Goal: Feedback & Contribution: Leave review/rating

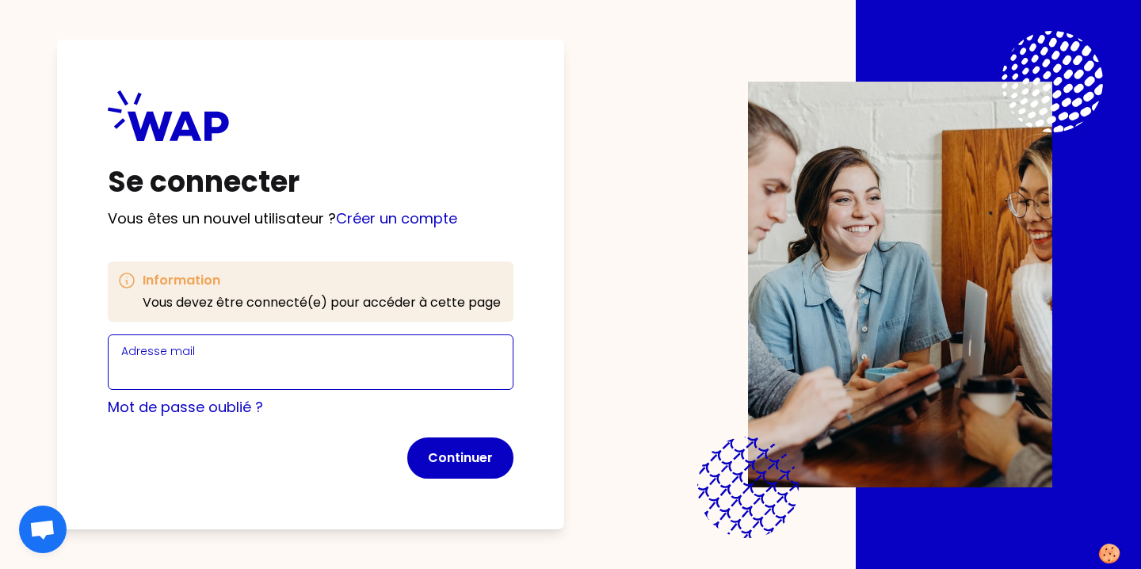
click at [273, 368] on input "Adresse mail" at bounding box center [310, 372] width 379 height 22
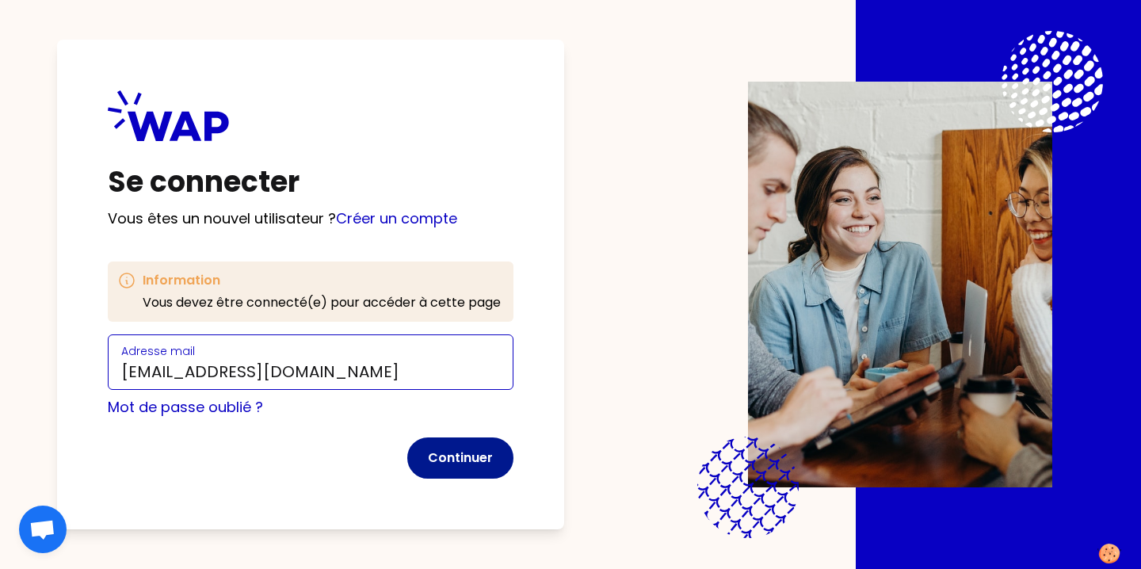
type input "[EMAIL_ADDRESS][DOMAIN_NAME]"
click at [452, 461] on button "Continuer" at bounding box center [460, 457] width 106 height 41
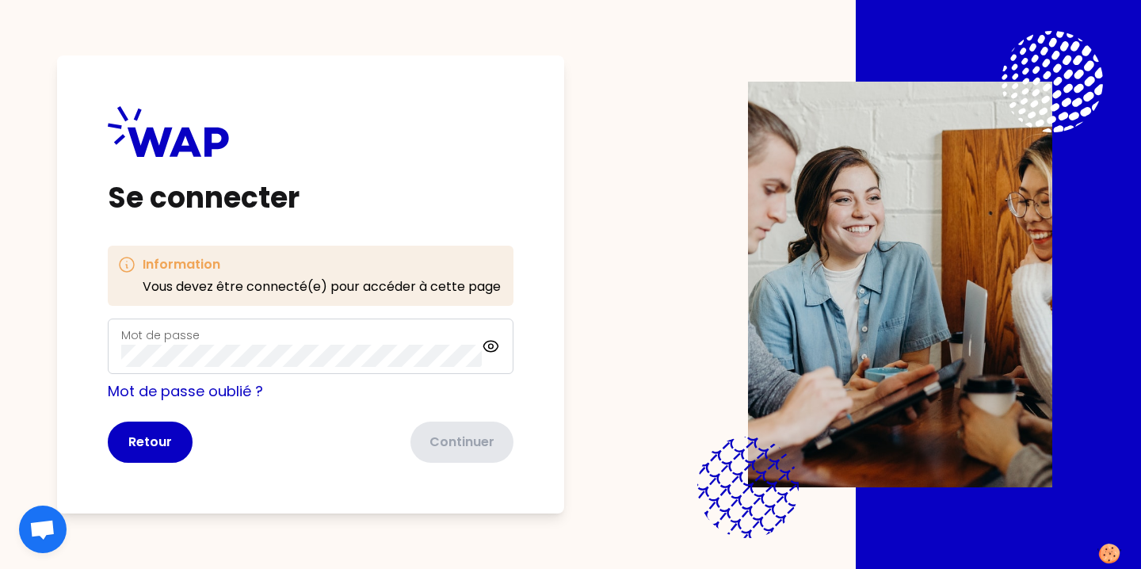
click at [271, 333] on div "Mot de passe" at bounding box center [301, 346] width 361 height 41
click at [468, 443] on button "Continuer" at bounding box center [460, 442] width 106 height 41
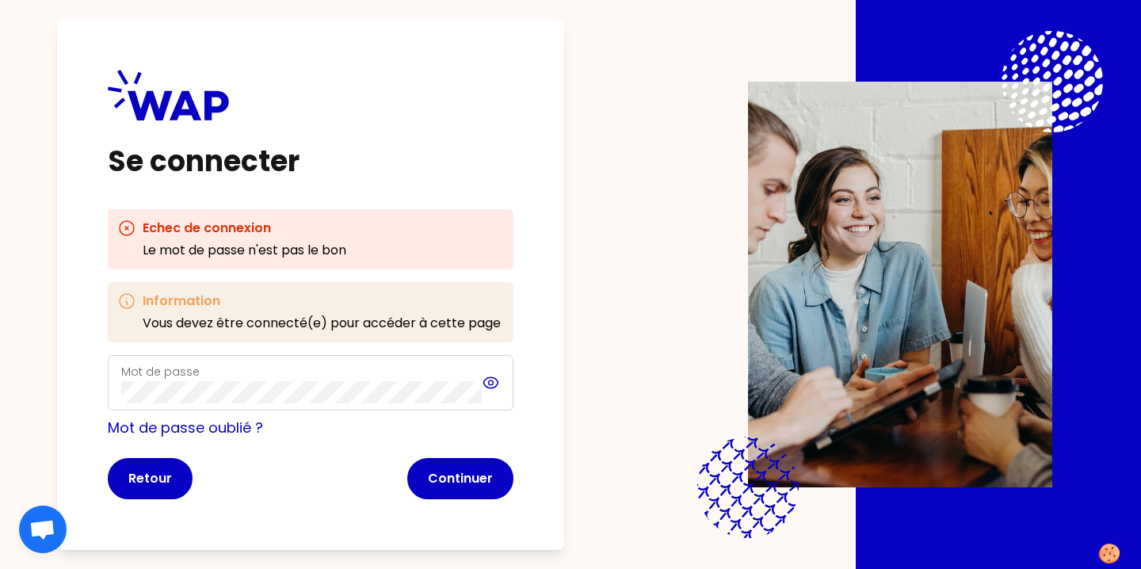
click at [489, 380] on icon at bounding box center [491, 382] width 5 height 5
click at [452, 475] on button "Continuer" at bounding box center [460, 478] width 106 height 41
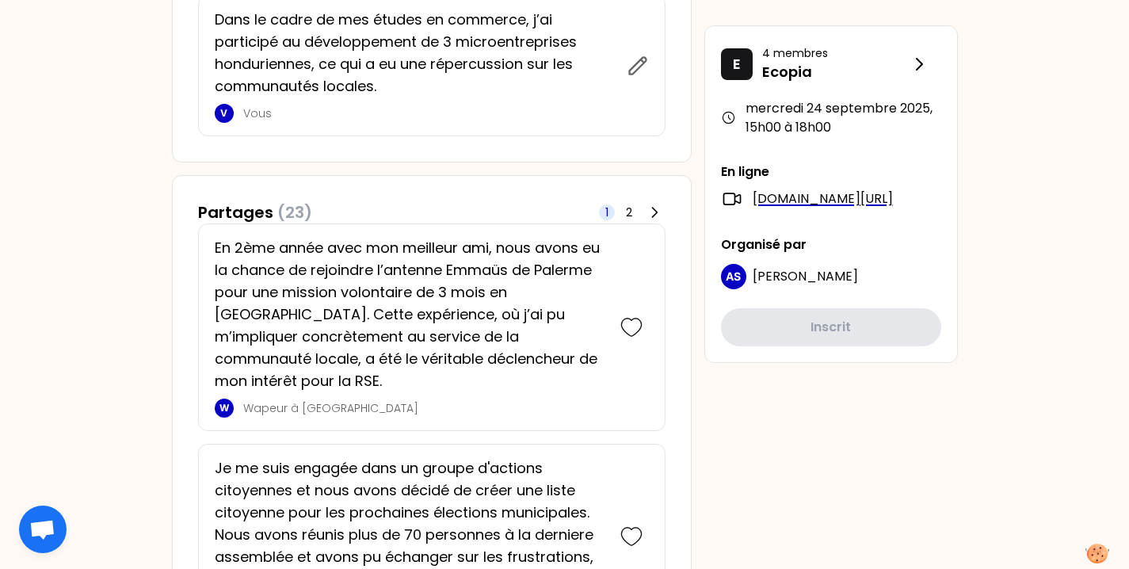
scroll to position [792, 0]
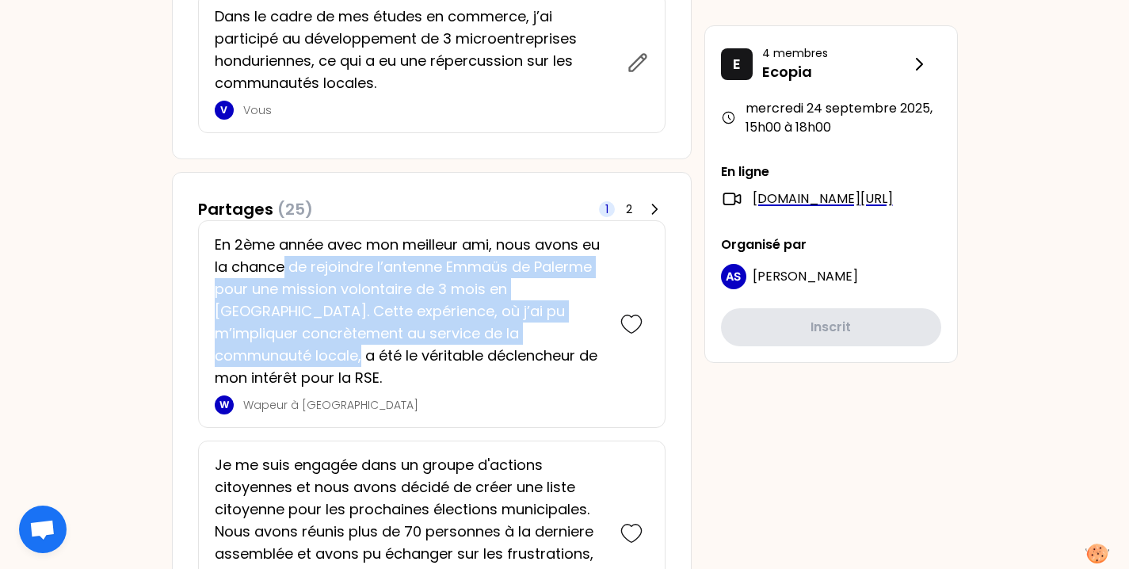
drag, startPoint x: 287, startPoint y: 269, endPoint x: 529, endPoint y: 334, distance: 250.3
click at [529, 334] on p "En 2ème année avec mon meilleur ami, nous avons eu la chance de rejoindre l’ant…" at bounding box center [410, 311] width 390 height 155
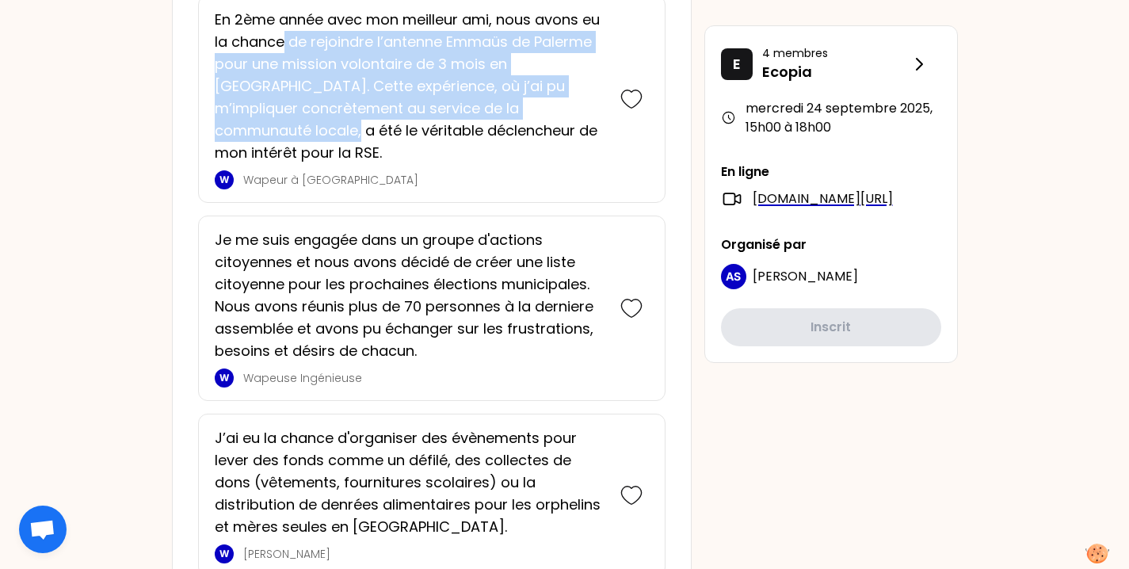
scroll to position [1078, 0]
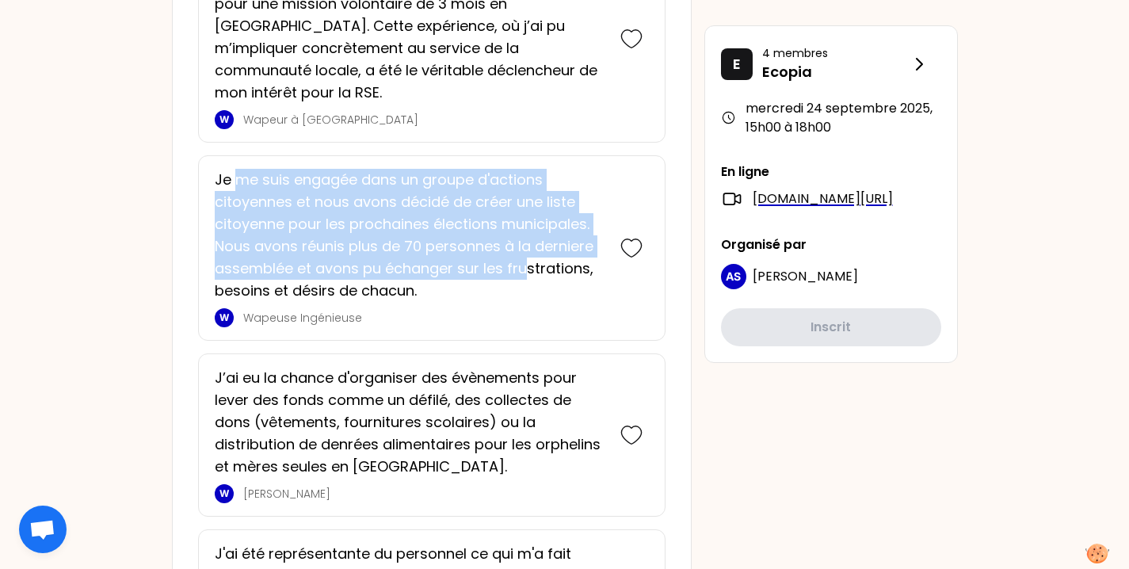
drag, startPoint x: 235, startPoint y: 159, endPoint x: 522, endPoint y: 246, distance: 300.3
click at [522, 246] on p "Je me suis engagée dans un groupe d'actions citoyennes et nous avons décidé de …" at bounding box center [410, 235] width 390 height 133
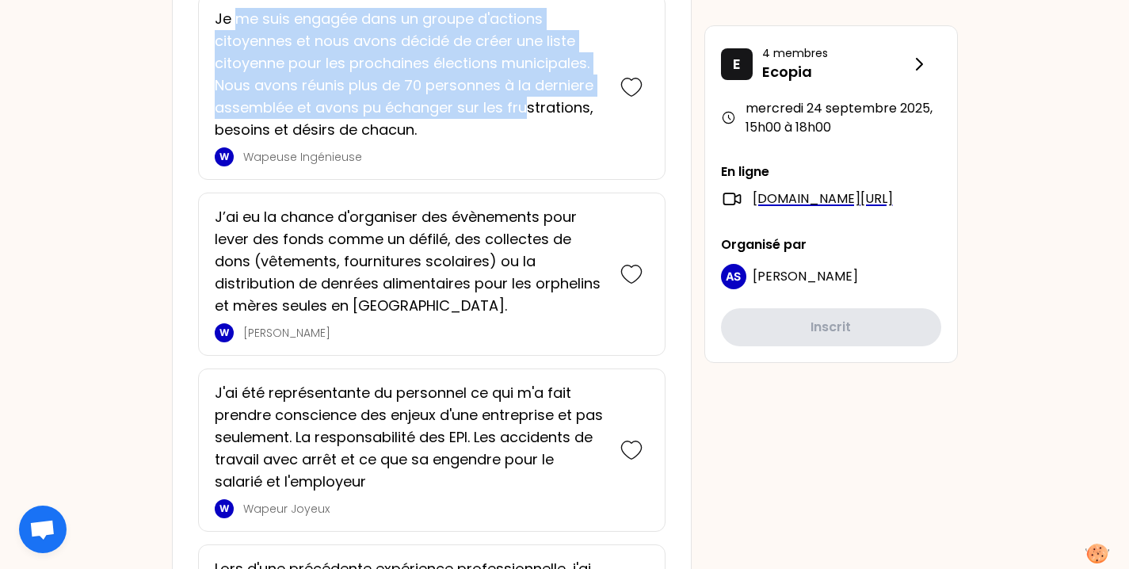
scroll to position [1362, 0]
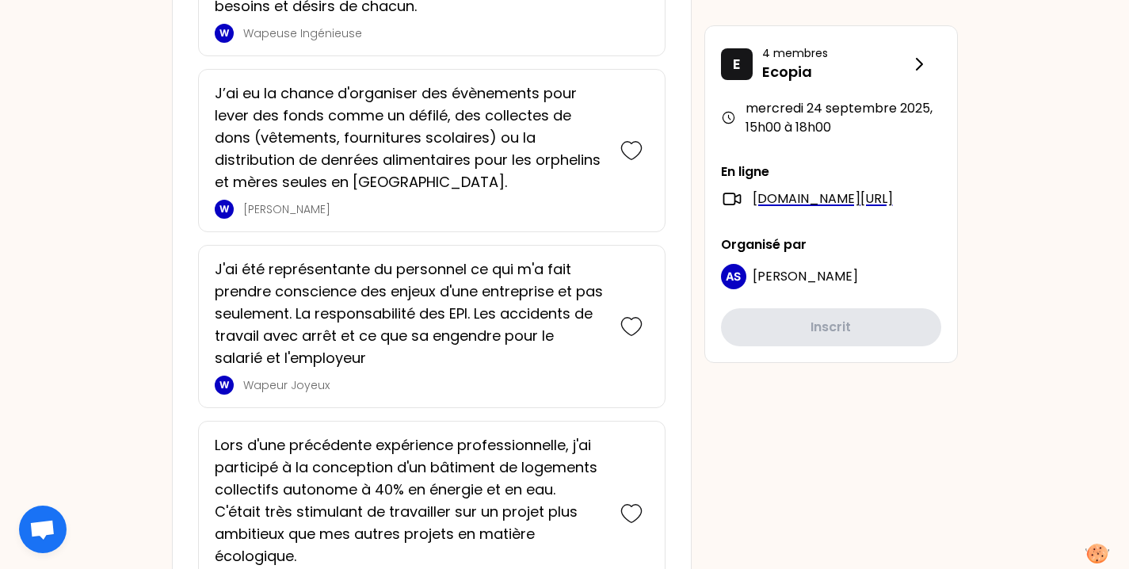
drag, startPoint x: 258, startPoint y: 94, endPoint x: 414, endPoint y: 174, distance: 175.8
click at [414, 174] on p "J’ai eu la chance d'organiser des évènements pour lever des fonds comme un défi…" at bounding box center [410, 137] width 390 height 111
click at [636, 139] on icon at bounding box center [631, 150] width 22 height 22
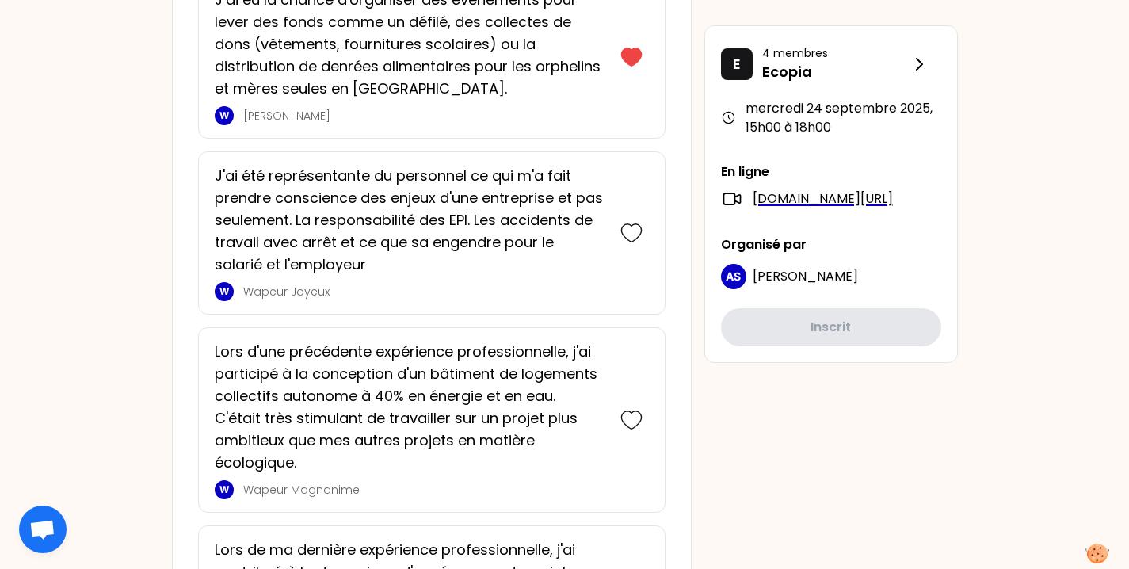
scroll to position [1713, 0]
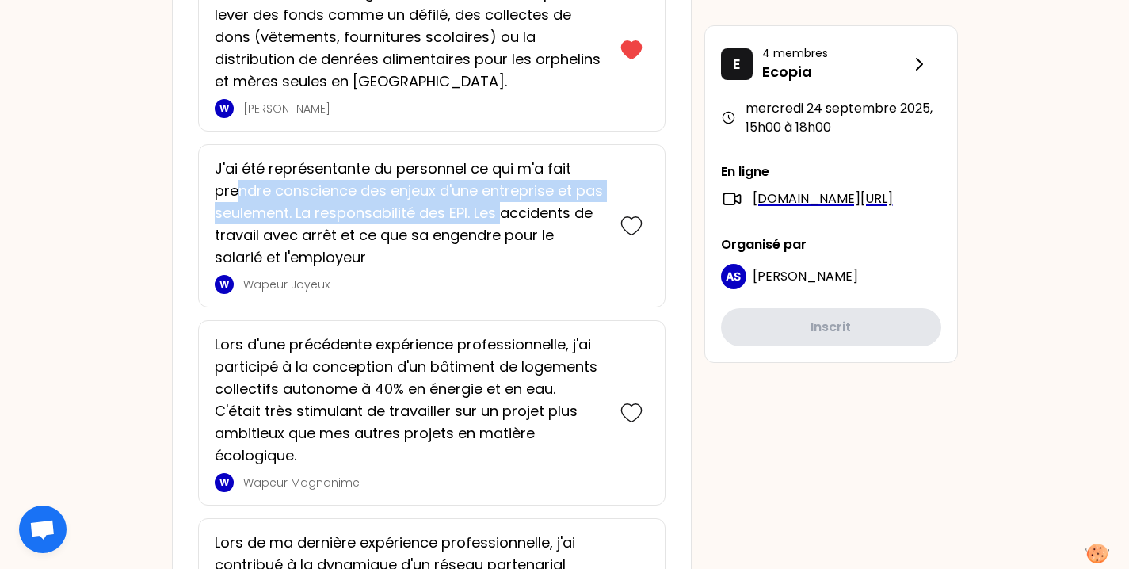
drag, startPoint x: 237, startPoint y: 214, endPoint x: 504, endPoint y: 244, distance: 268.7
click at [504, 244] on p "J'ai été représentante du personnel ce qui m'a fait prendre conscience des enje…" at bounding box center [410, 213] width 390 height 111
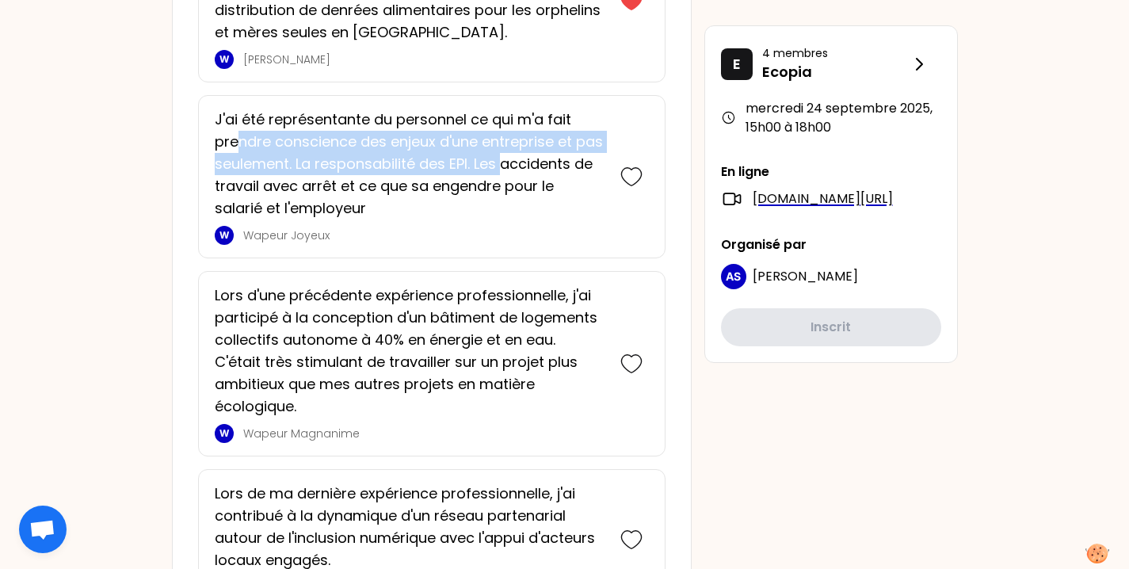
scroll to position [1768, 0]
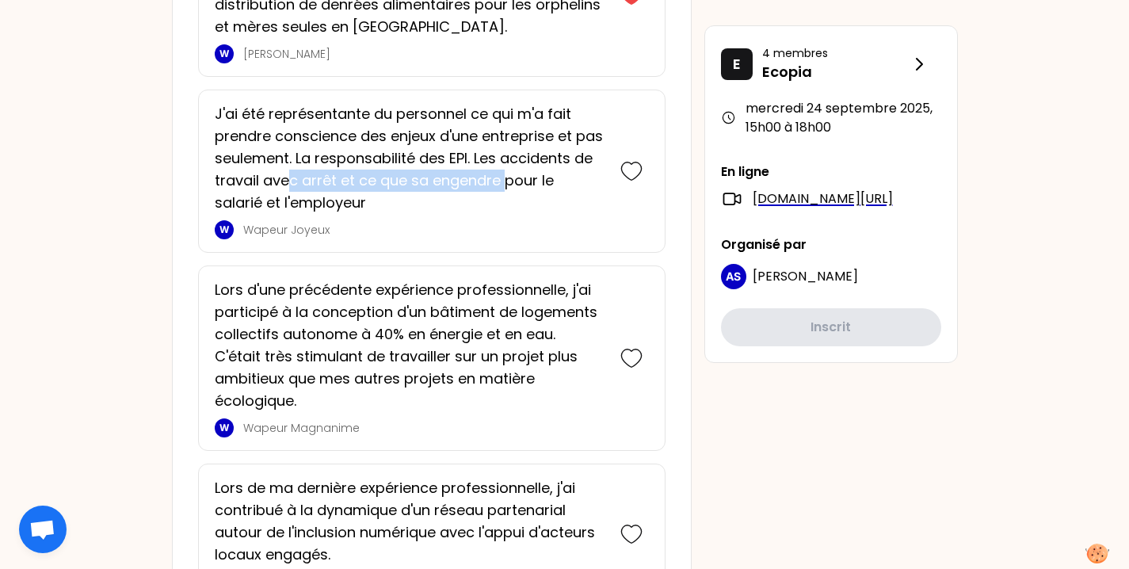
drag, startPoint x: 286, startPoint y: 207, endPoint x: 506, endPoint y: 206, distance: 219.5
click at [506, 206] on p "J'ai été représentante du personnel ce qui m'a fait prendre conscience des enje…" at bounding box center [410, 158] width 390 height 111
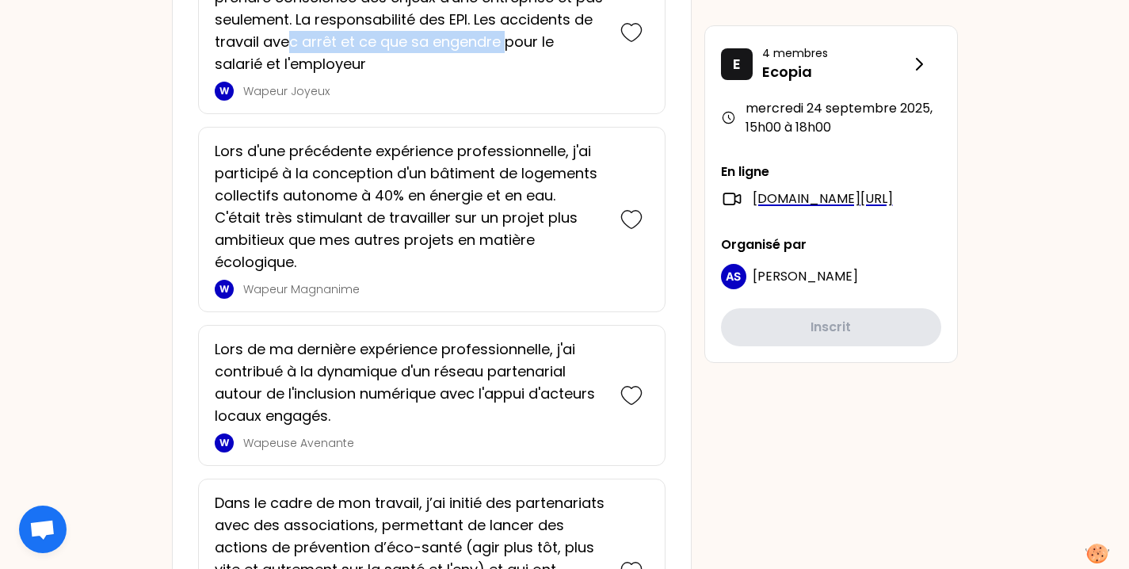
scroll to position [1907, 0]
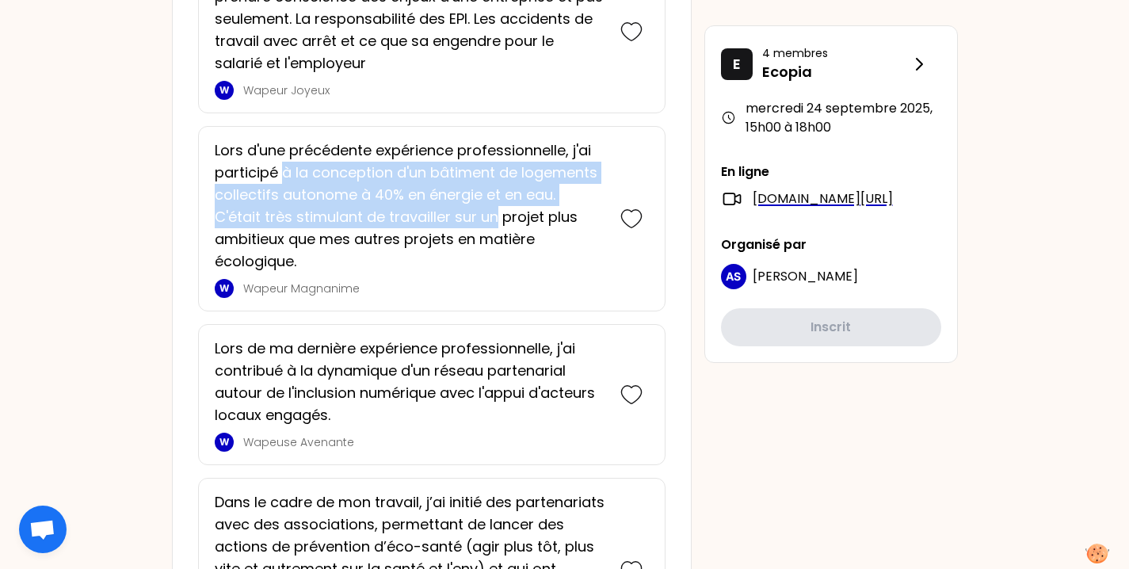
drag, startPoint x: 281, startPoint y: 196, endPoint x: 495, endPoint y: 241, distance: 219.5
click at [495, 241] on p "Lors d'une précédente expérience professionnelle, j'ai participé à la conceptio…" at bounding box center [410, 205] width 390 height 133
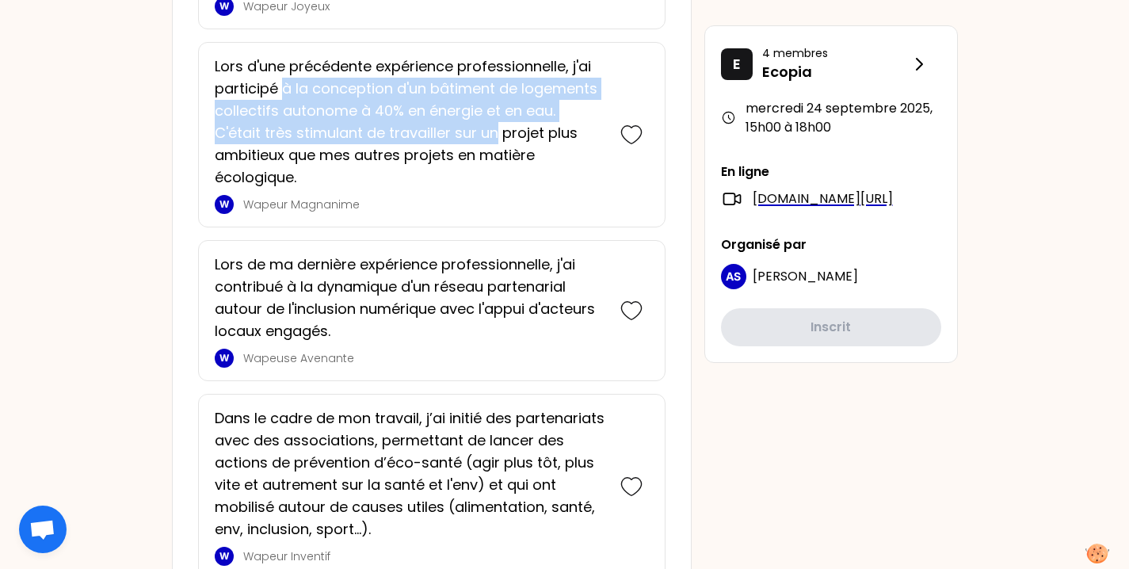
scroll to position [2030, 0]
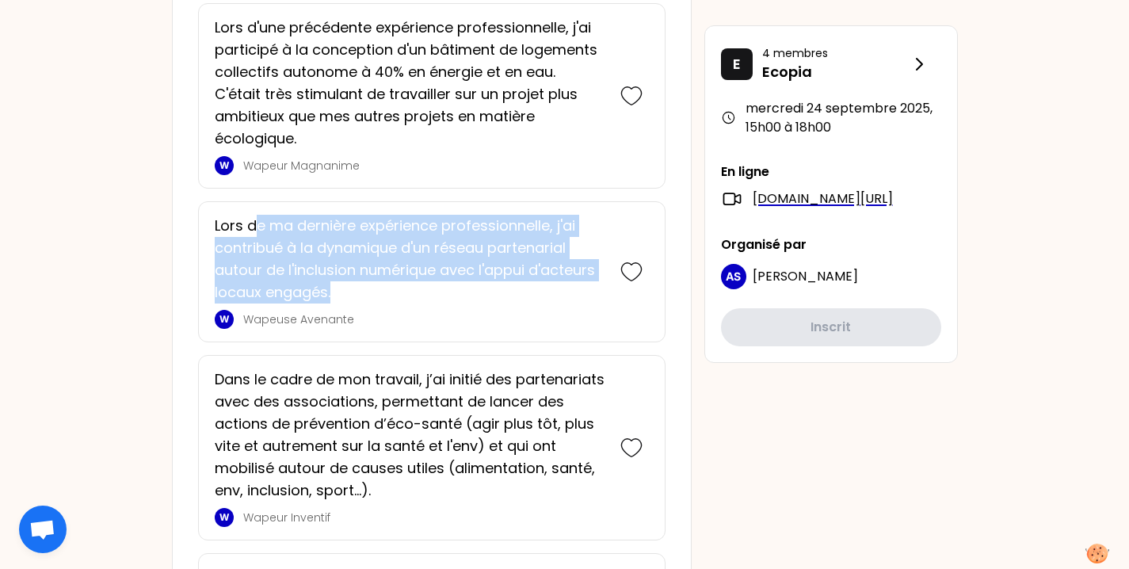
drag, startPoint x: 254, startPoint y: 248, endPoint x: 472, endPoint y: 311, distance: 227.7
click at [472, 304] on p "Lors de ma dernière expérience professionnelle, j'ai contribué à la dynamique d…" at bounding box center [410, 259] width 390 height 89
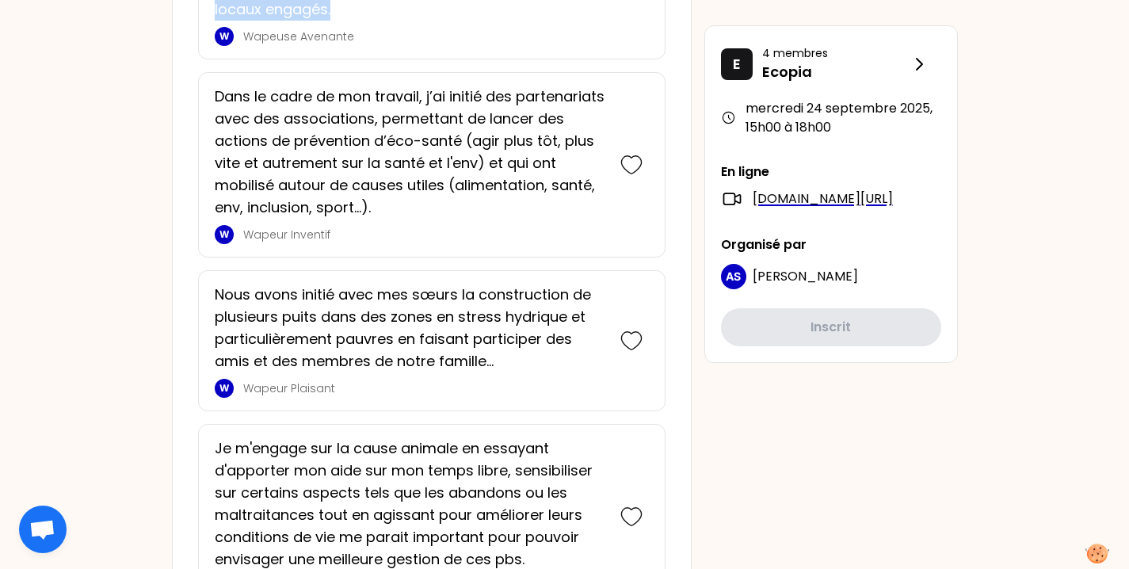
scroll to position [2312, 0]
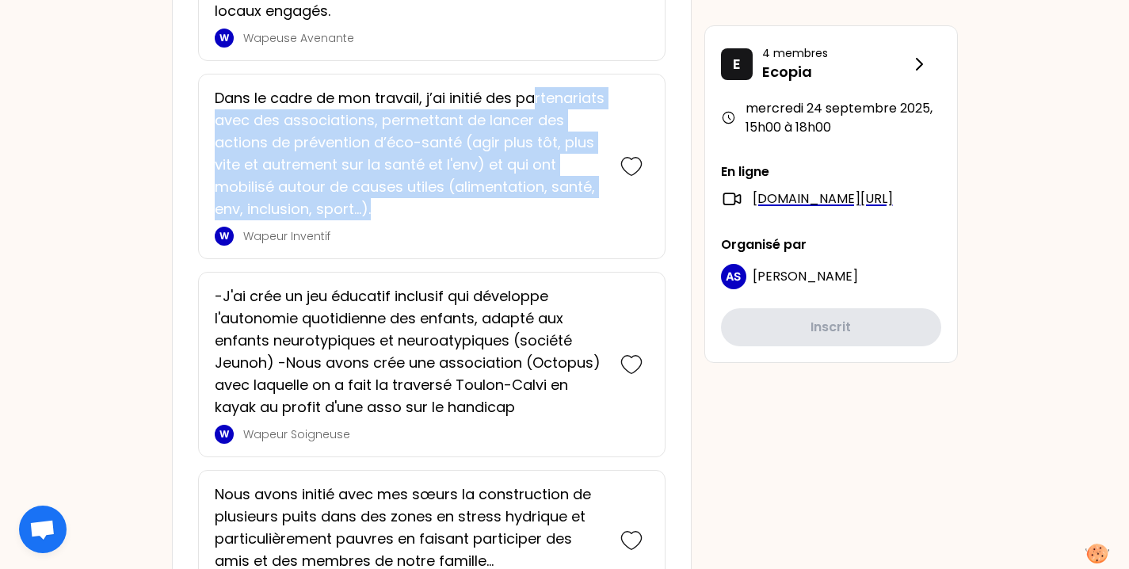
drag, startPoint x: 235, startPoint y: 143, endPoint x: 548, endPoint y: 227, distance: 324.7
click at [548, 220] on p "Dans le cadre de mon travail, j’ai initié des partenariats avec des association…" at bounding box center [410, 153] width 390 height 133
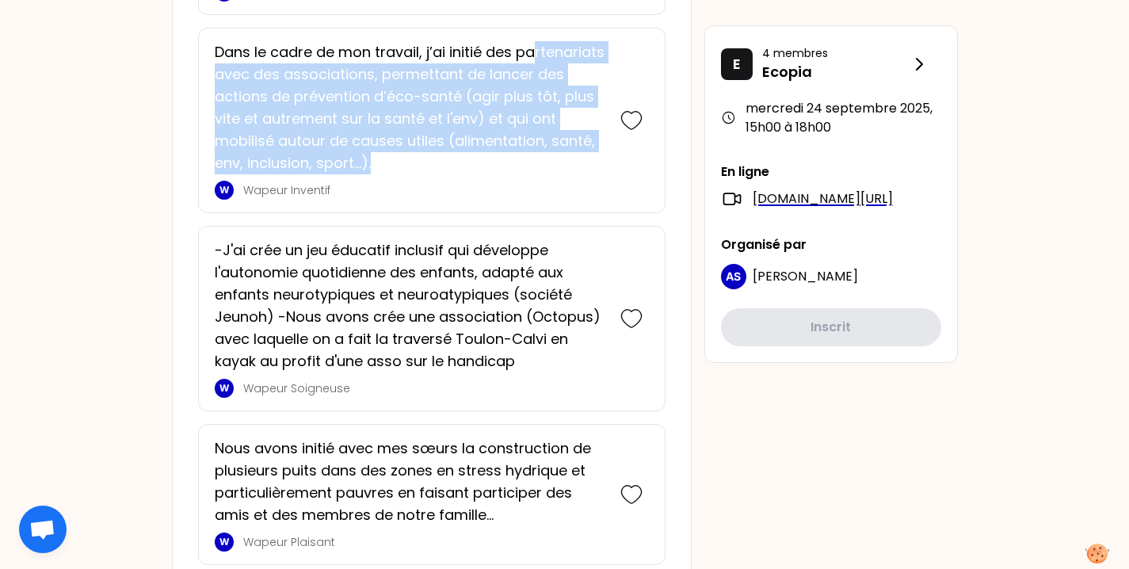
scroll to position [2387, 0]
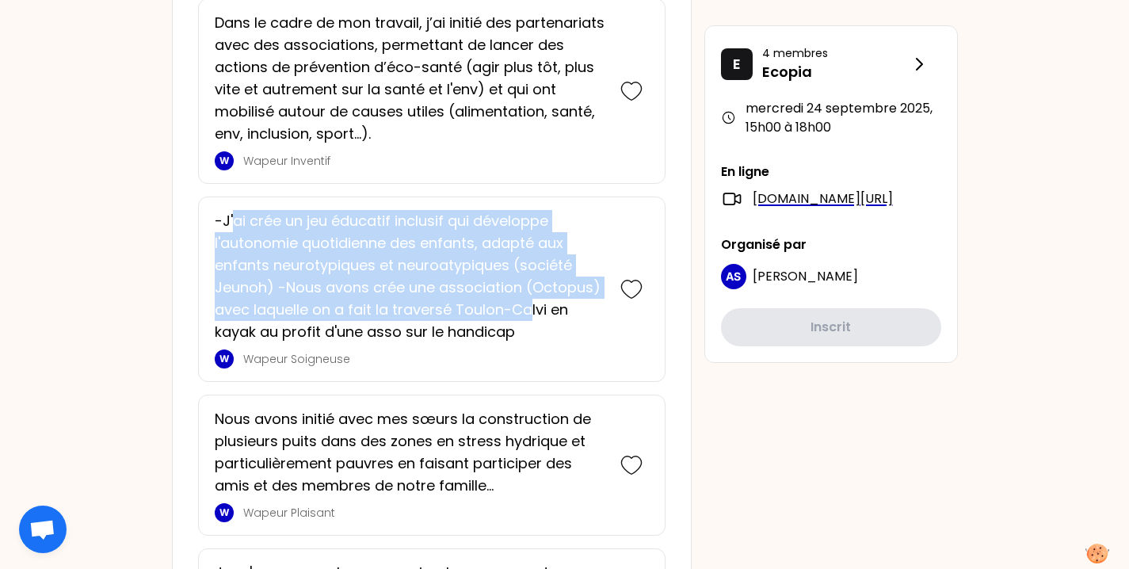
drag, startPoint x: 235, startPoint y: 245, endPoint x: 528, endPoint y: 326, distance: 303.6
click at [528, 326] on p "-J'ai crée un jeu éducatif inclusif qui développe l'autonomie quotidienne des e…" at bounding box center [410, 276] width 390 height 133
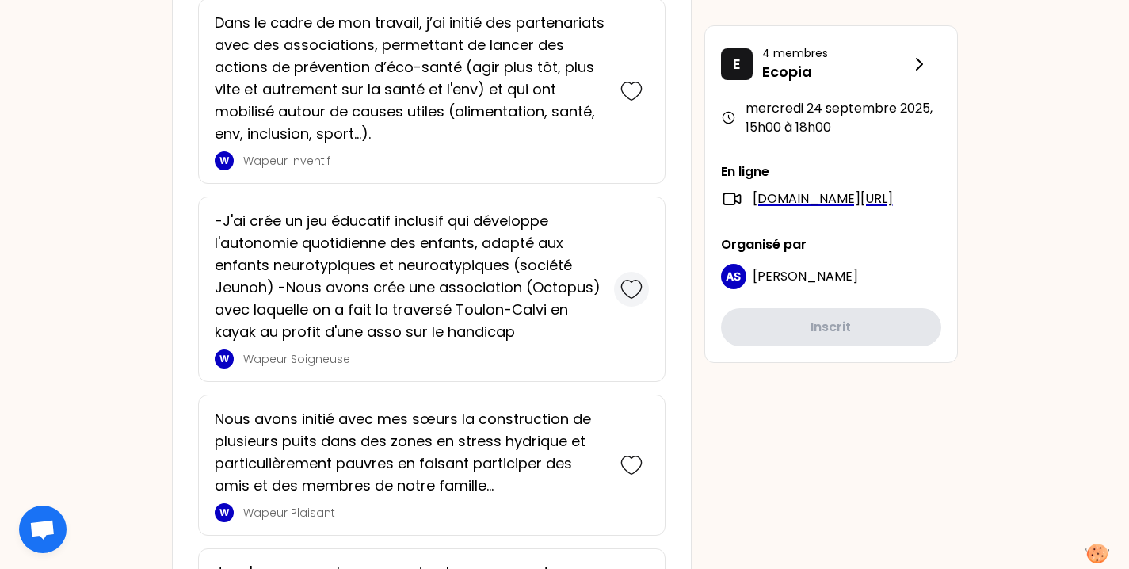
click at [633, 300] on icon at bounding box center [631, 289] width 22 height 22
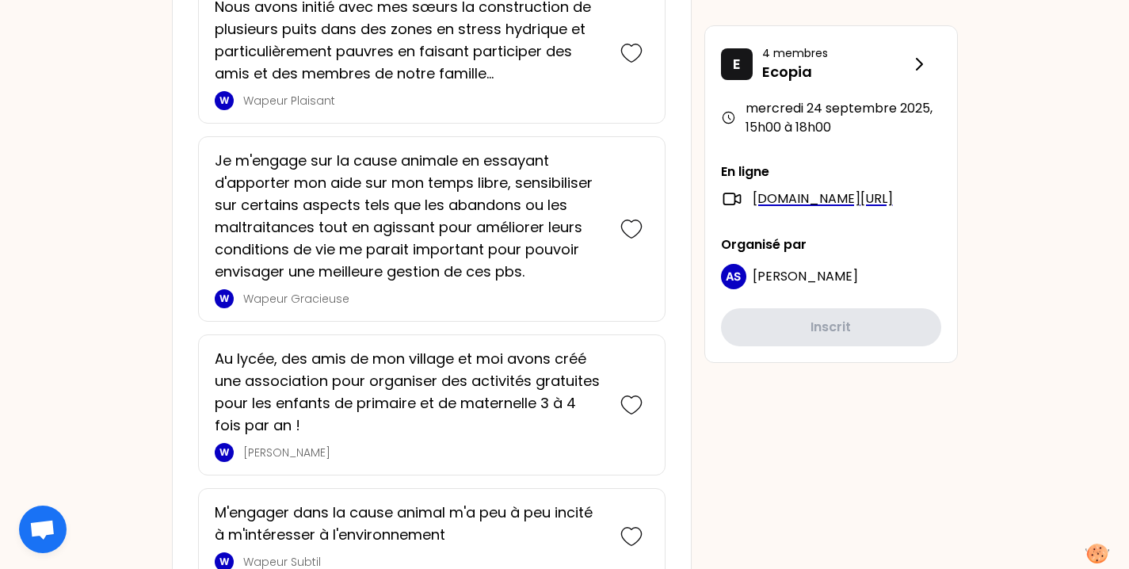
scroll to position [3026, 0]
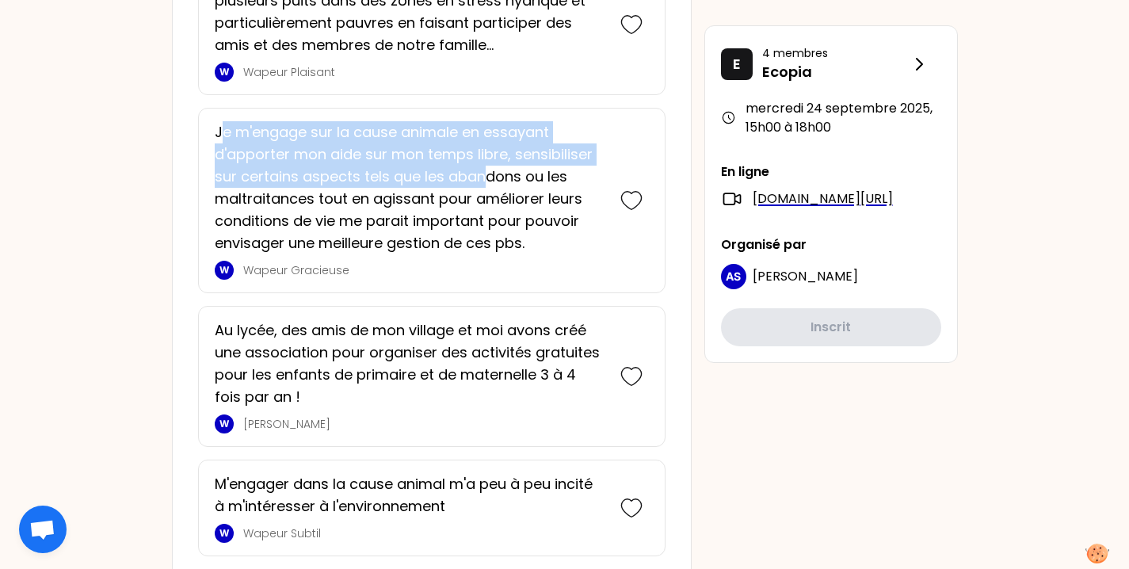
drag, startPoint x: 224, startPoint y: 156, endPoint x: 482, endPoint y: 205, distance: 262.2
click at [482, 205] on p "Je m'engage sur la cause animale en essayant d'apporter mon aide sur mon temps …" at bounding box center [410, 187] width 390 height 133
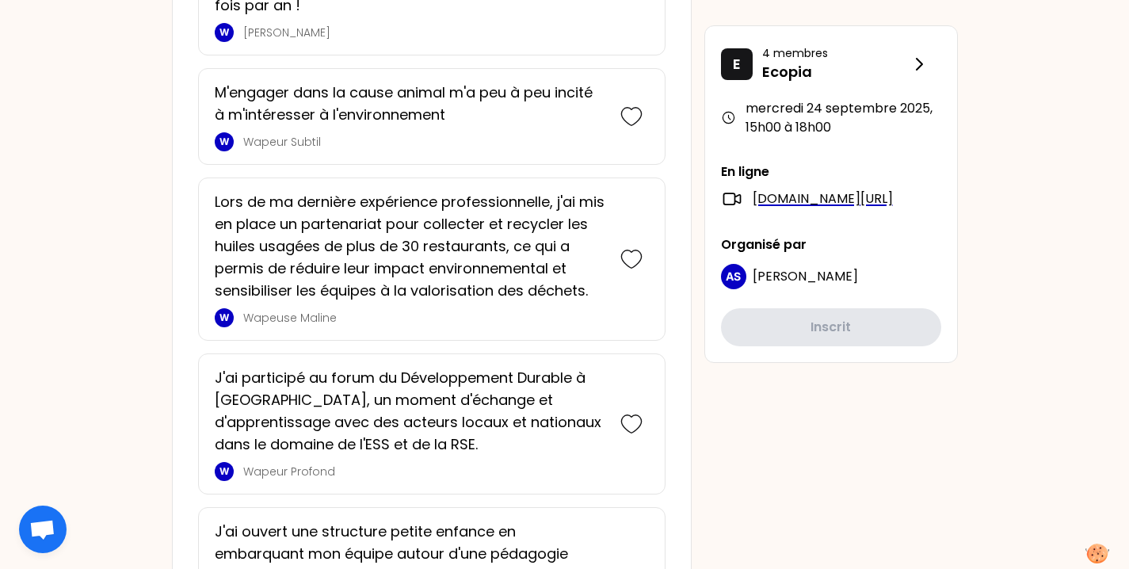
scroll to position [3395, 0]
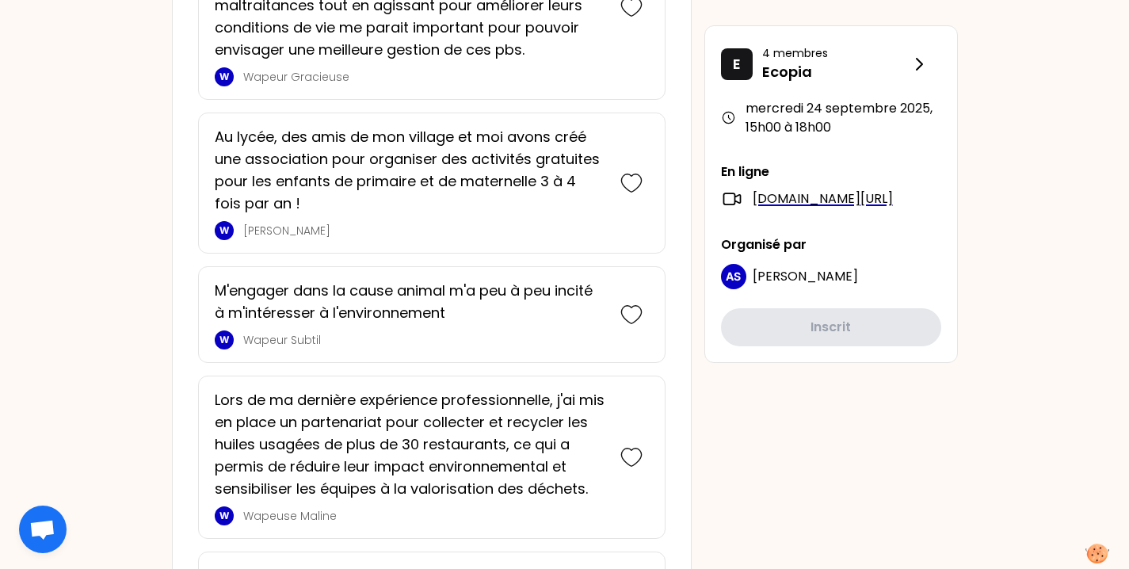
drag, startPoint x: 230, startPoint y: 223, endPoint x: 571, endPoint y: 262, distance: 343.0
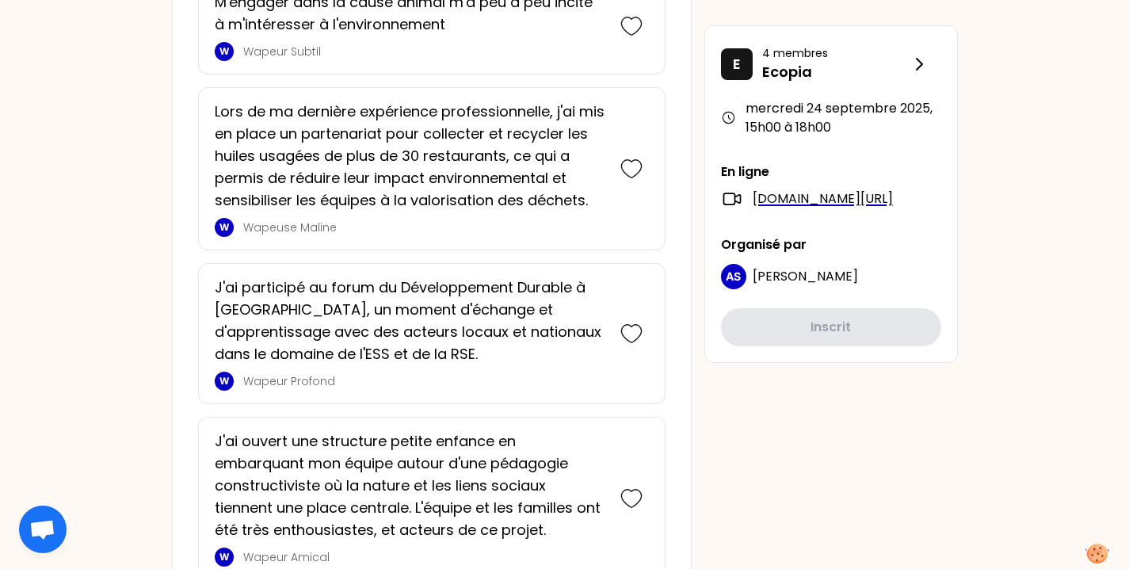
scroll to position [3686, 0]
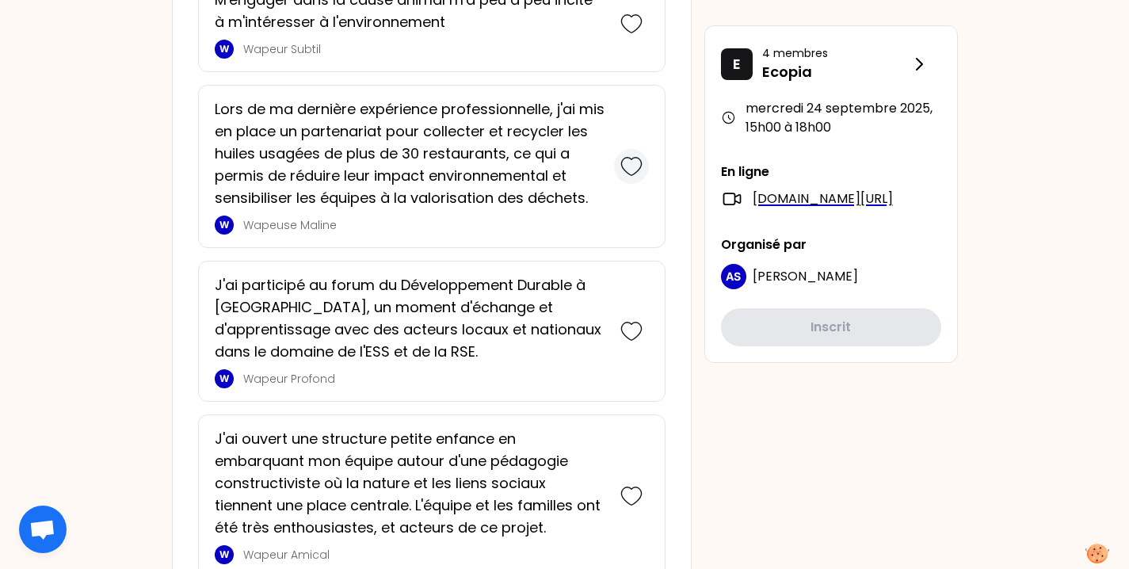
click at [632, 178] on icon at bounding box center [631, 166] width 22 height 22
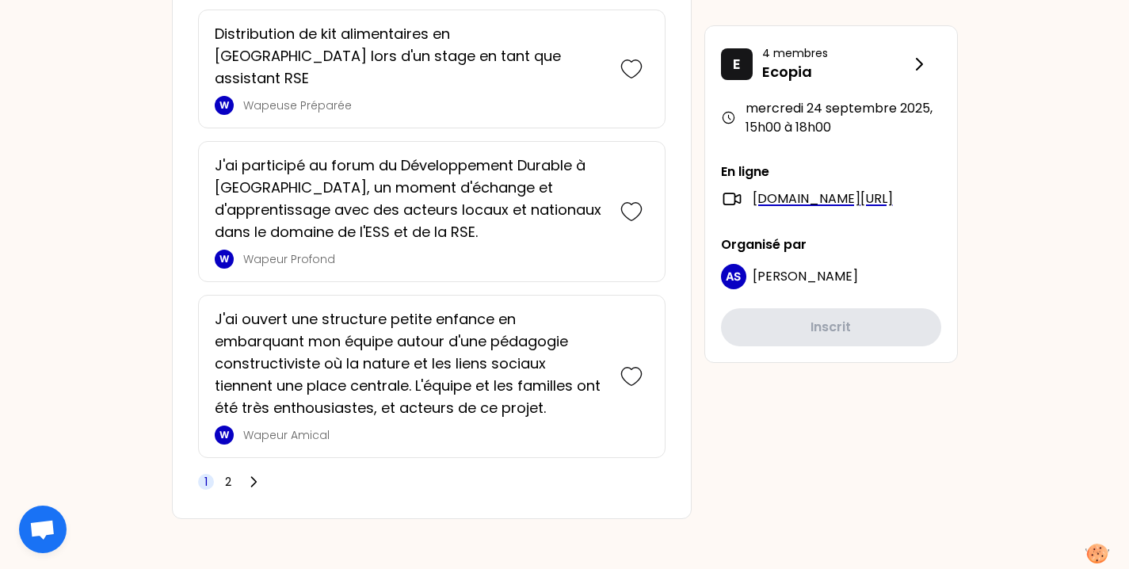
scroll to position [4553, 0]
click at [633, 379] on icon at bounding box center [631, 376] width 22 height 22
click at [229, 484] on span "2" at bounding box center [228, 481] width 6 height 16
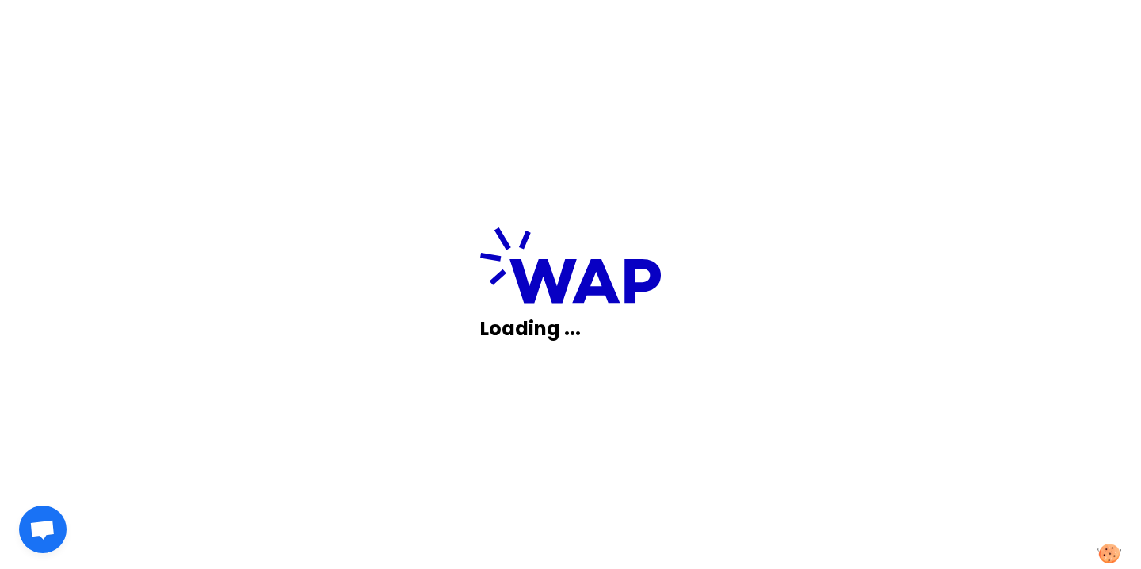
click at [304, 294] on div "Loading ..." at bounding box center [570, 284] width 1141 height 569
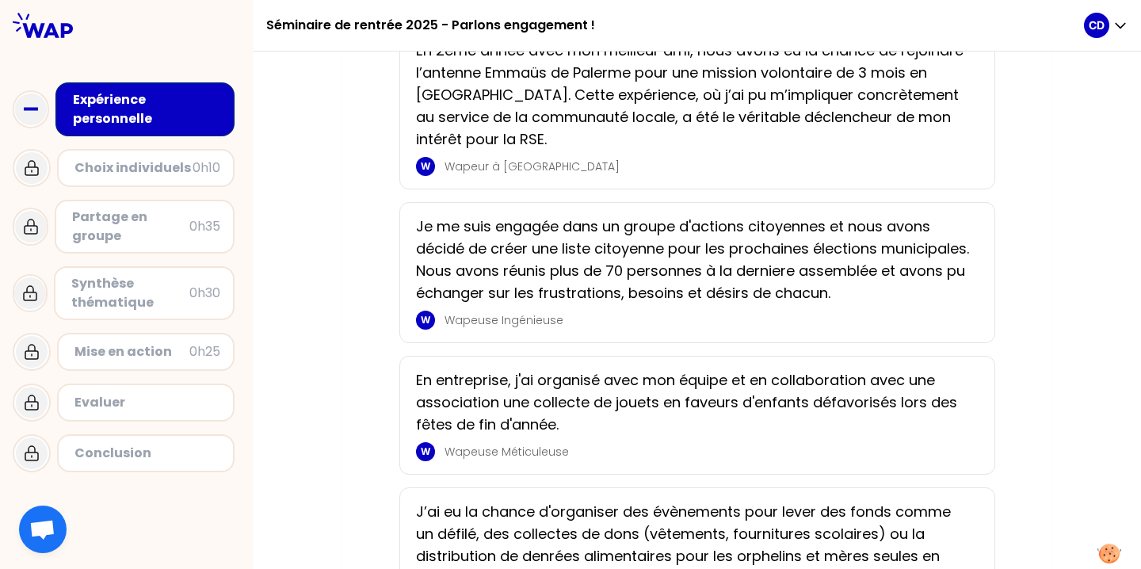
scroll to position [225, 0]
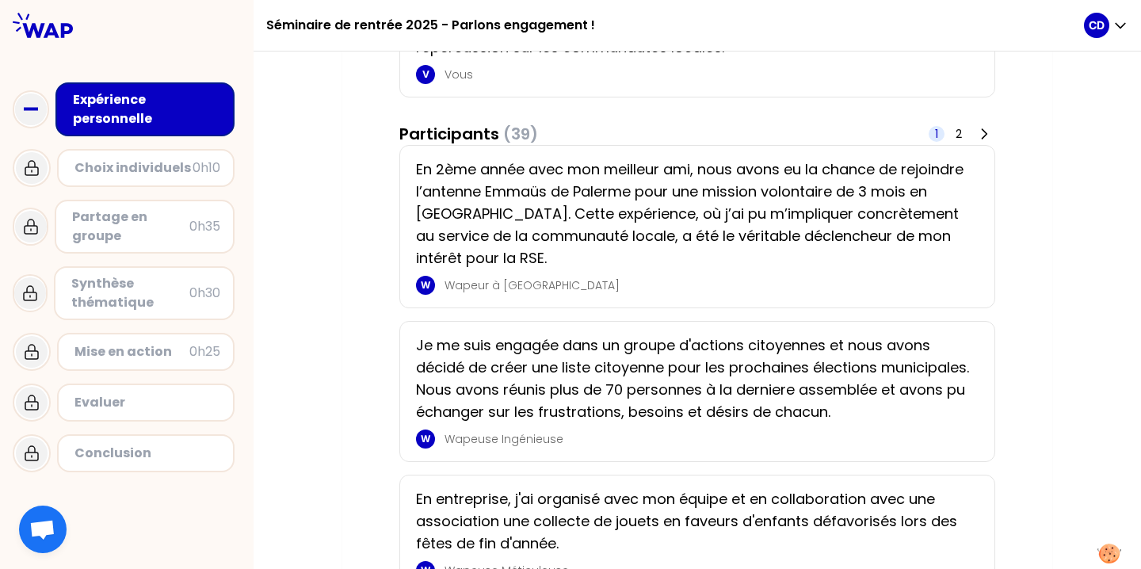
click at [782, 265] on p "En 2ème année avec mon meilleur ami, nous avons eu la chance de rejoindre l’ant…" at bounding box center [692, 213] width 553 height 111
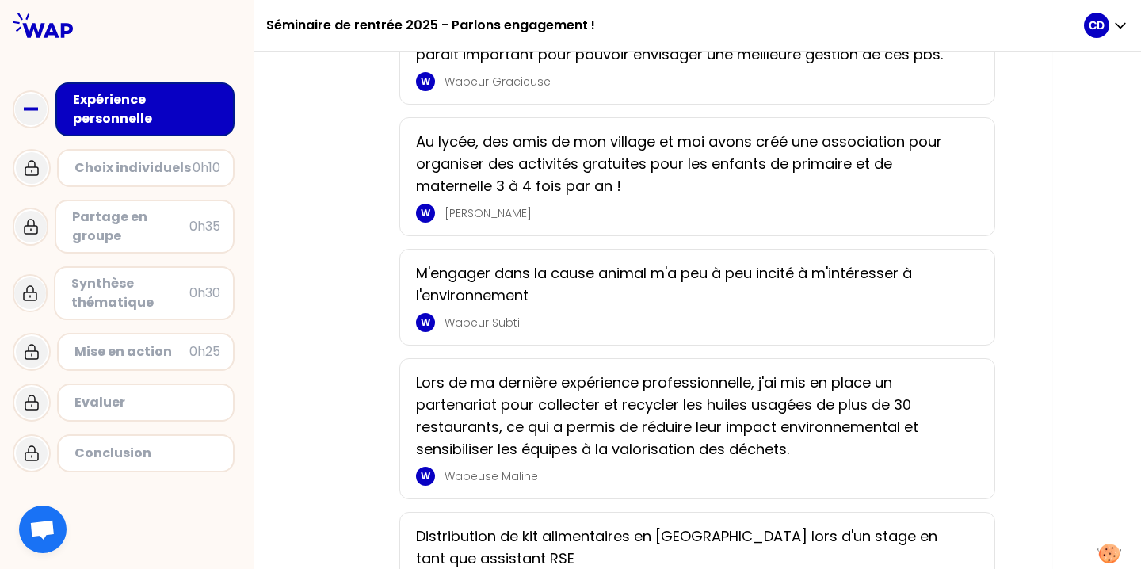
scroll to position [2692, 0]
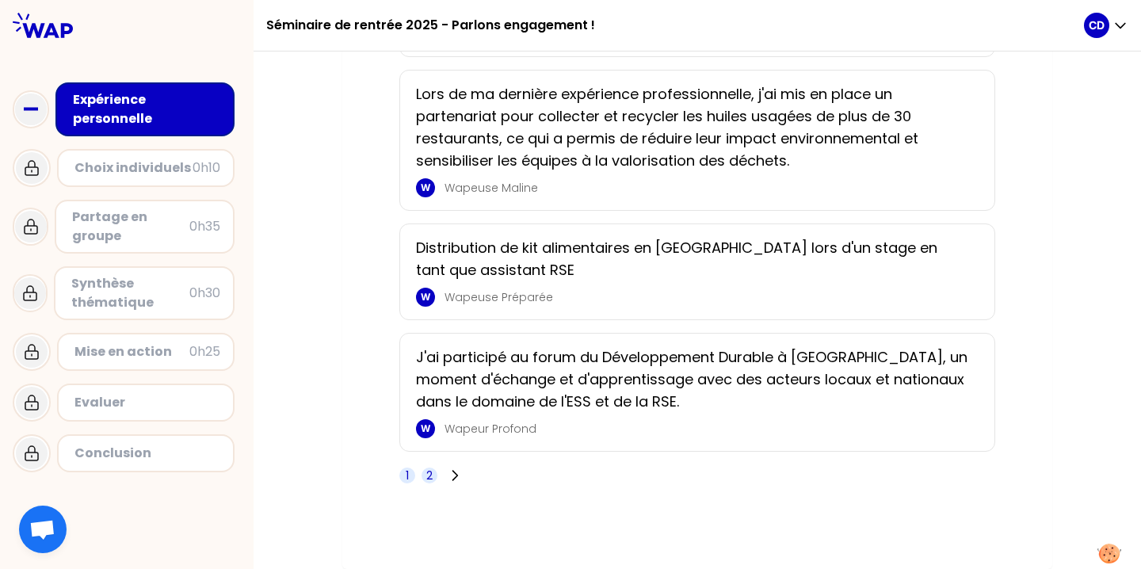
click at [428, 477] on span "2" at bounding box center [430, 476] width 16 height 16
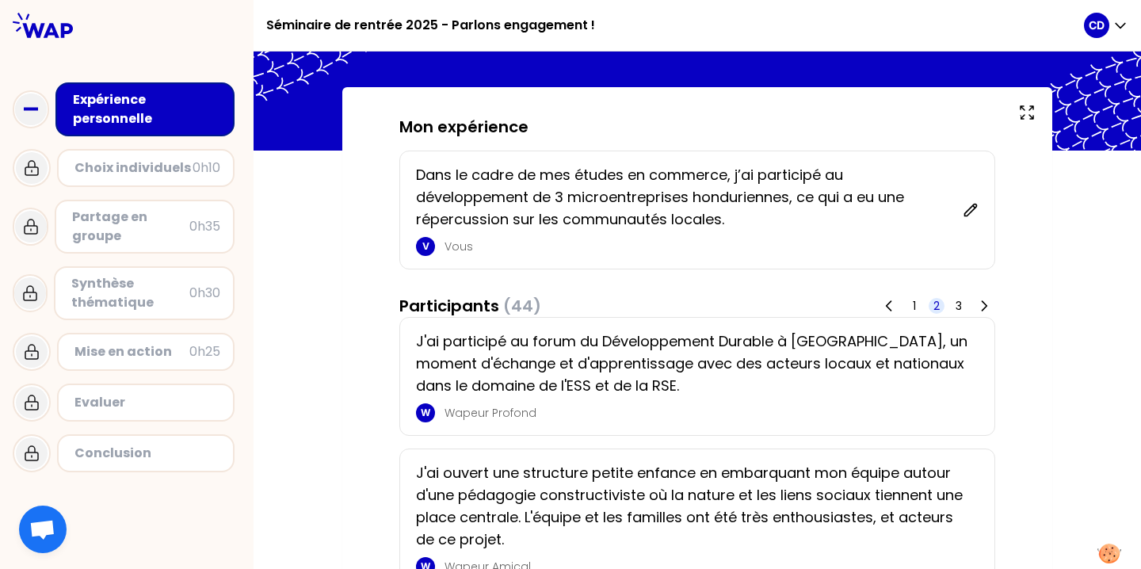
scroll to position [53, 0]
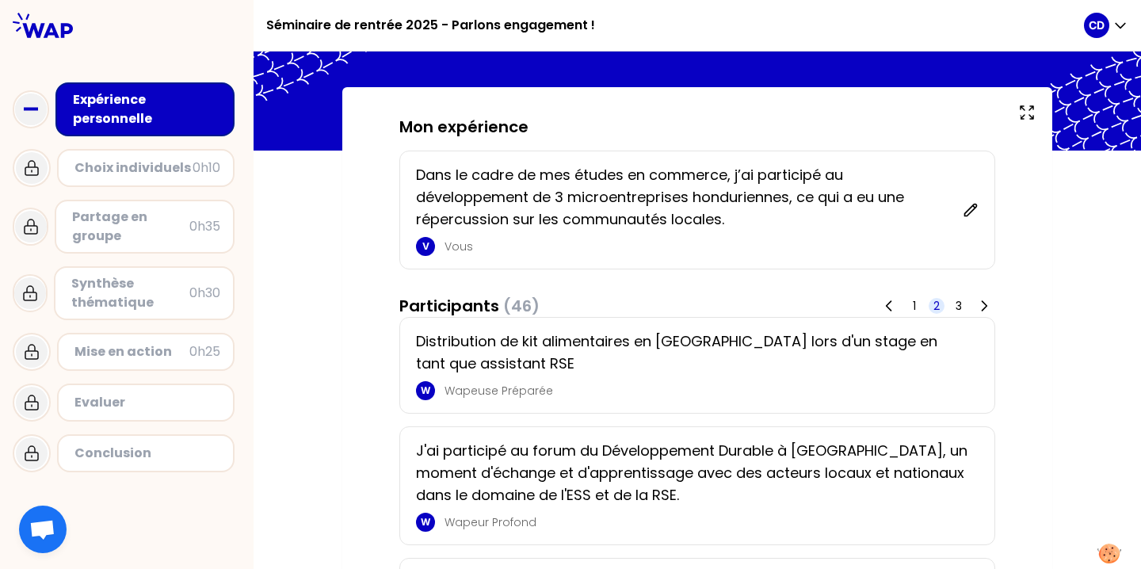
click at [756, 221] on p "Dans le cadre de mes études en commerce, j’ai participé au développement de 3 m…" at bounding box center [684, 197] width 537 height 67
click at [874, 199] on p "Dans le cadre de mes études en commerce, j’ai participé au développement de 3 m…" at bounding box center [684, 197] width 537 height 67
click at [907, 200] on p "Dans le cadre de mes études en commerce, j’ai participé au développement de 3 m…" at bounding box center [684, 197] width 537 height 67
click at [967, 208] on icon at bounding box center [971, 210] width 12 height 12
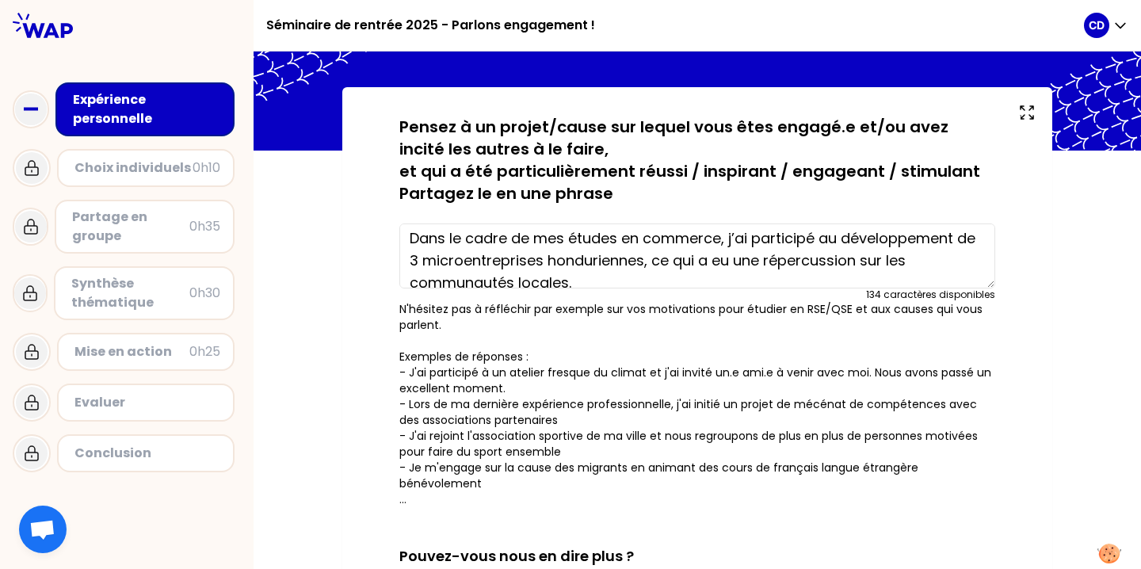
scroll to position [22, 0]
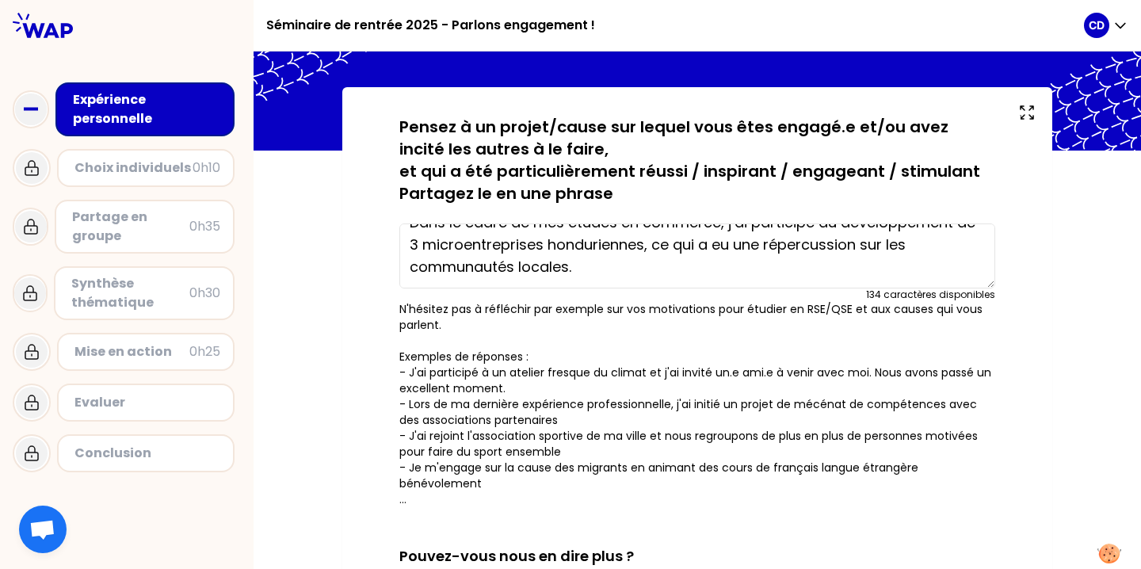
click at [563, 268] on textarea "Dans le cadre de mes études en commerce, j’ai participé au développement de 3 m…" at bounding box center [697, 255] width 596 height 65
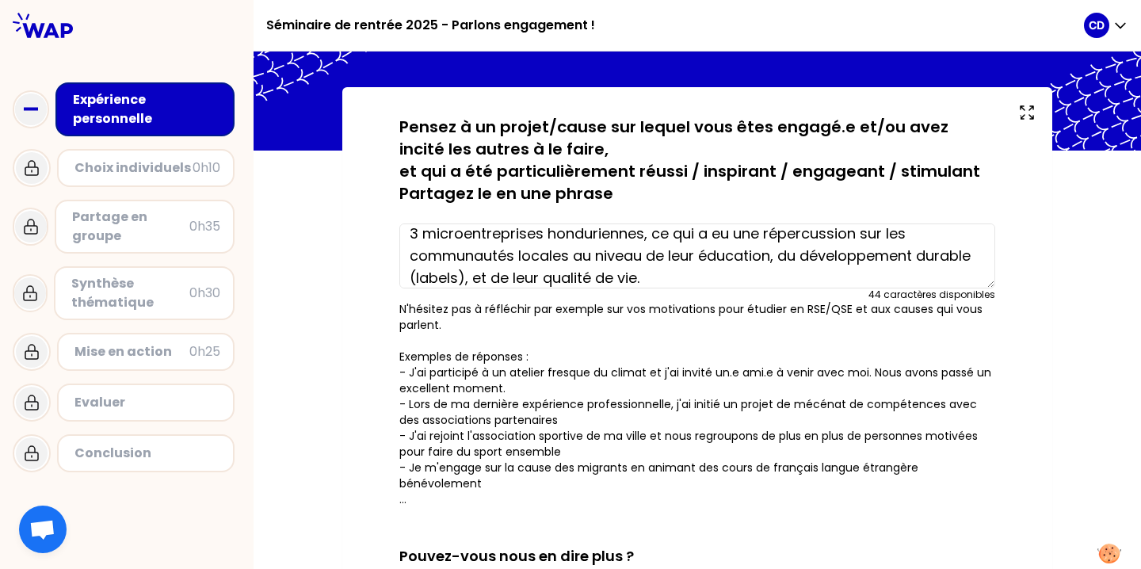
click at [782, 235] on textarea "Dans le cadre de mes études en commerce, j’ai participé au développement de 3 m…" at bounding box center [697, 255] width 596 height 65
click at [801, 236] on textarea "Dans le cadre de mes études en commerce, j’ai participé au développement de 3 m…" at bounding box center [697, 255] width 596 height 65
type textarea "Dans le cadre de mes études en commerce, j’ai participé au développement de 3 m…"
click at [1038, 307] on div "sauvegardé Pensez à un projet/cause sur lequel vous êtes engagé.e et/ou avez in…" at bounding box center [697, 498] width 710 height 823
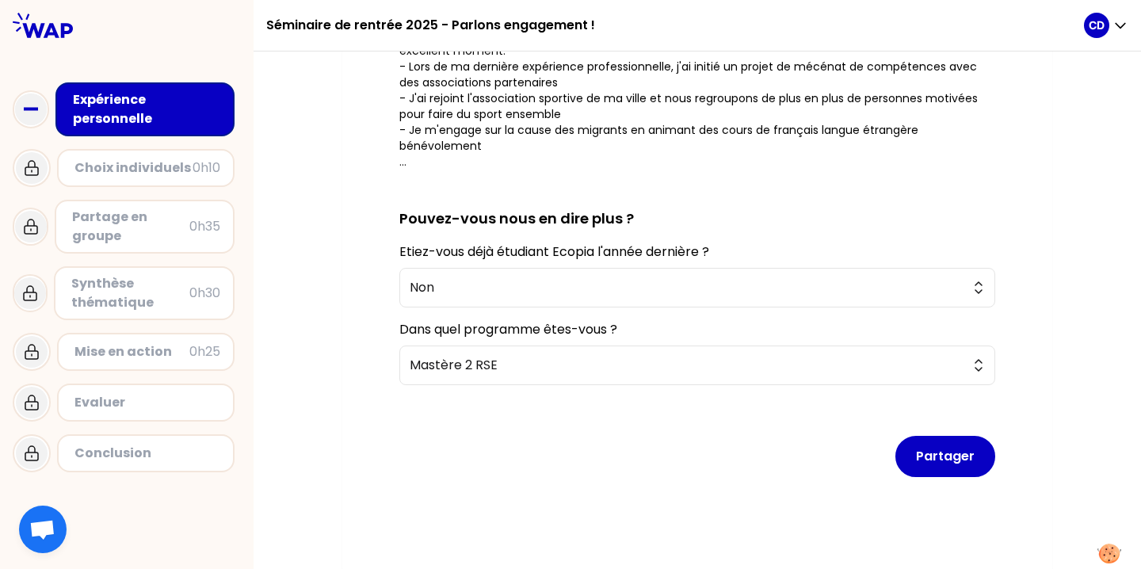
scroll to position [394, 0]
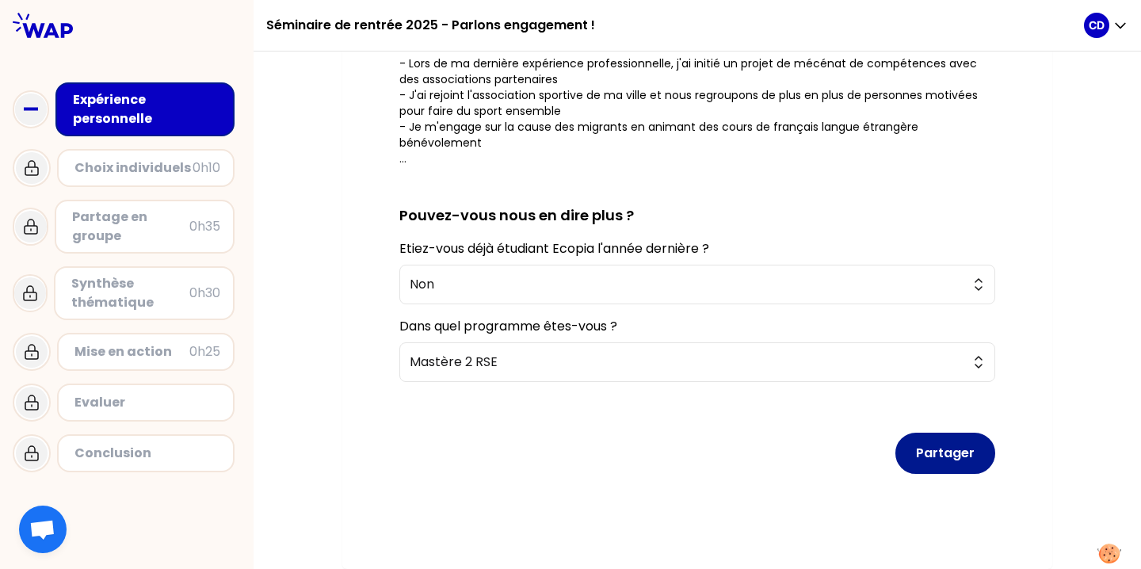
click at [965, 460] on button "Partager" at bounding box center [945, 453] width 100 height 41
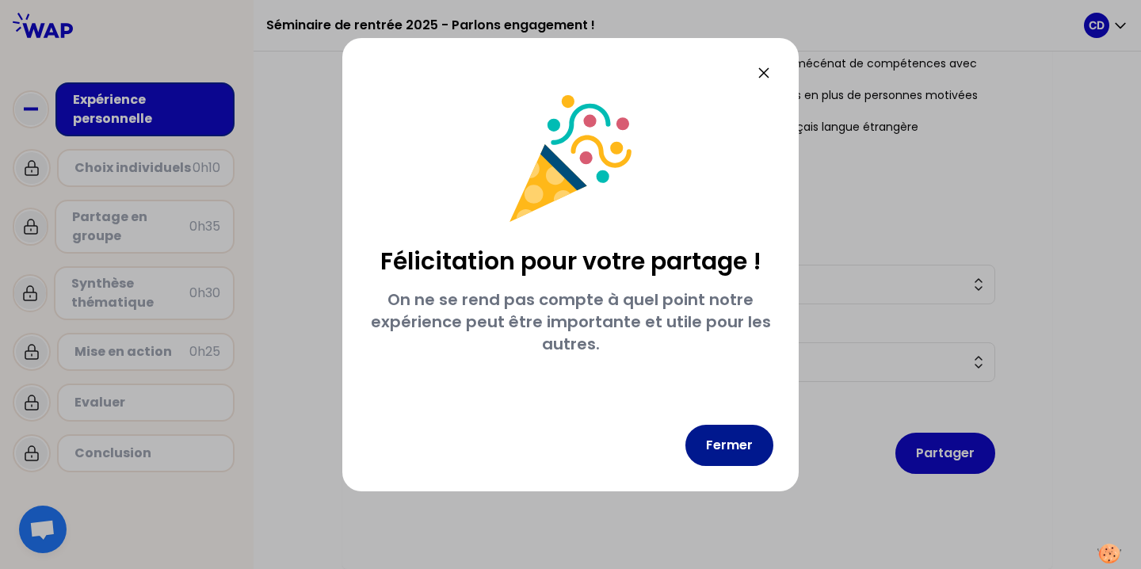
click at [744, 449] on button "Fermer" at bounding box center [729, 445] width 88 height 41
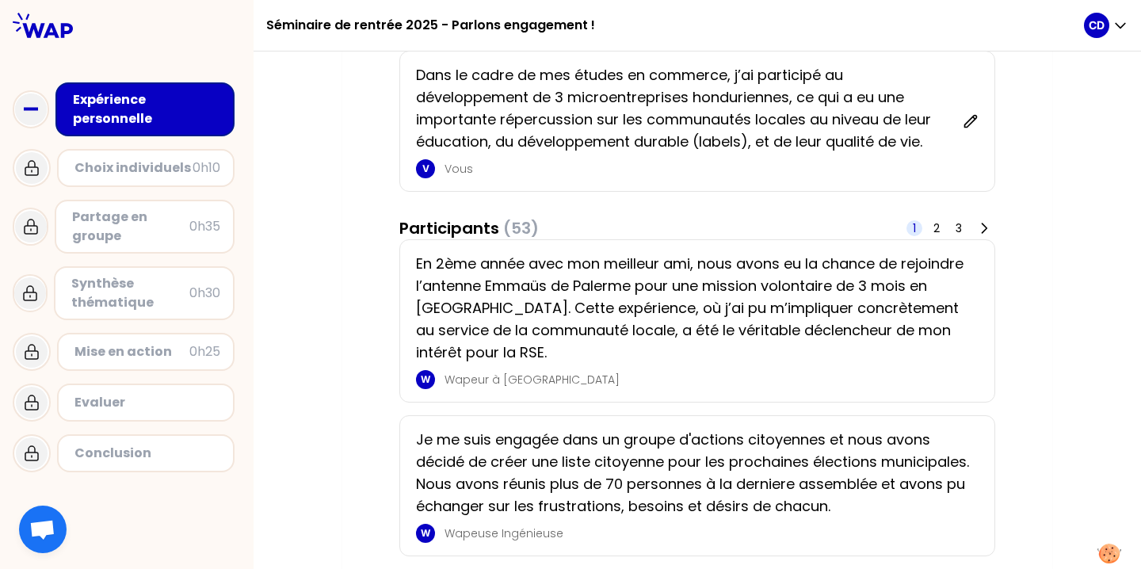
scroll to position [163, 0]
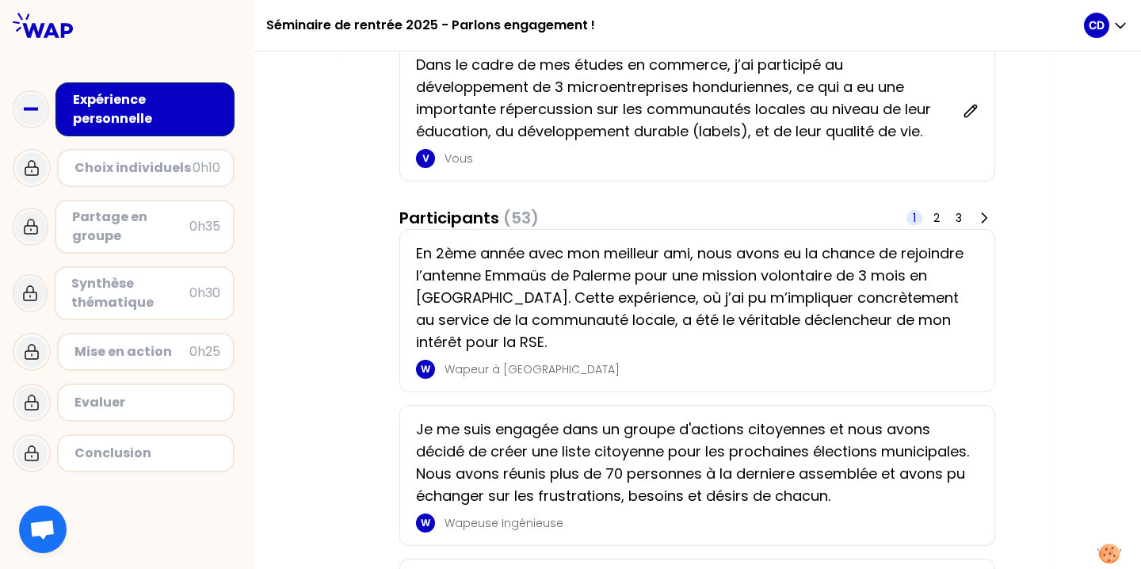
click at [117, 170] on div "Choix individuels" at bounding box center [133, 167] width 118 height 19
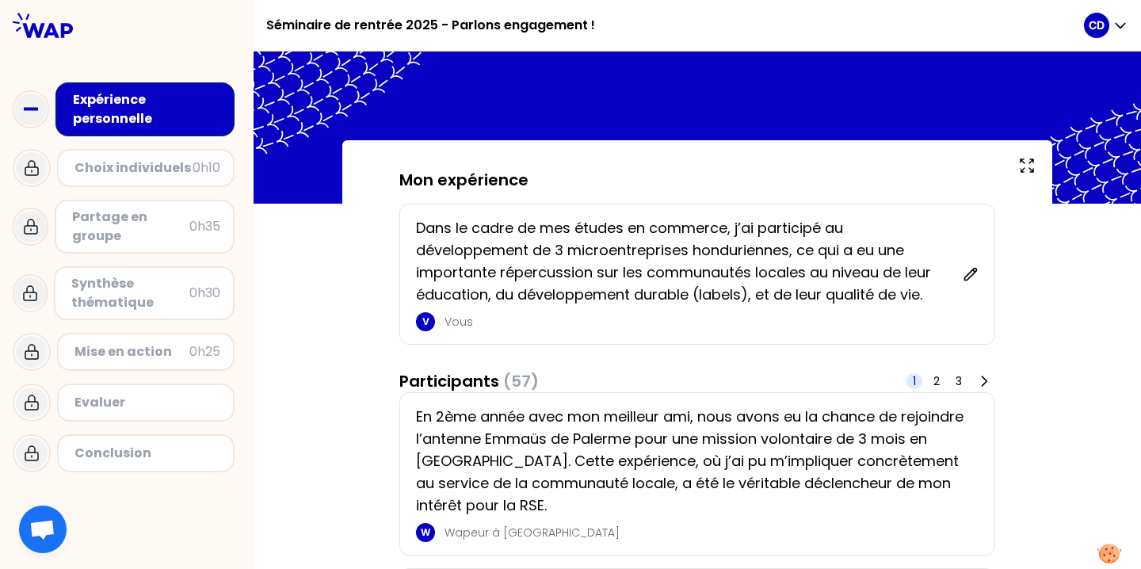
click at [174, 173] on div "Choix individuels" at bounding box center [133, 167] width 118 height 19
click at [33, 169] on icon at bounding box center [31, 167] width 19 height 19
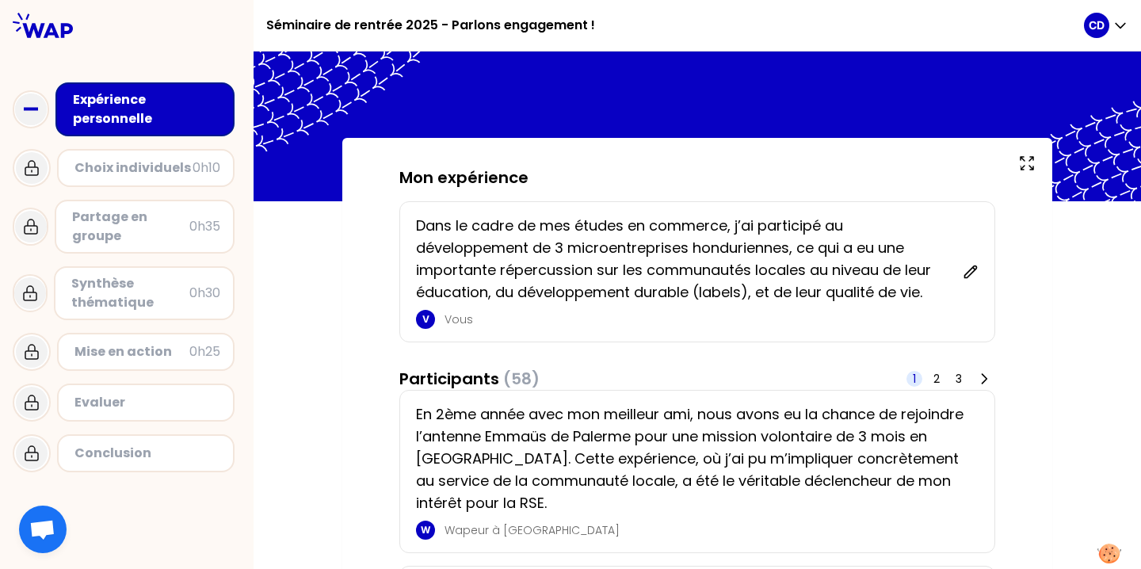
scroll to position [3, 0]
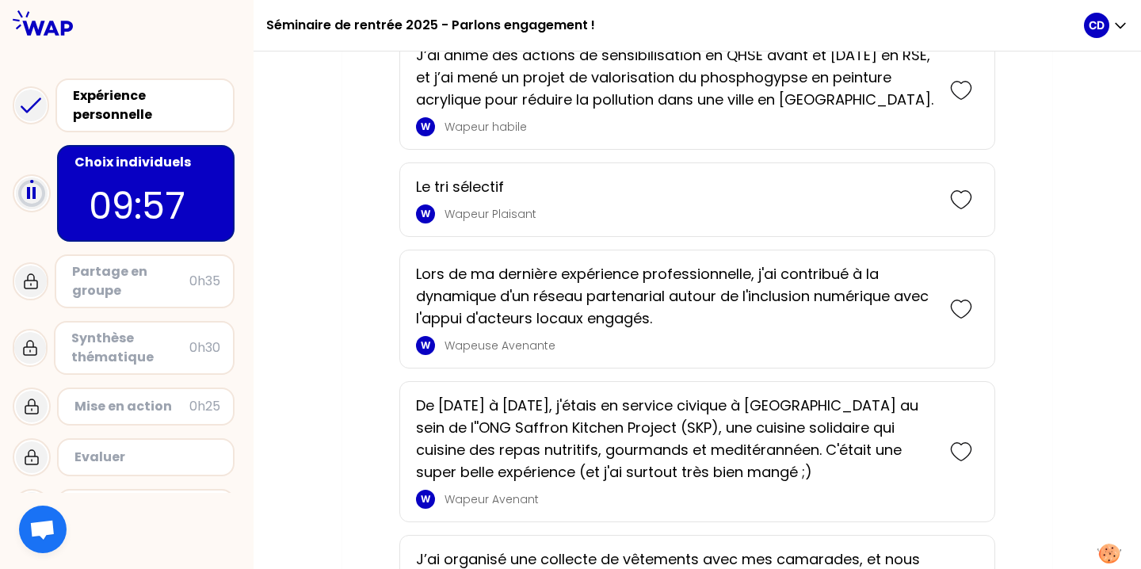
scroll to position [2391, 0]
click at [953, 307] on icon at bounding box center [961, 310] width 22 height 22
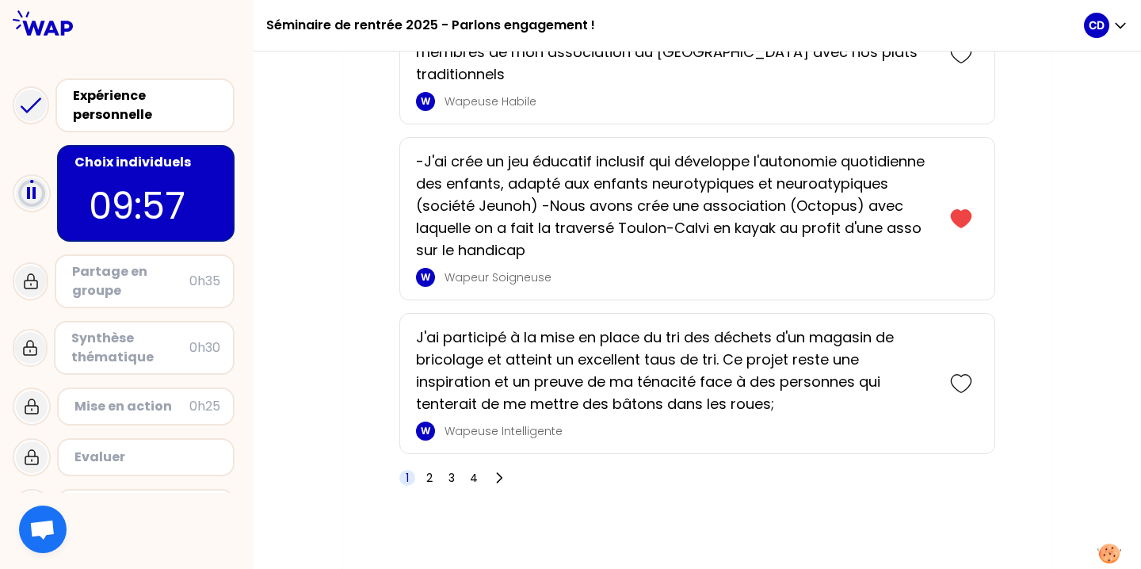
scroll to position [3538, 0]
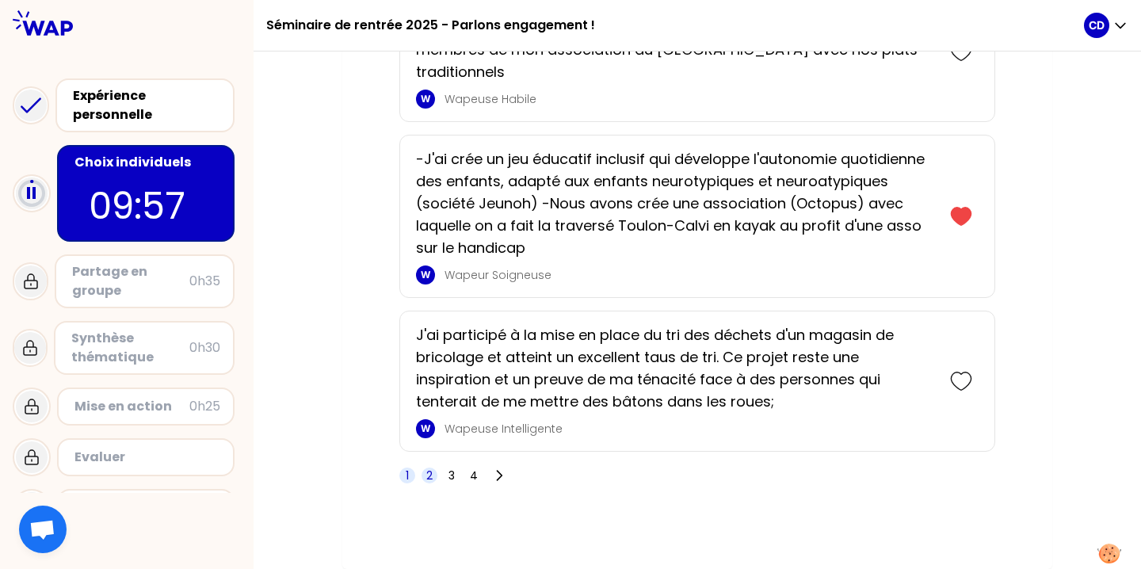
click at [433, 473] on span "2" at bounding box center [430, 476] width 16 height 16
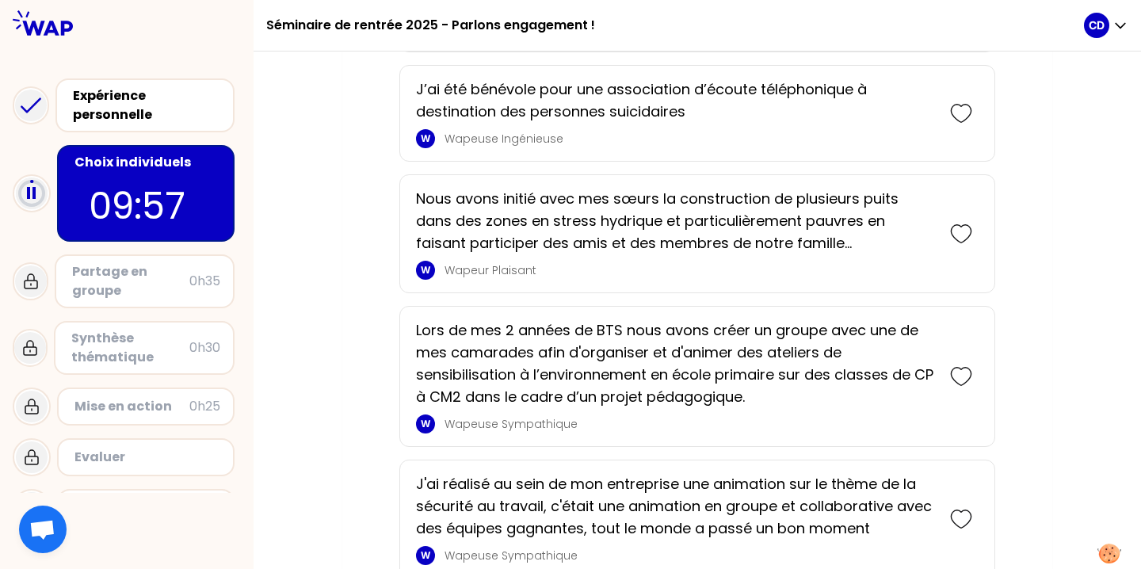
scroll to position [1175, 0]
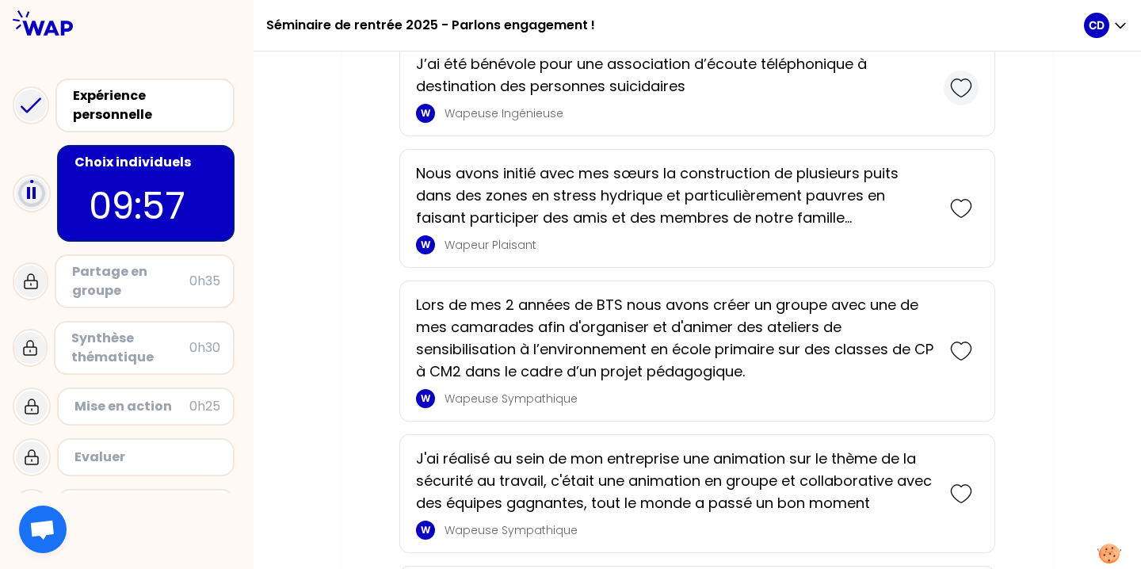
click at [960, 89] on icon at bounding box center [961, 88] width 22 height 22
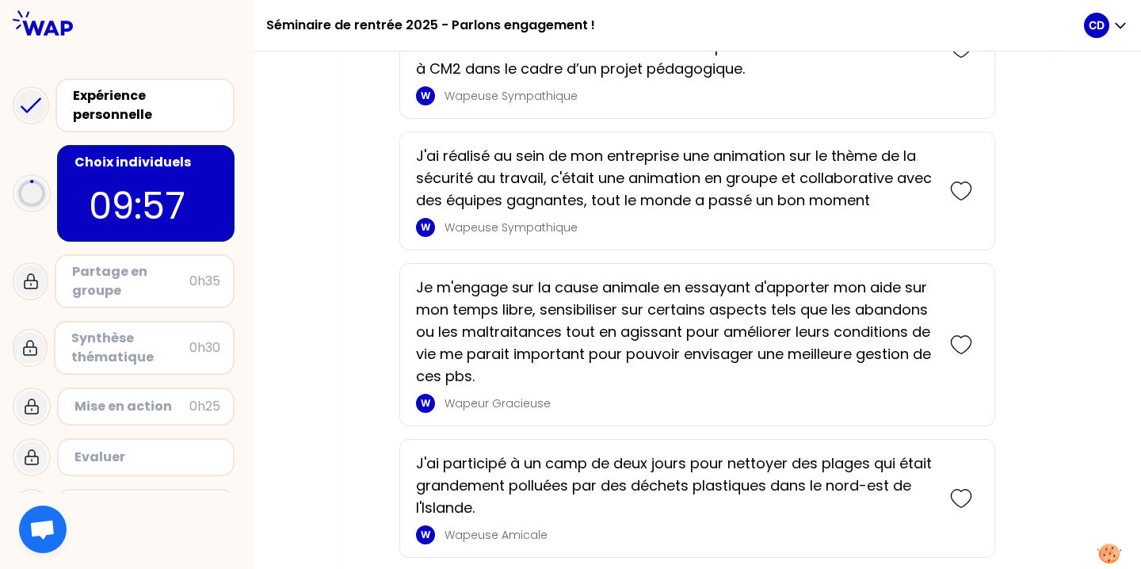
scroll to position [1591, 0]
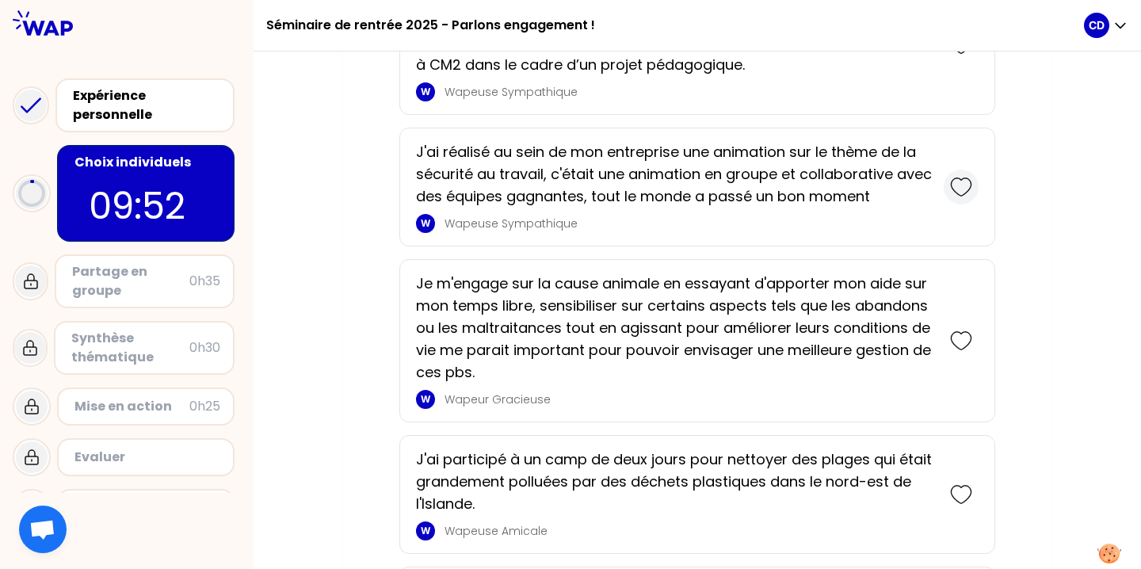
click at [956, 183] on icon at bounding box center [961, 187] width 22 height 22
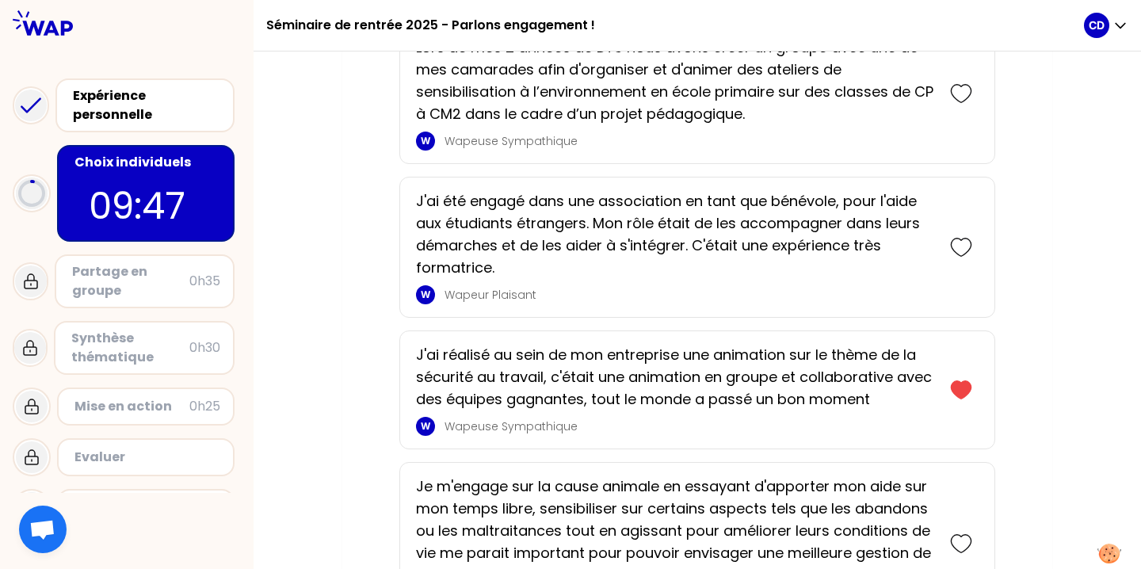
scroll to position [1680, 0]
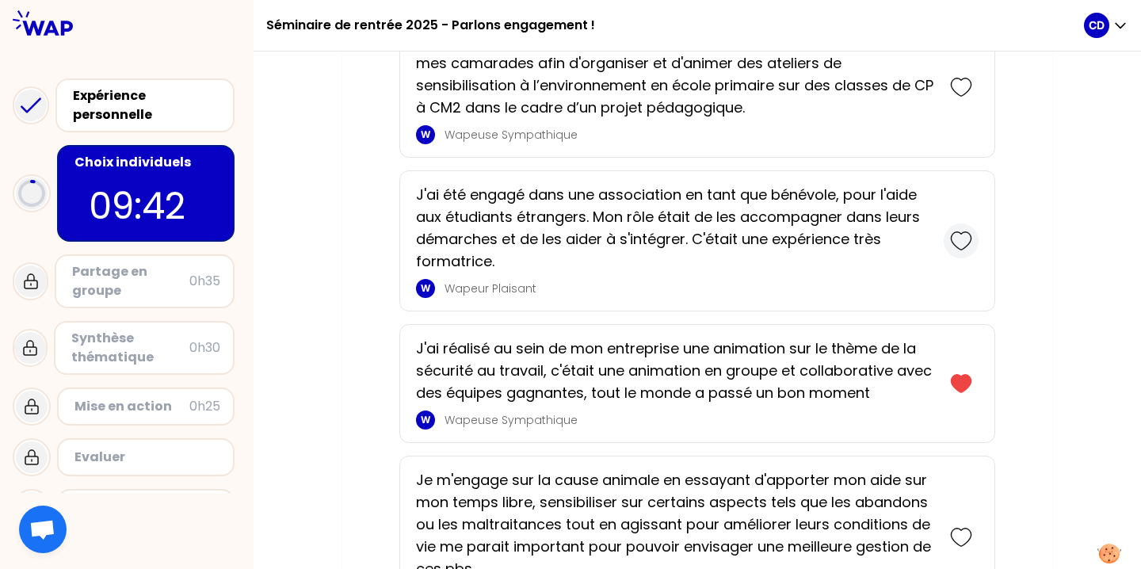
click at [953, 237] on icon at bounding box center [961, 241] width 22 height 22
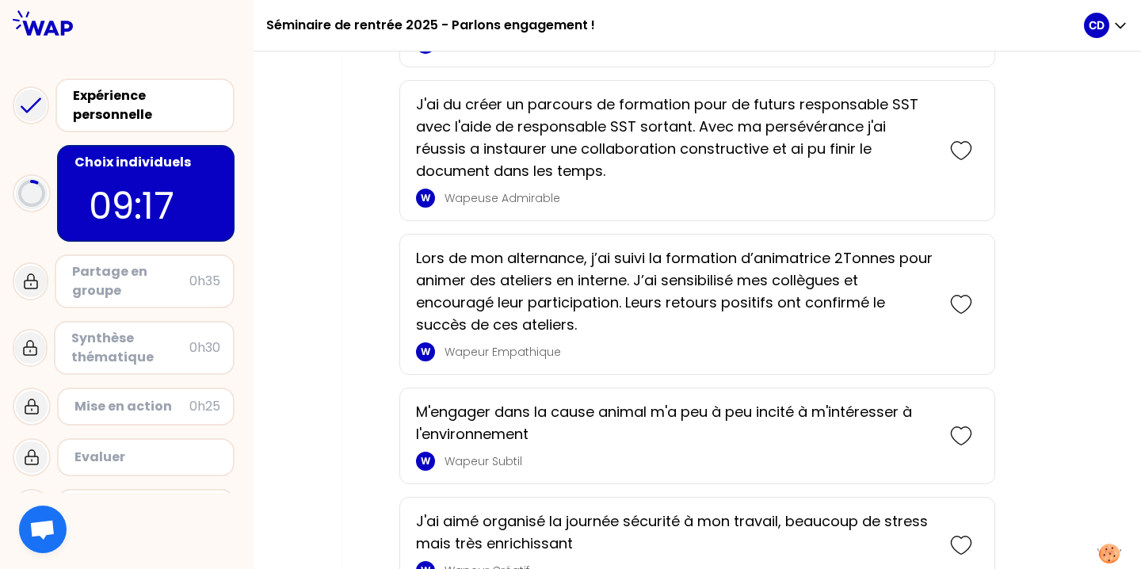
scroll to position [2781, 0]
click at [958, 150] on icon at bounding box center [961, 149] width 22 height 22
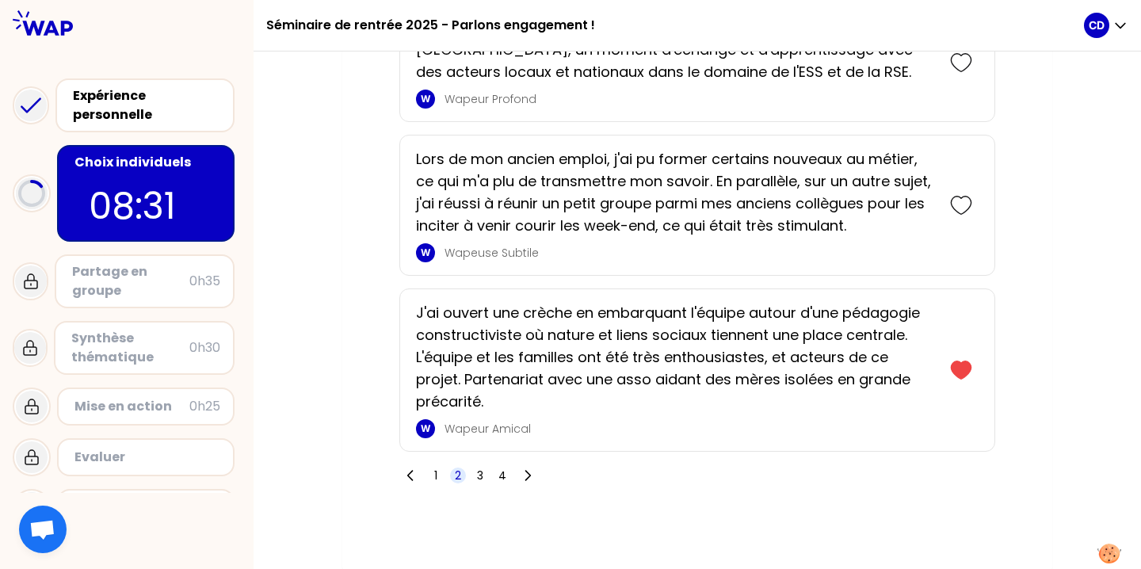
scroll to position [3955, 0]
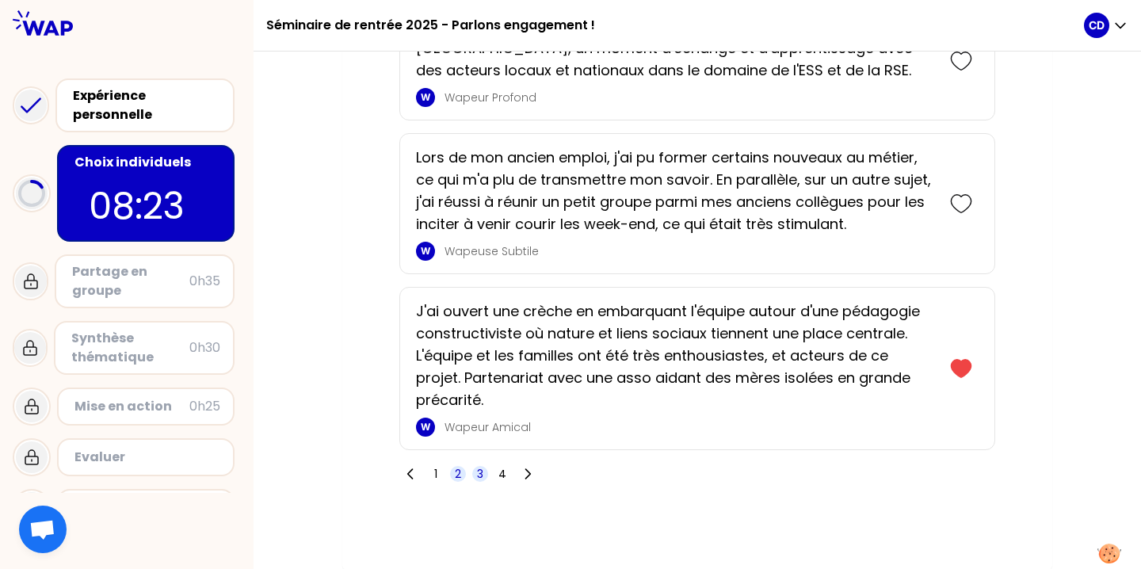
click at [478, 475] on span "3" at bounding box center [480, 474] width 6 height 16
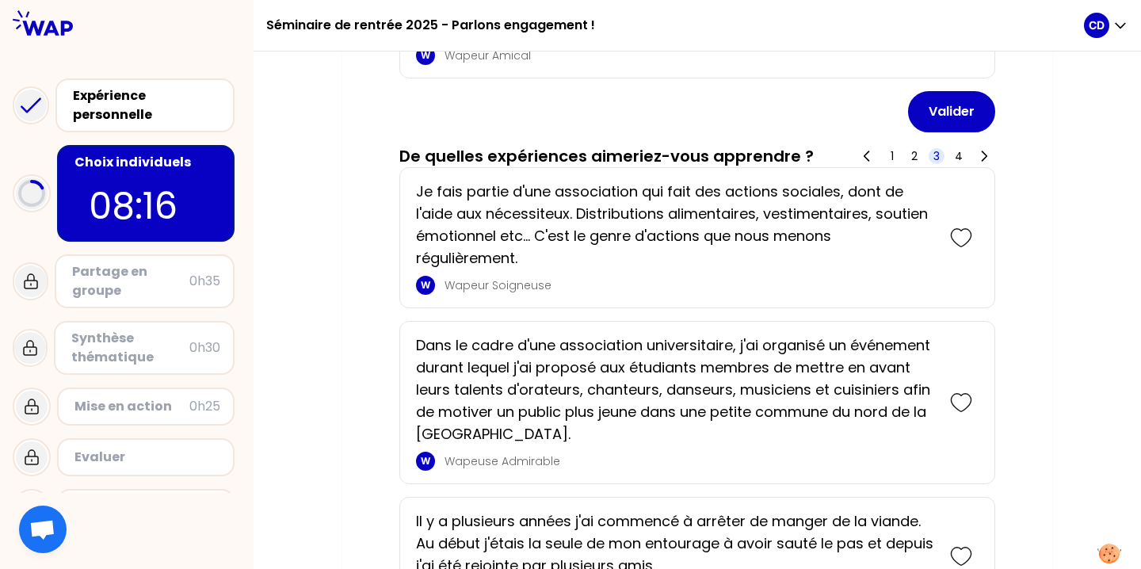
scroll to position [1465, 0]
click at [958, 238] on icon at bounding box center [961, 237] width 22 height 22
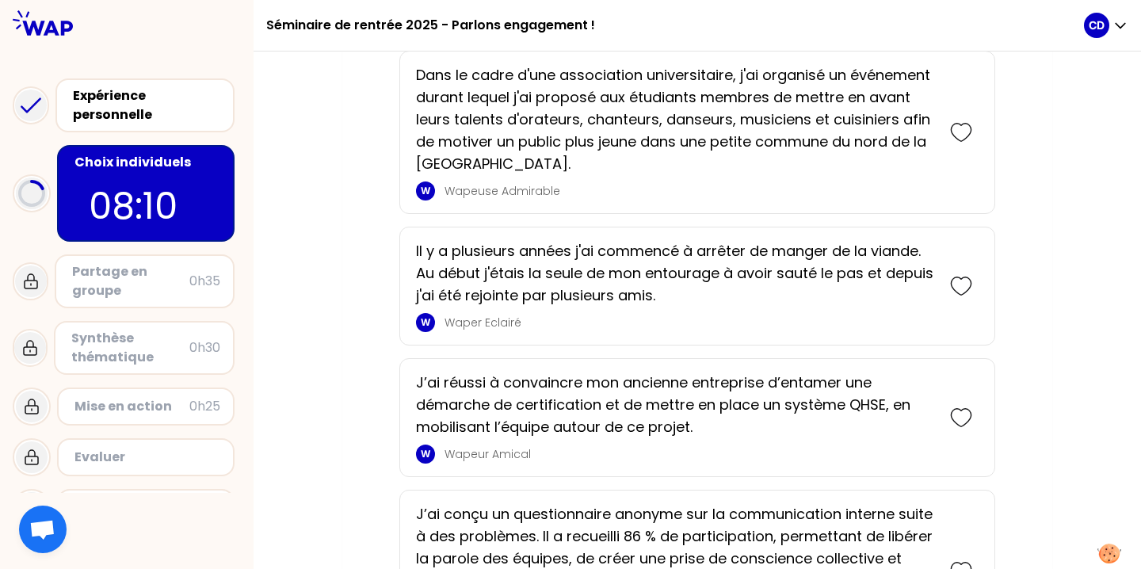
scroll to position [1888, 0]
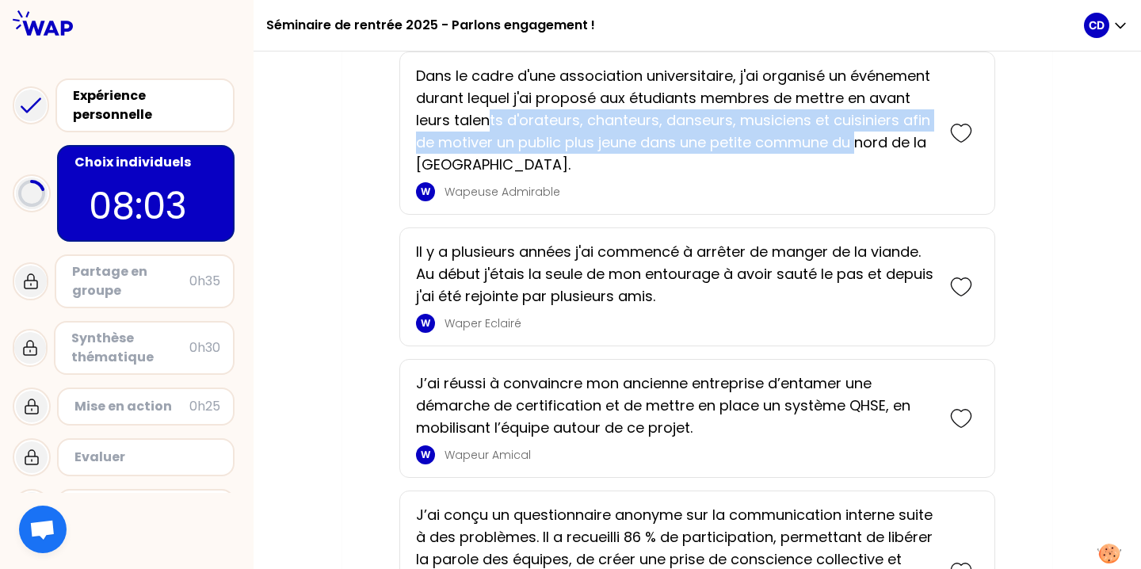
drag, startPoint x: 486, startPoint y: 119, endPoint x: 862, endPoint y: 136, distance: 376.8
click at [862, 136] on p "Dans le cadre d'une association universitaire, j'ai organisé un événement duran…" at bounding box center [675, 120] width 518 height 111
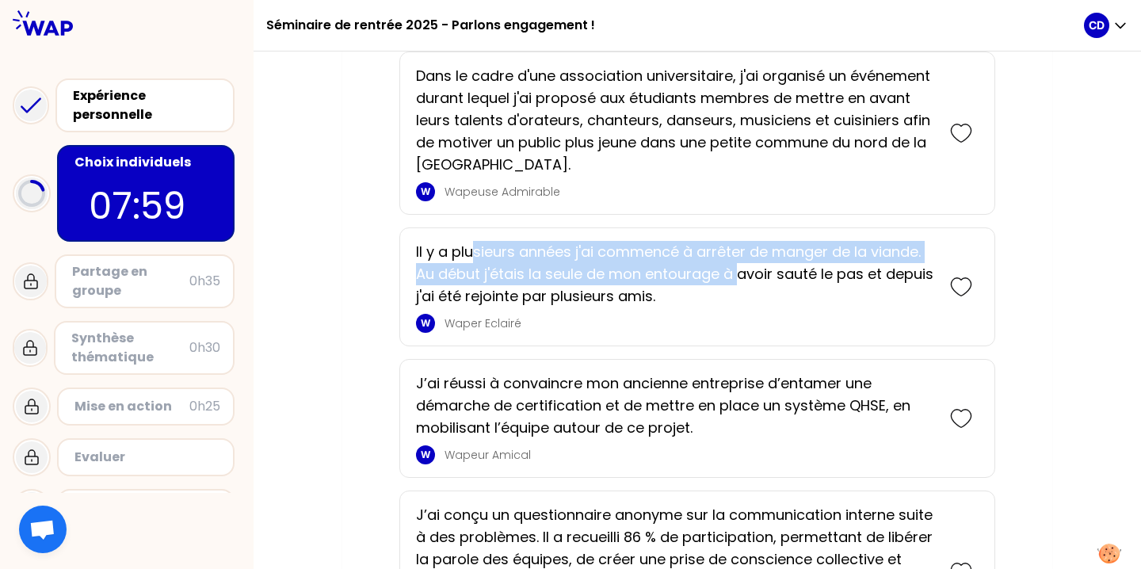
drag, startPoint x: 474, startPoint y: 254, endPoint x: 743, endPoint y: 281, distance: 269.9
click at [743, 281] on p "Il y a plusieurs années j'ai commencé à arrêter de manger de la viande. Au débu…" at bounding box center [675, 274] width 518 height 67
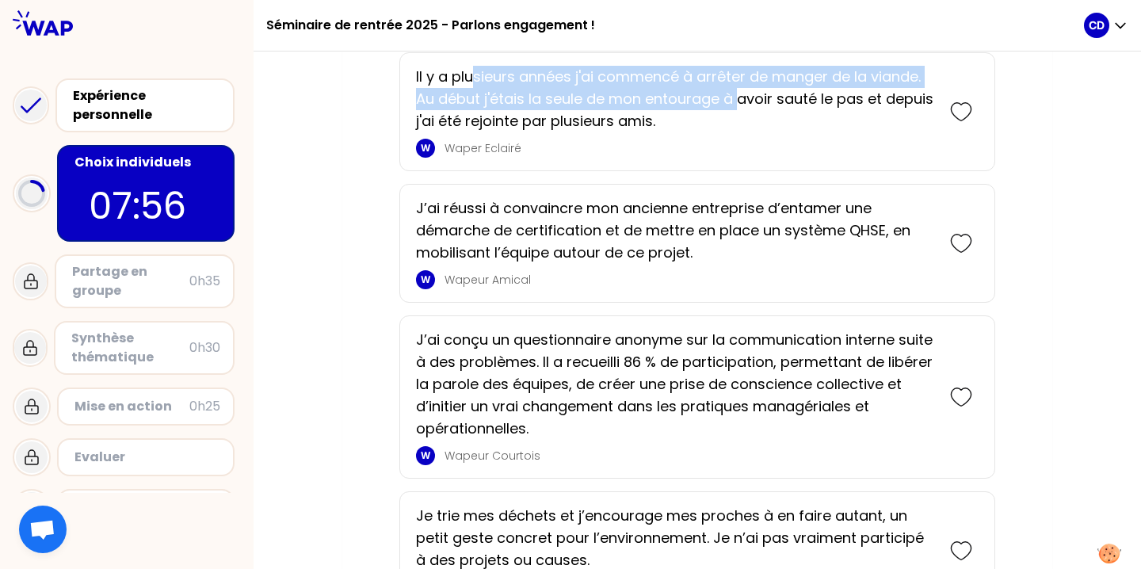
scroll to position [2063, 0]
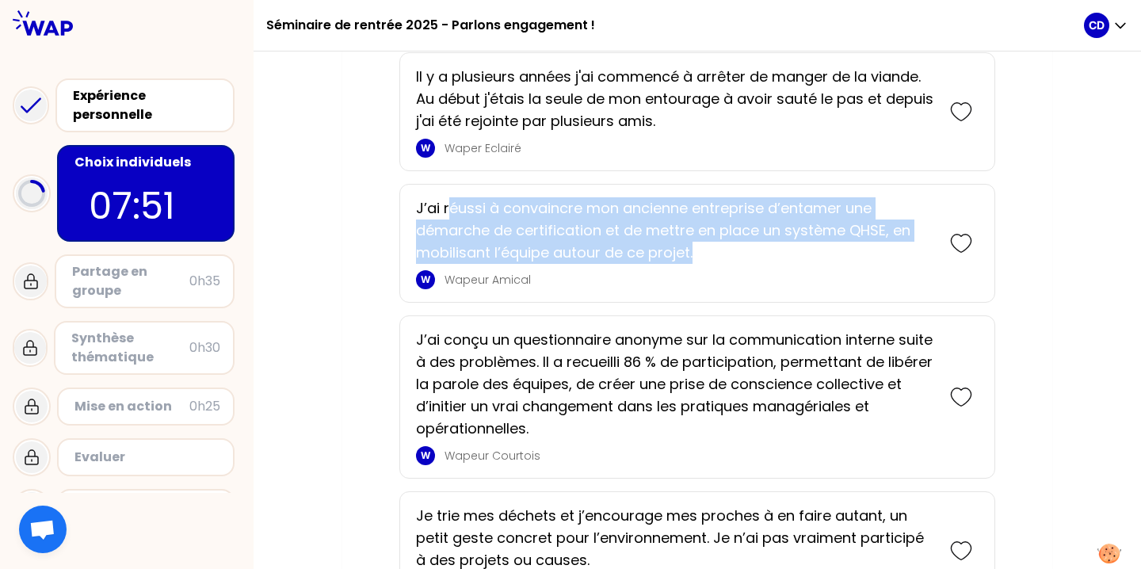
drag, startPoint x: 448, startPoint y: 208, endPoint x: 747, endPoint y: 244, distance: 301.8
click at [747, 244] on p "J’ai réussi à convaincre mon ancienne entreprise d’entamer une démarche de cert…" at bounding box center [675, 230] width 518 height 67
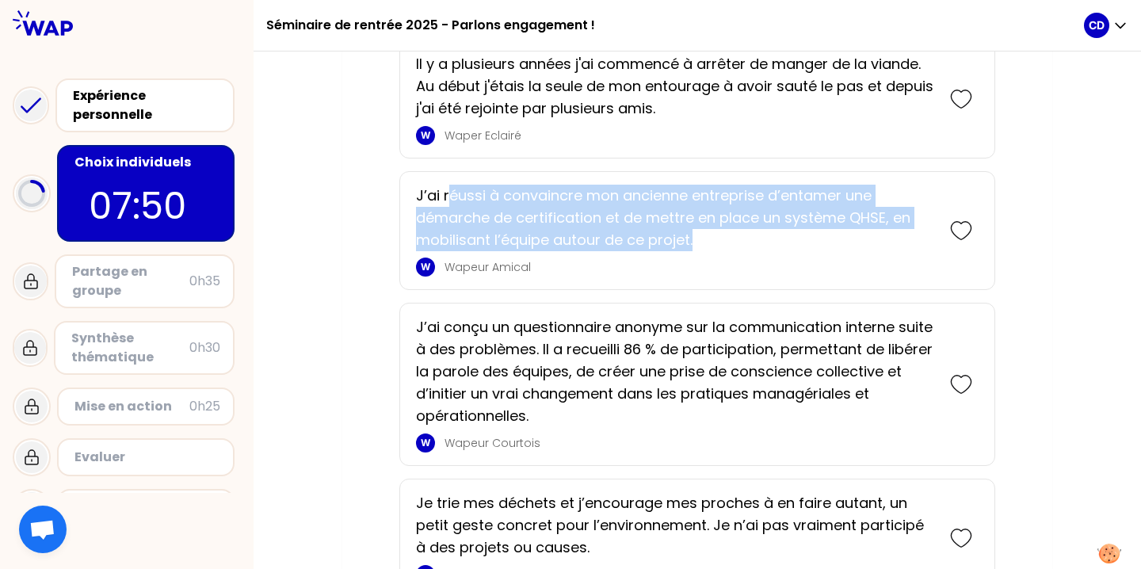
scroll to position [2076, 0]
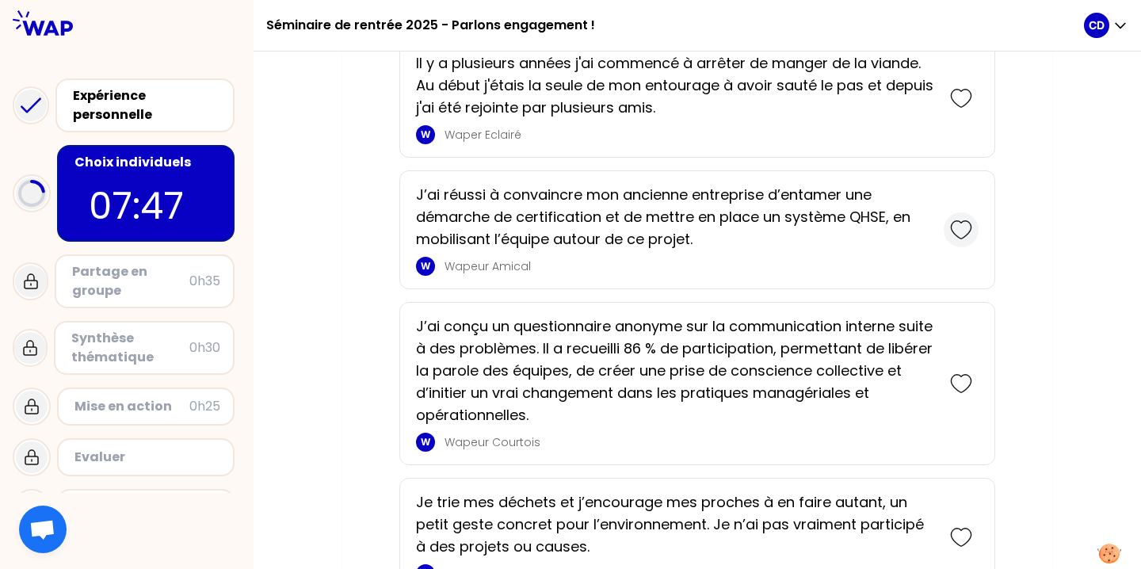
click at [955, 229] on icon at bounding box center [961, 230] width 22 height 22
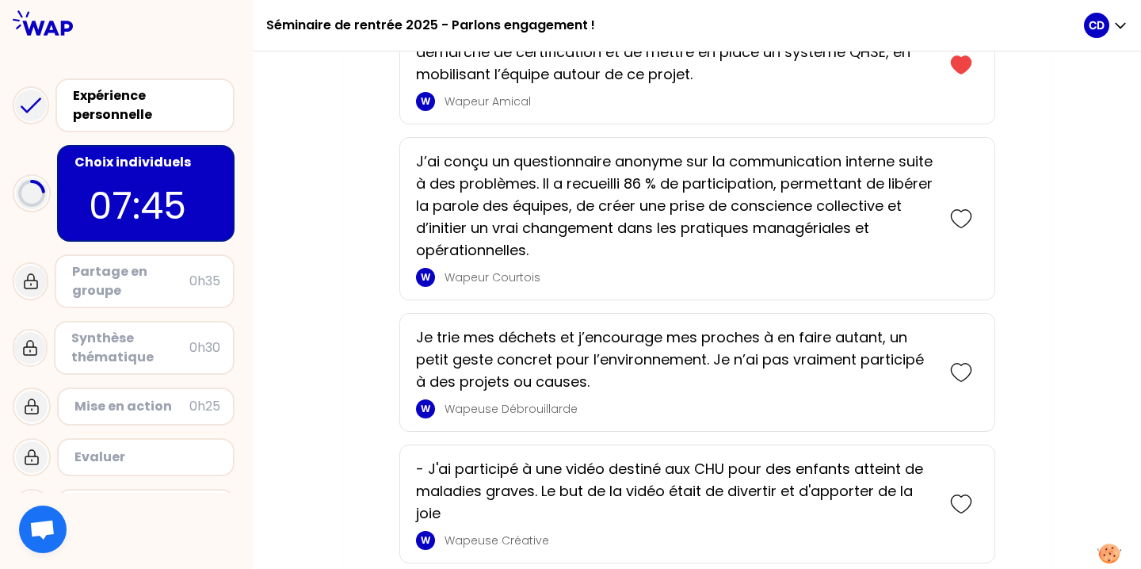
scroll to position [2373, 0]
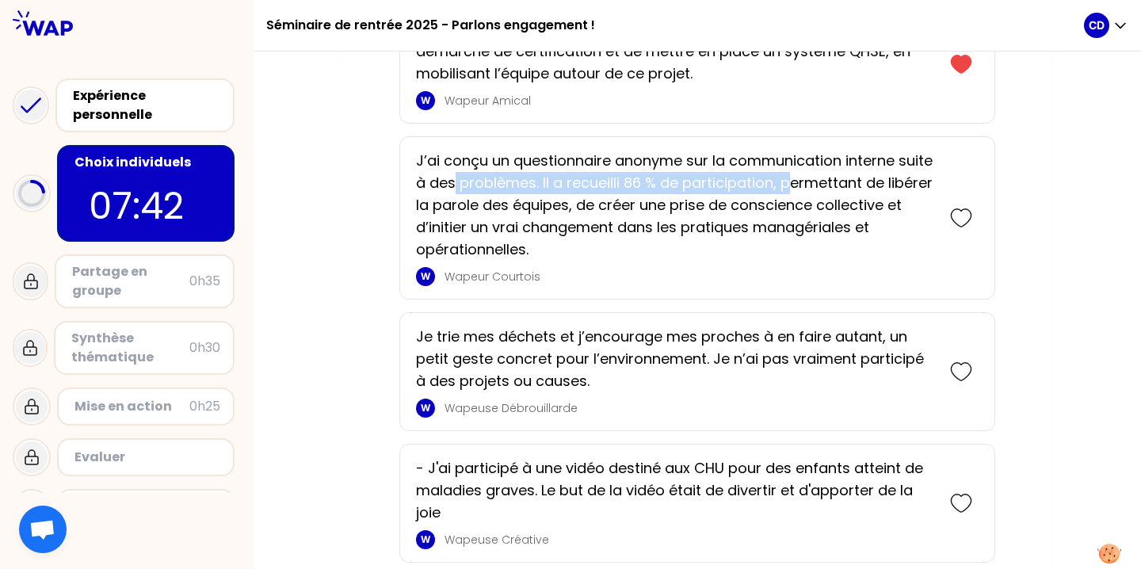
drag, startPoint x: 490, startPoint y: 179, endPoint x: 827, endPoint y: 182, distance: 337.6
click at [827, 182] on p "J’ai conçu un questionnaire anonyme sur la communication interne suite à des pr…" at bounding box center [675, 205] width 518 height 111
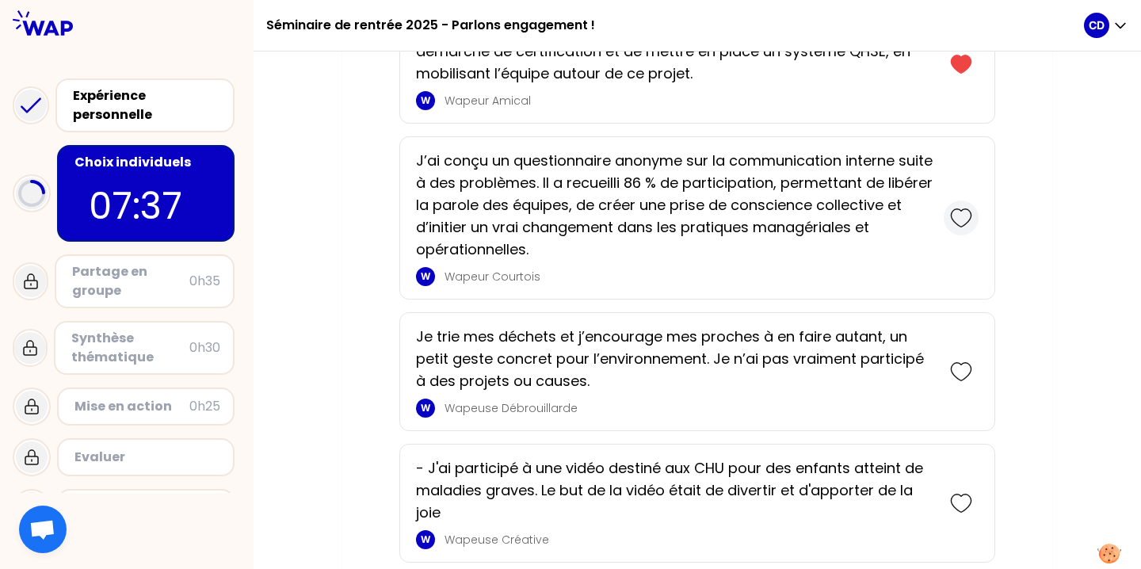
click at [961, 212] on icon at bounding box center [961, 218] width 22 height 22
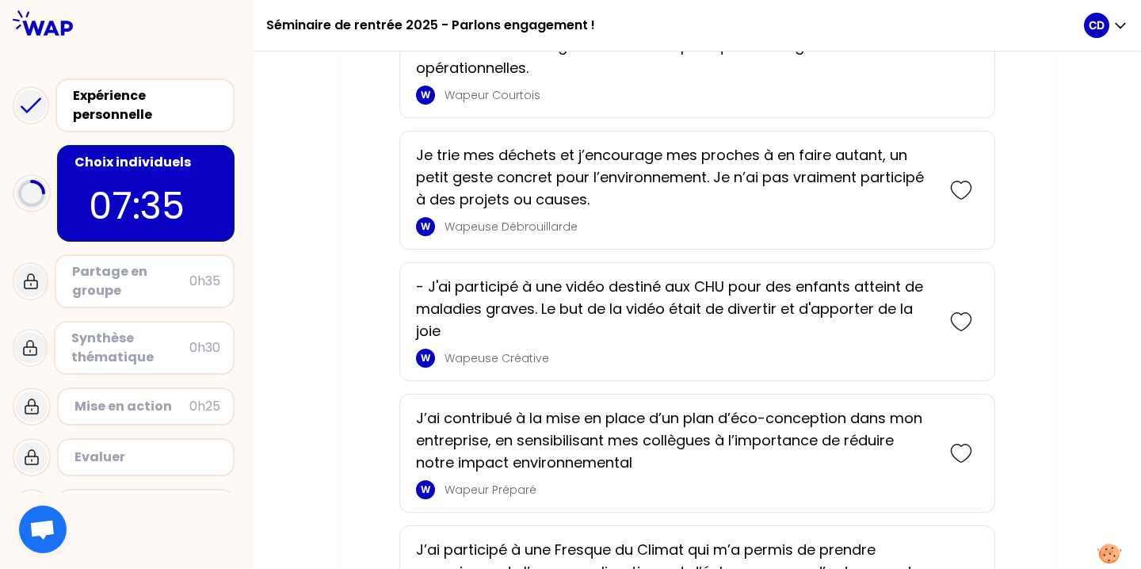
scroll to position [2758, 0]
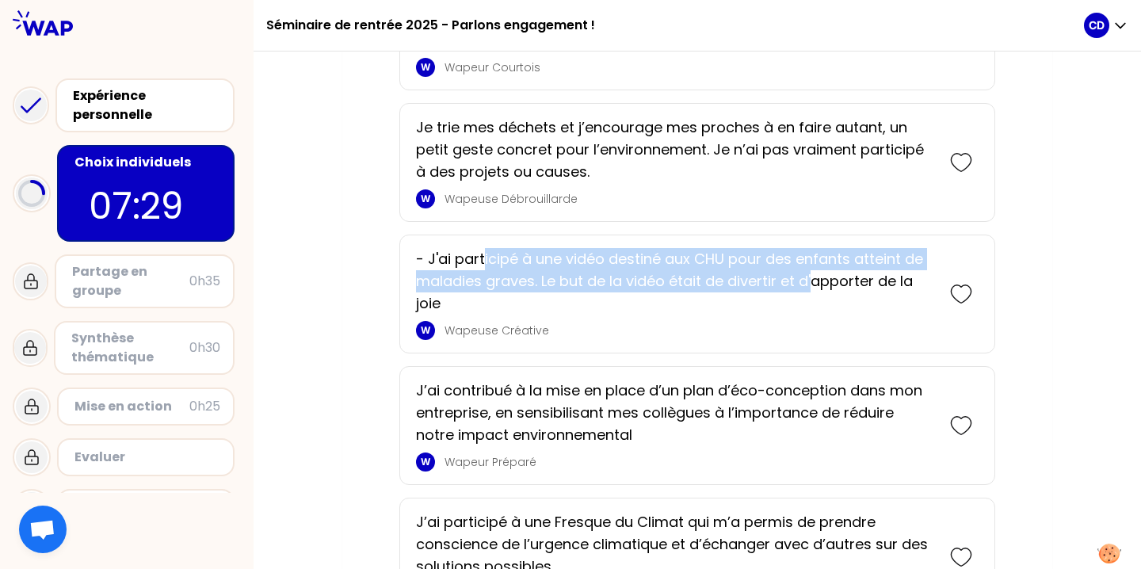
drag, startPoint x: 485, startPoint y: 264, endPoint x: 817, endPoint y: 274, distance: 332.2
click at [817, 274] on p "- J'ai participé à une vidéo destiné aux CHU pour des enfants atteint de maladi…" at bounding box center [675, 281] width 518 height 67
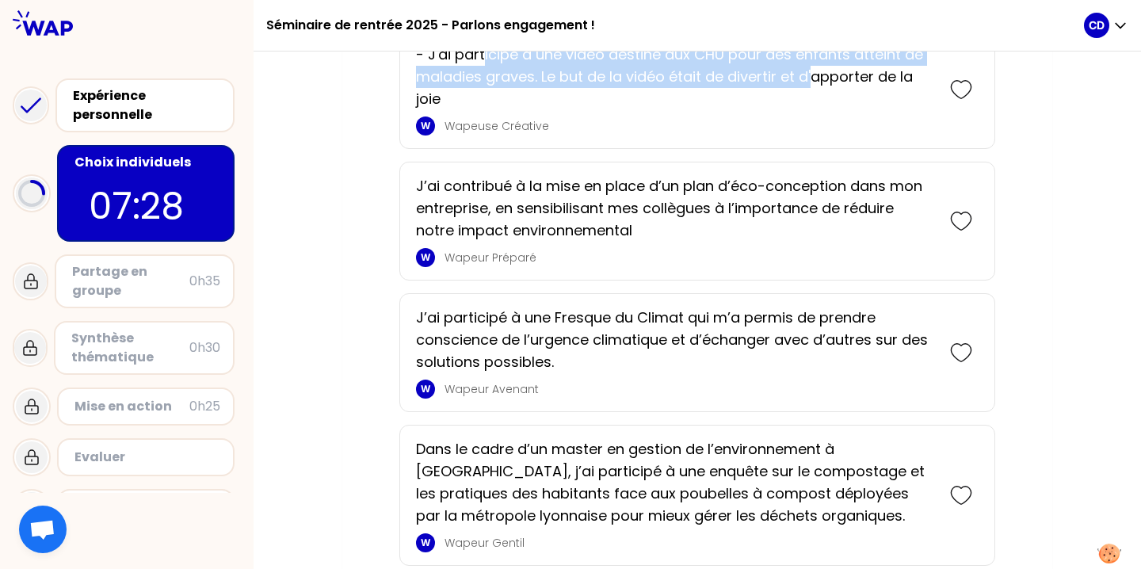
scroll to position [3003, 0]
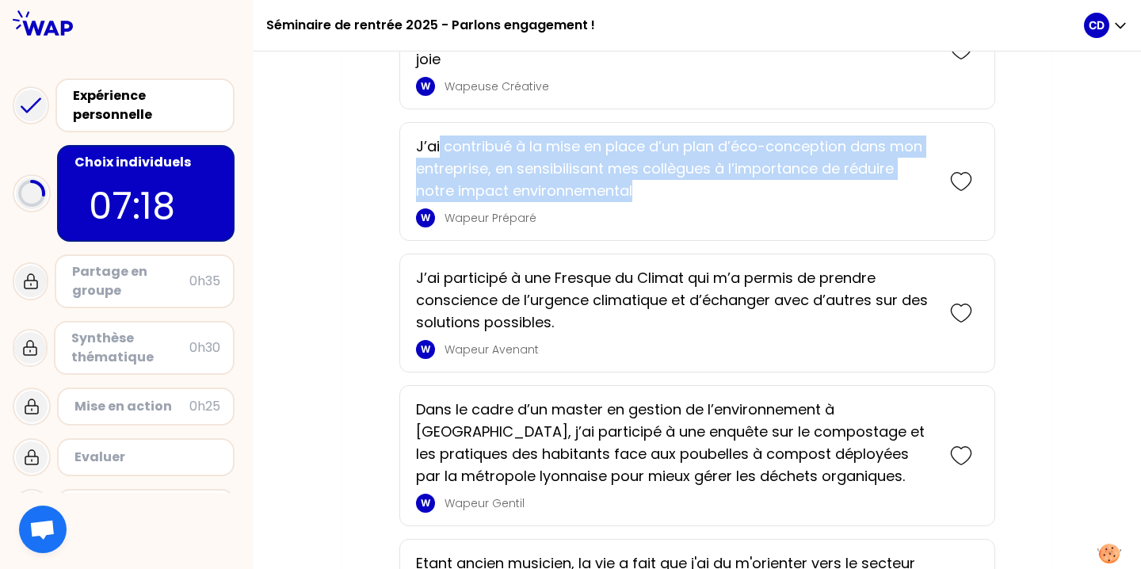
drag, startPoint x: 438, startPoint y: 146, endPoint x: 845, endPoint y: 182, distance: 408.2
click at [845, 182] on p "J’ai contribué à la mise en place d’un plan d’éco-conception dans mon entrepris…" at bounding box center [675, 169] width 518 height 67
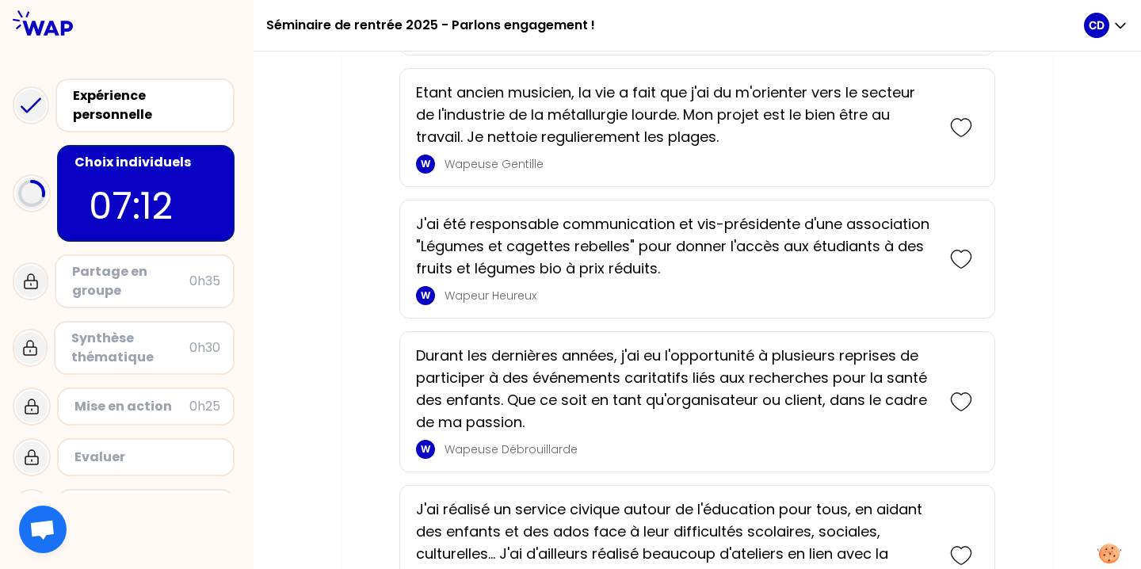
scroll to position [3497, 0]
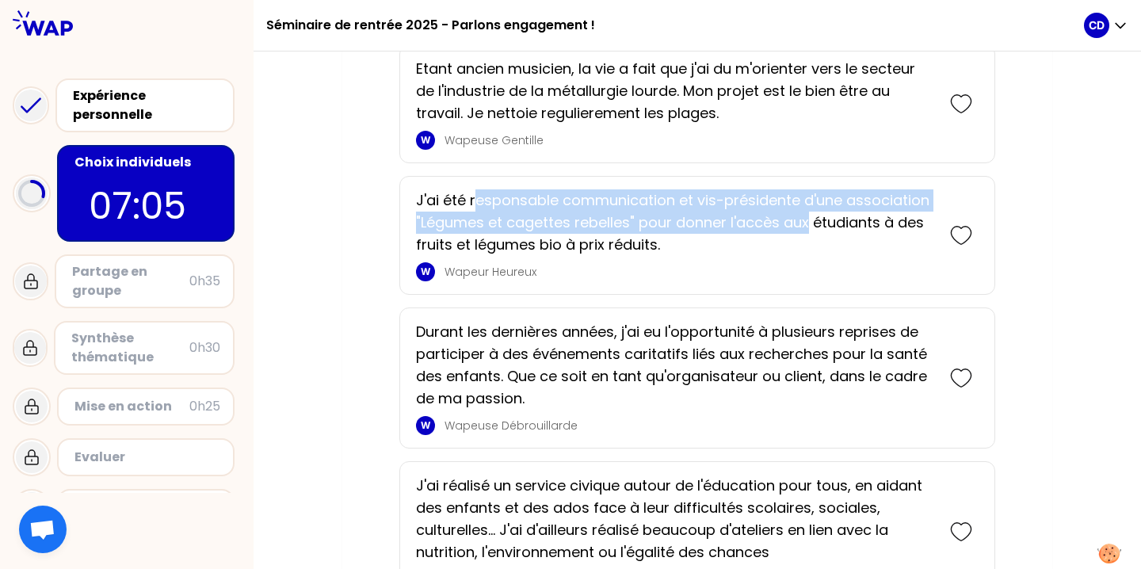
drag, startPoint x: 477, startPoint y: 196, endPoint x: 807, endPoint y: 214, distance: 330.2
click at [807, 214] on p "J'ai été responsable communication et vis-présidente d'une association "Légumes…" at bounding box center [675, 222] width 518 height 67
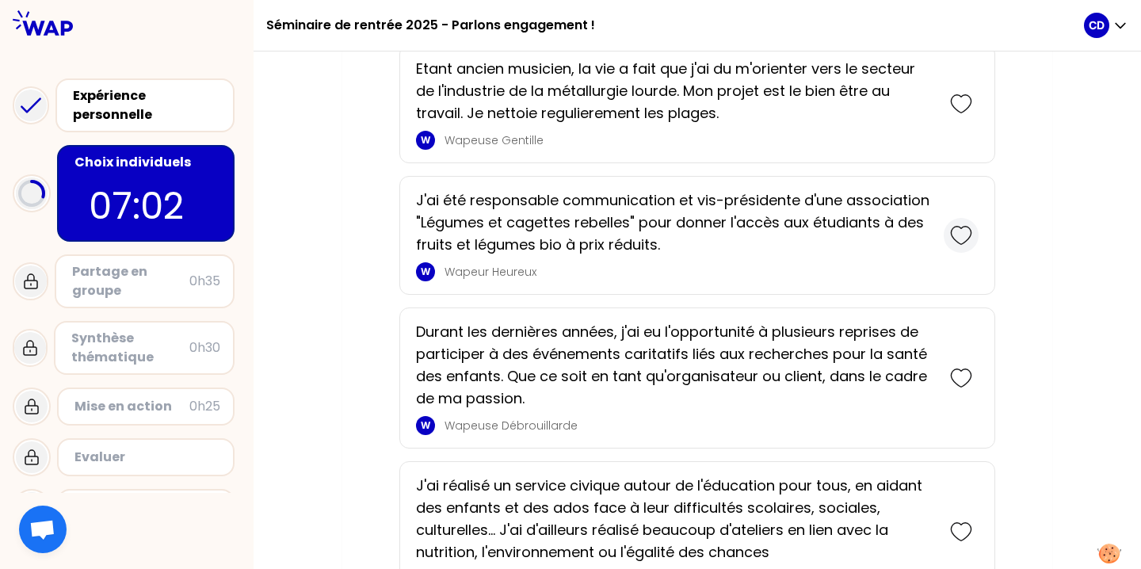
click at [965, 239] on icon at bounding box center [961, 235] width 22 height 22
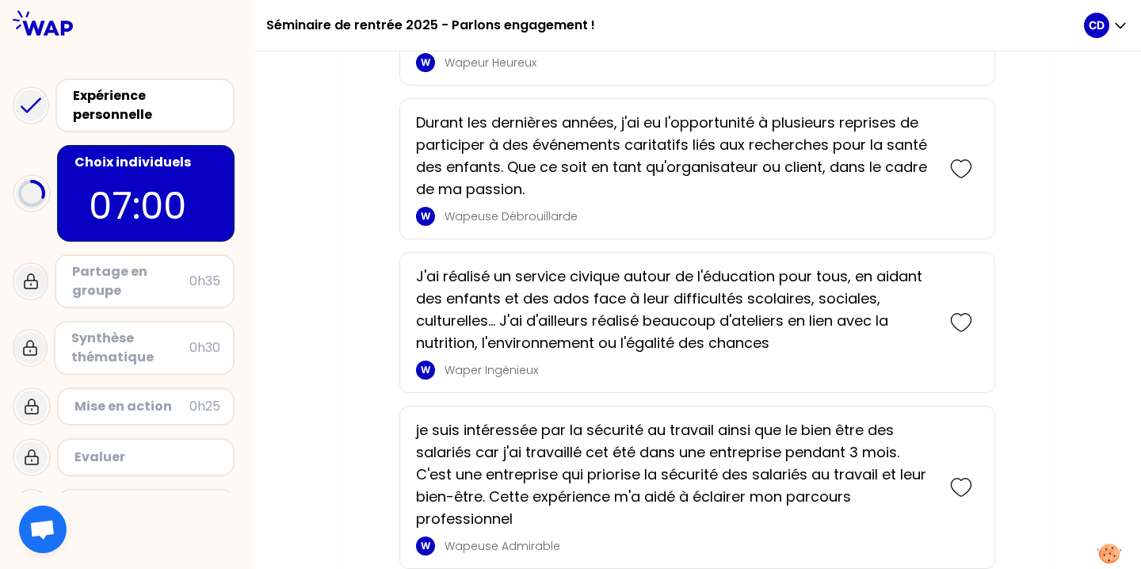
scroll to position [3842, 0]
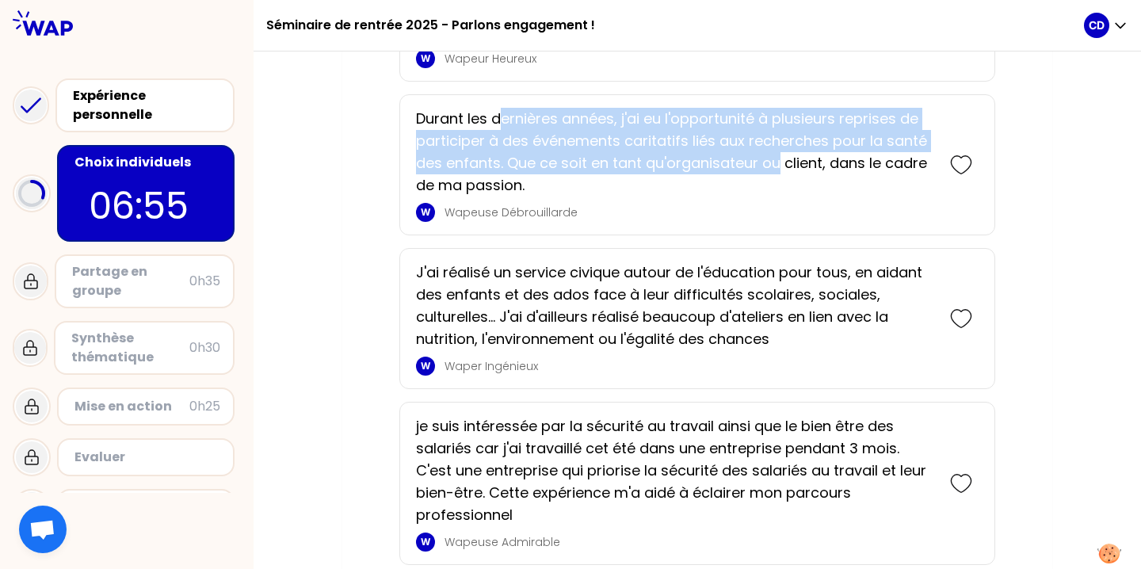
drag, startPoint x: 503, startPoint y: 122, endPoint x: 777, endPoint y: 159, distance: 276.7
click at [777, 159] on p "Durant les dernières années, j'ai eu l'opportunité à plusieurs reprises de part…" at bounding box center [675, 152] width 518 height 89
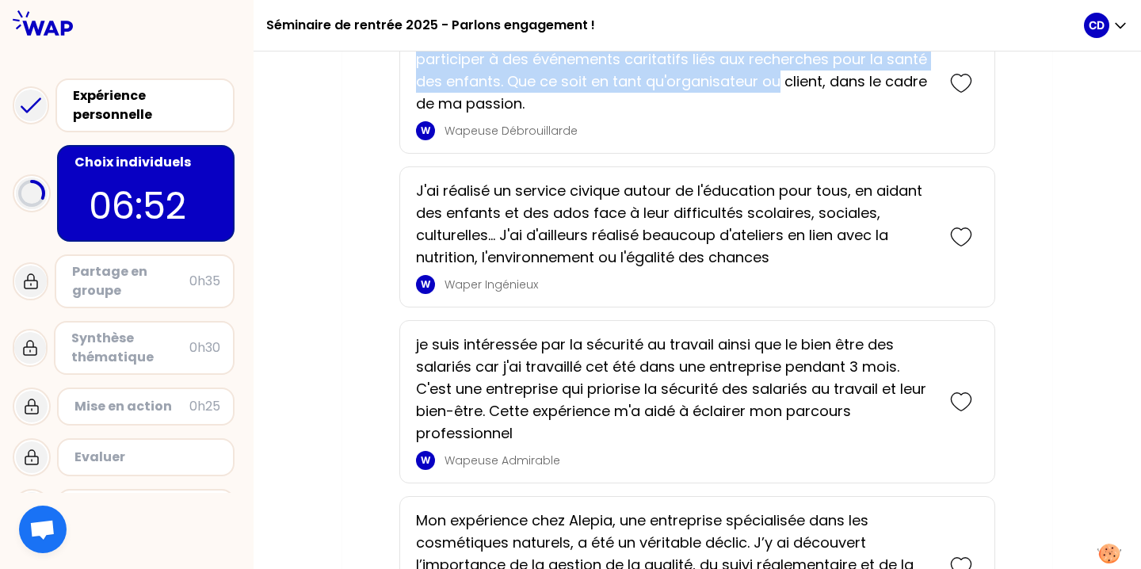
scroll to position [3934, 0]
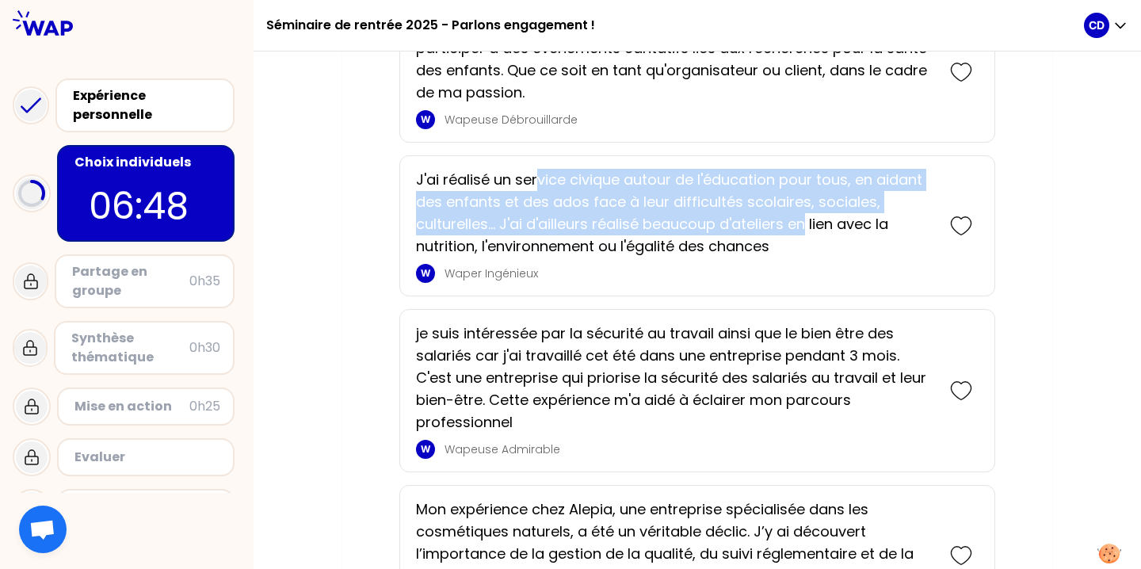
drag, startPoint x: 539, startPoint y: 181, endPoint x: 811, endPoint y: 217, distance: 274.2
click at [811, 217] on p "J'ai réalisé un service civique autour de l'éducation pour tous, en aidant des …" at bounding box center [675, 213] width 518 height 89
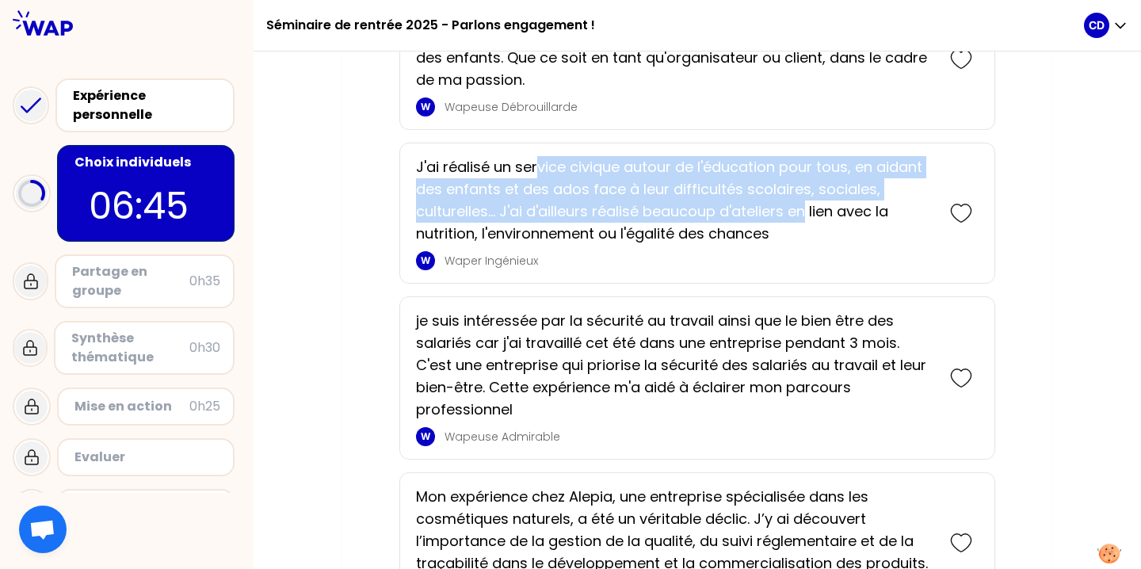
scroll to position [3950, 0]
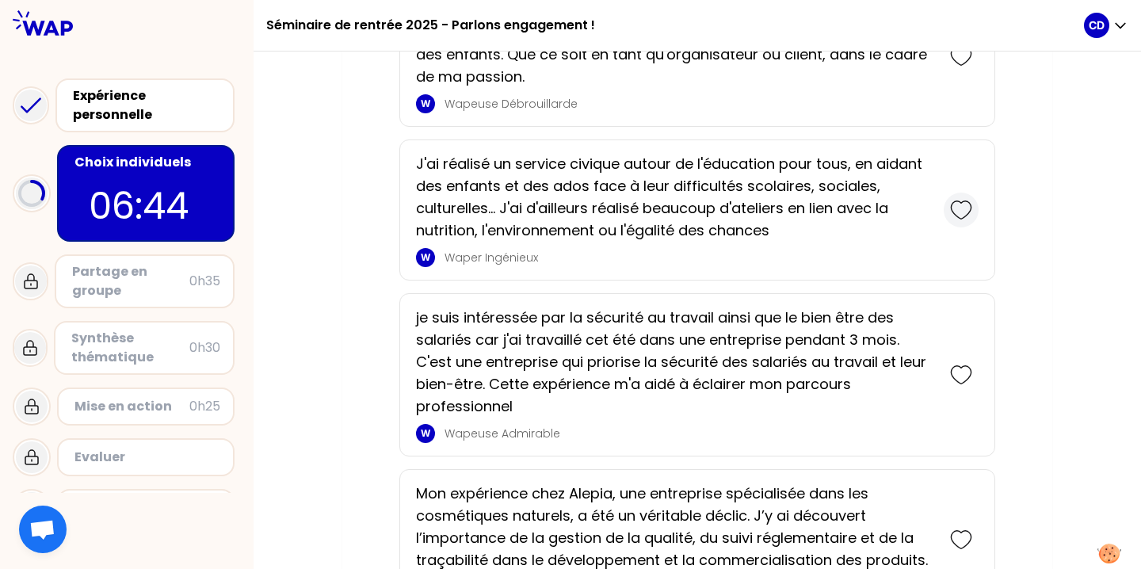
click at [965, 208] on icon at bounding box center [961, 210] width 22 height 22
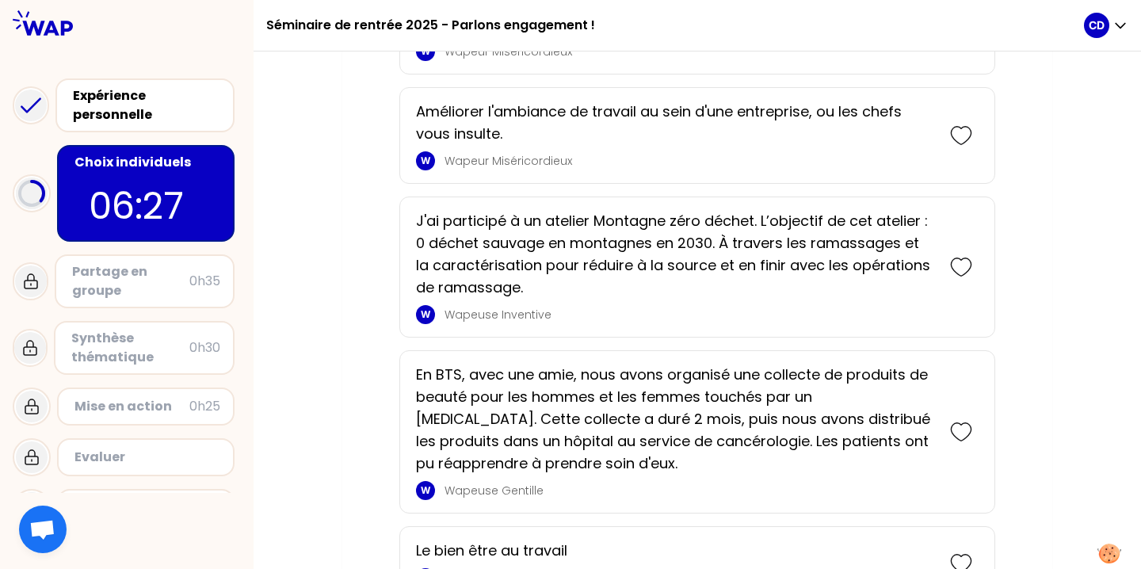
scroll to position [4653, 0]
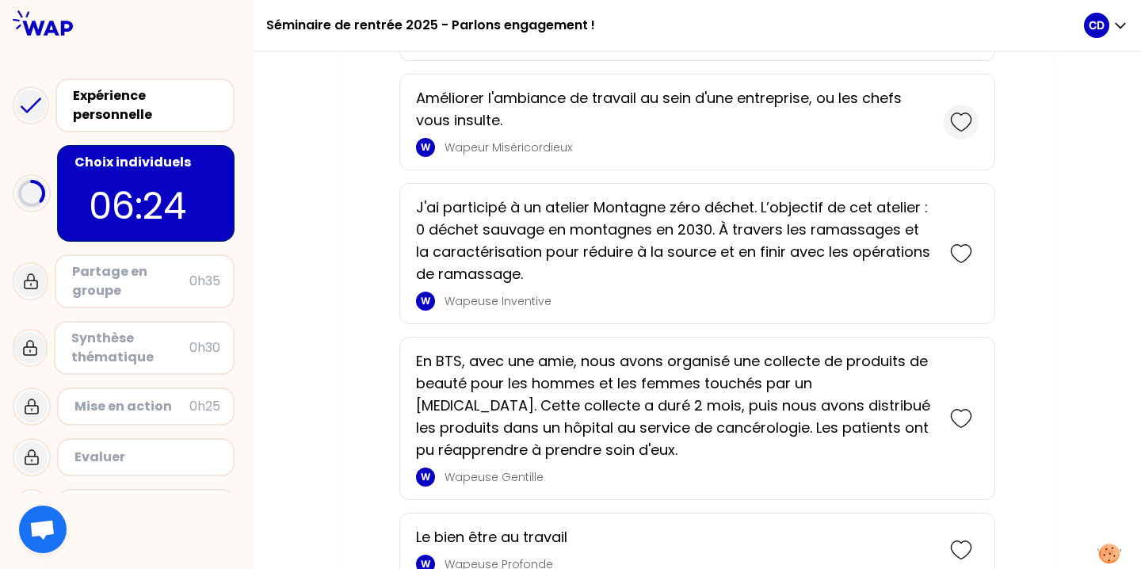
click at [960, 119] on icon at bounding box center [961, 122] width 22 height 22
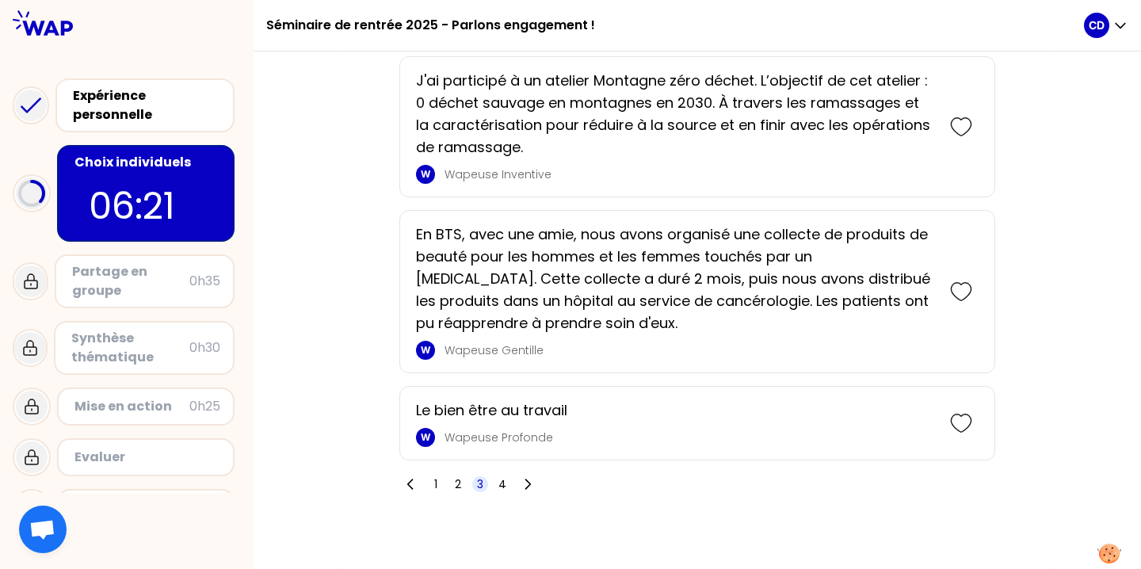
scroll to position [4900, 0]
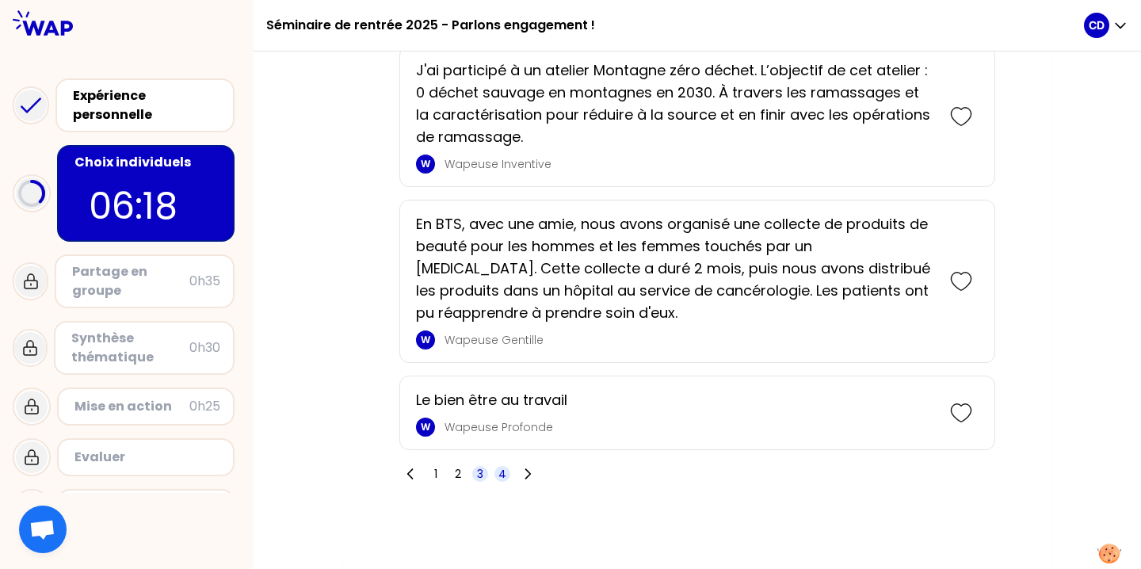
click at [510, 474] on span "4" at bounding box center [502, 474] width 16 height 16
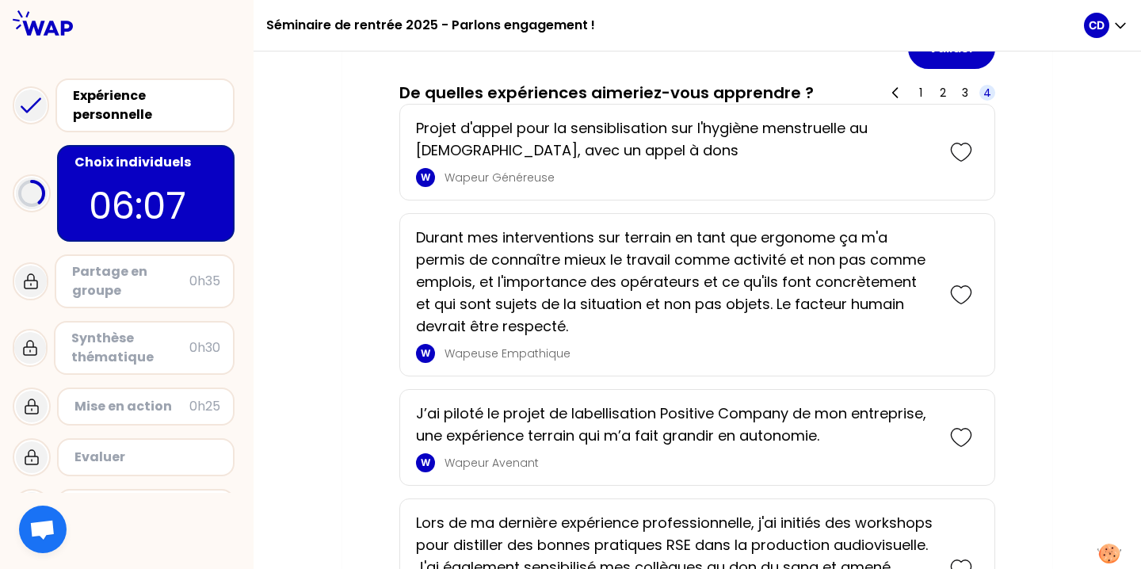
scroll to position [2392, 0]
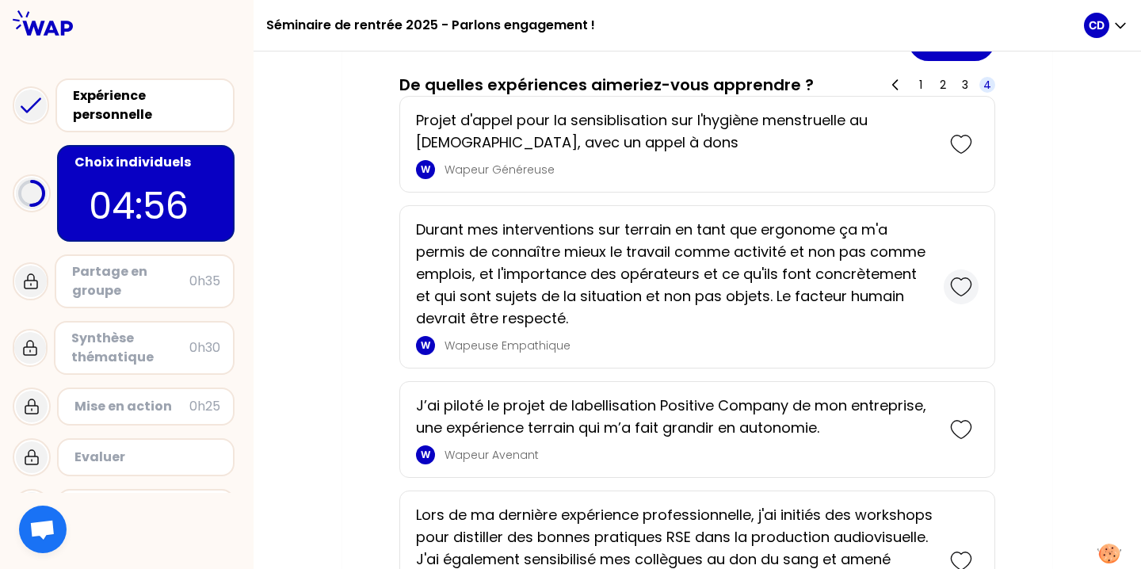
click at [956, 284] on icon at bounding box center [961, 287] width 22 height 22
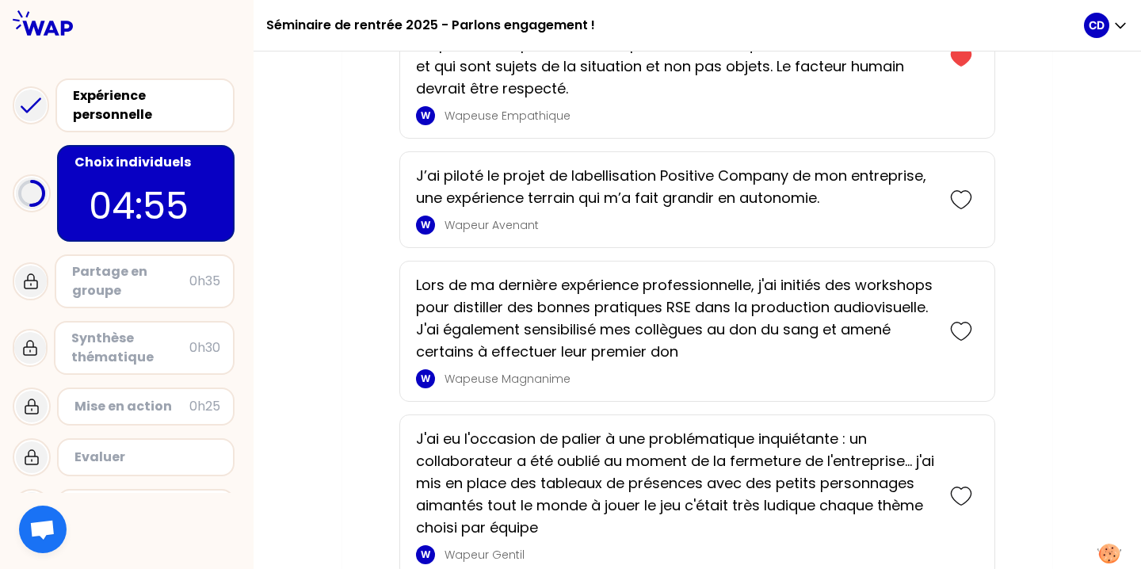
scroll to position [2820, 0]
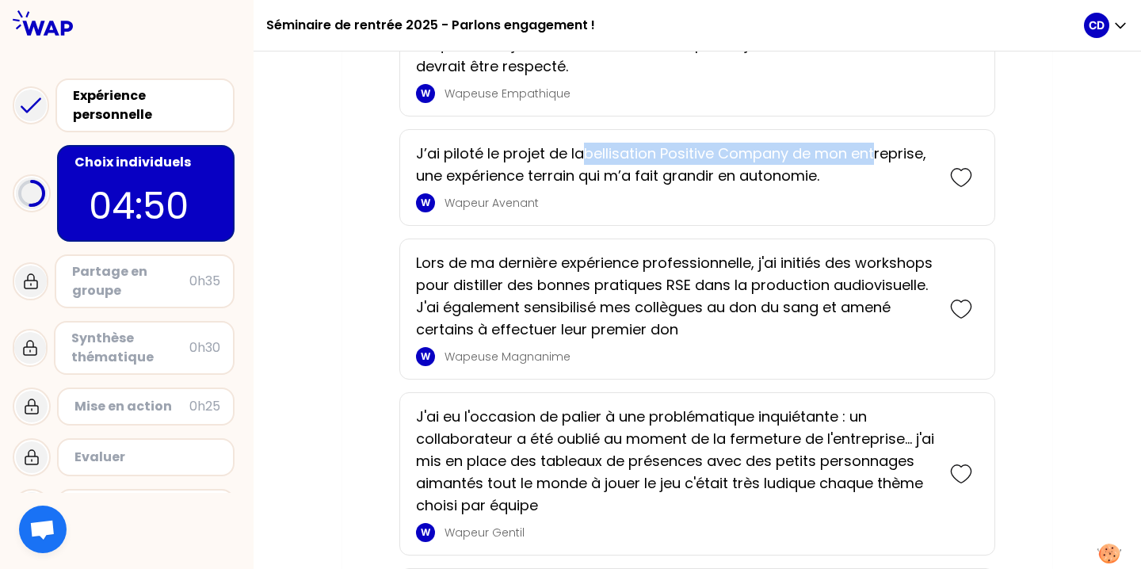
drag, startPoint x: 590, startPoint y: 151, endPoint x: 876, endPoint y: 151, distance: 286.1
click at [876, 151] on p "J’ai piloté le projet de labellisation Positive Company de mon entreprise, une …" at bounding box center [675, 165] width 518 height 44
click at [956, 177] on icon at bounding box center [961, 177] width 22 height 22
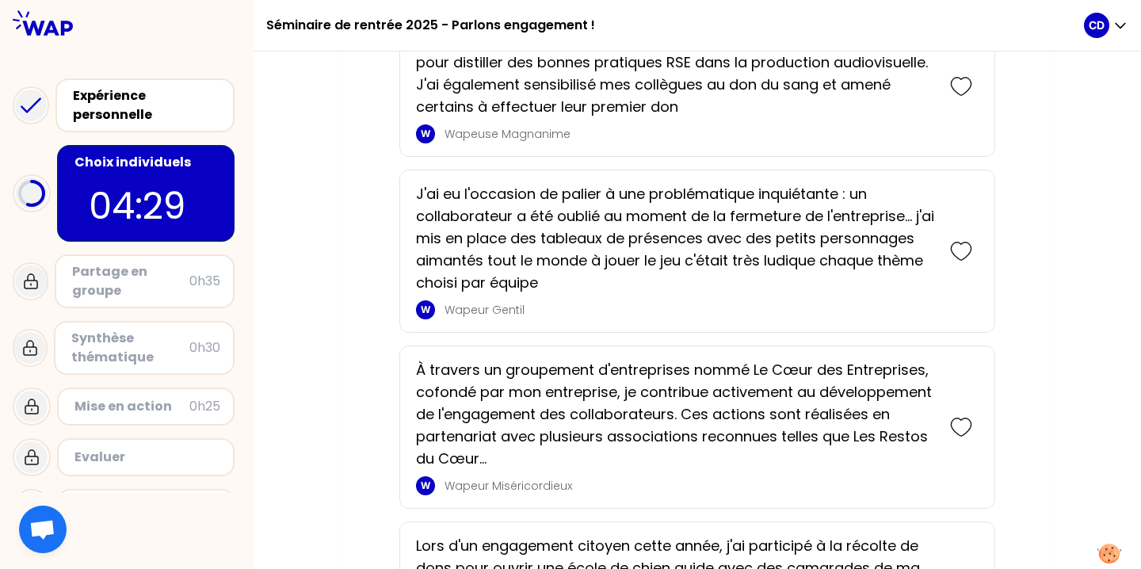
scroll to position [3153, 0]
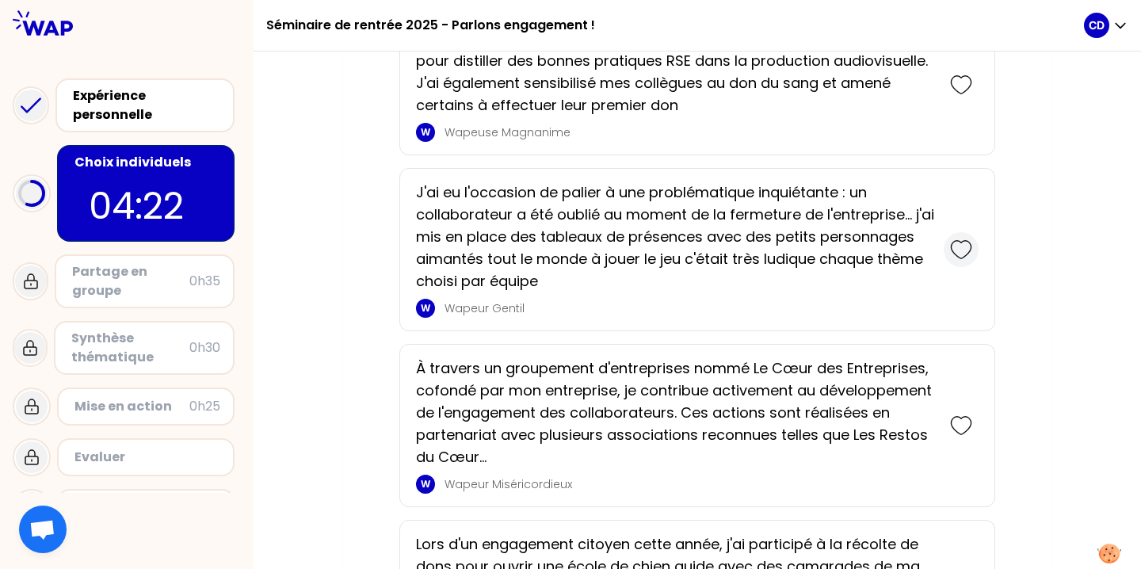
click at [964, 249] on icon at bounding box center [961, 250] width 22 height 22
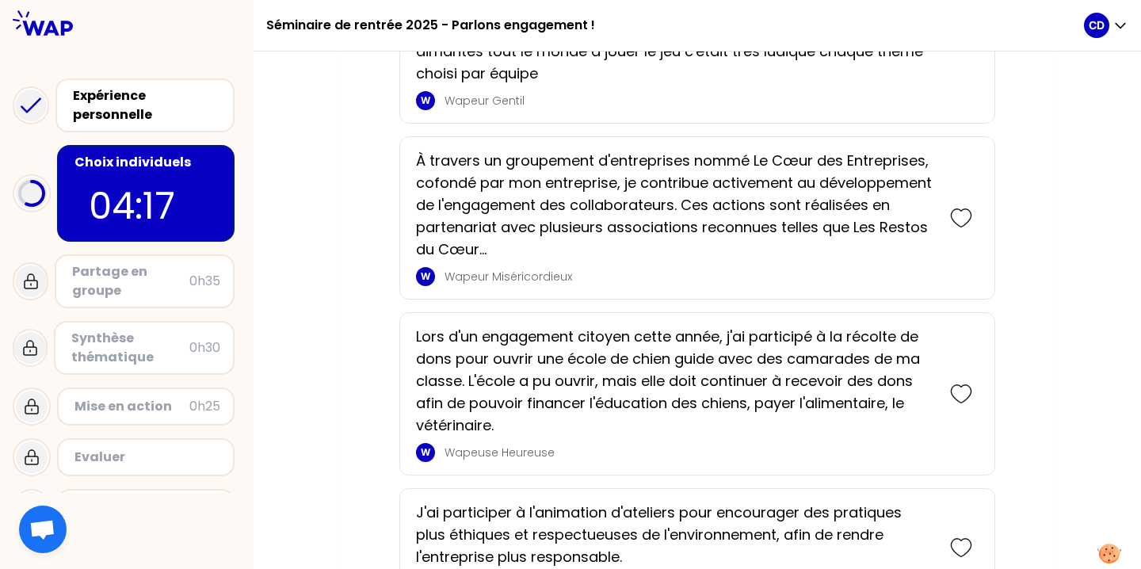
scroll to position [3540, 0]
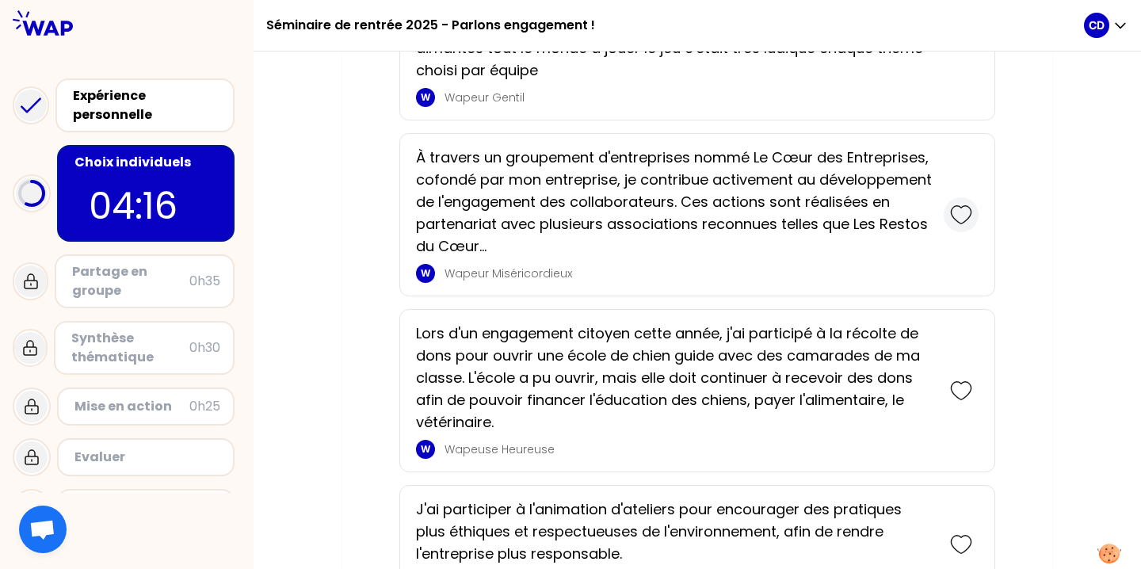
click at [960, 217] on icon at bounding box center [961, 215] width 22 height 22
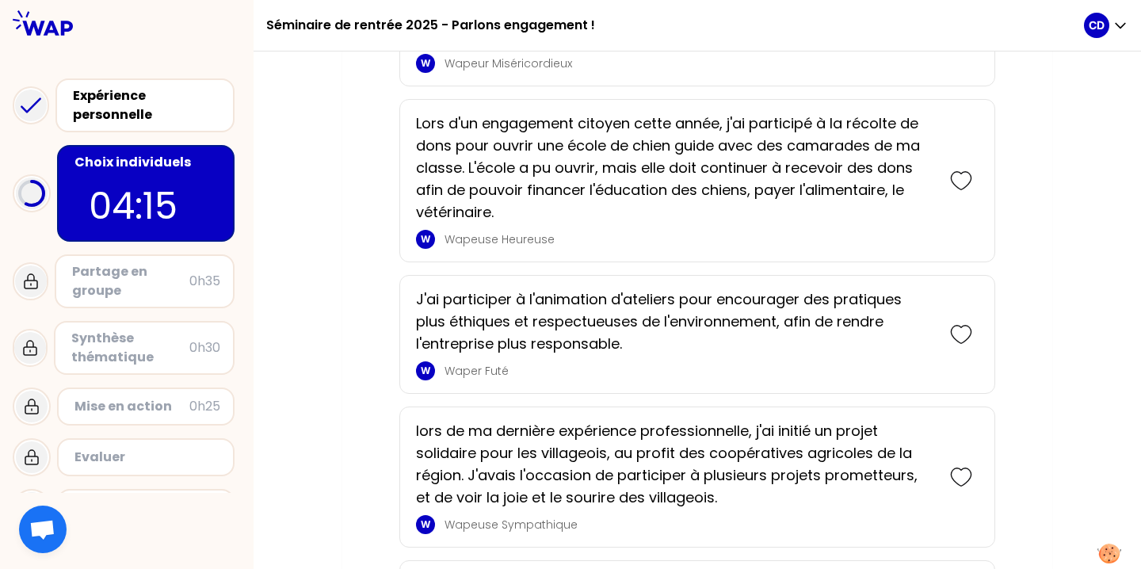
scroll to position [3927, 0]
click at [941, 334] on div "J'ai participer à l'animation d'ateliers pour encourager des pratiques plus éth…" at bounding box center [680, 334] width 528 height 92
click at [960, 331] on icon at bounding box center [961, 334] width 22 height 22
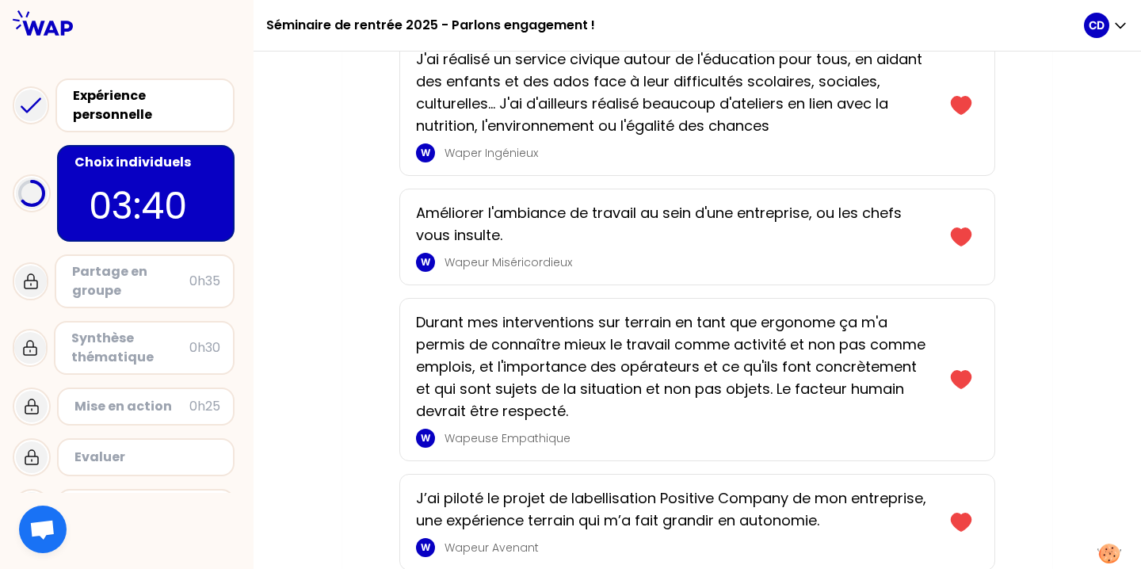
scroll to position [3001, 0]
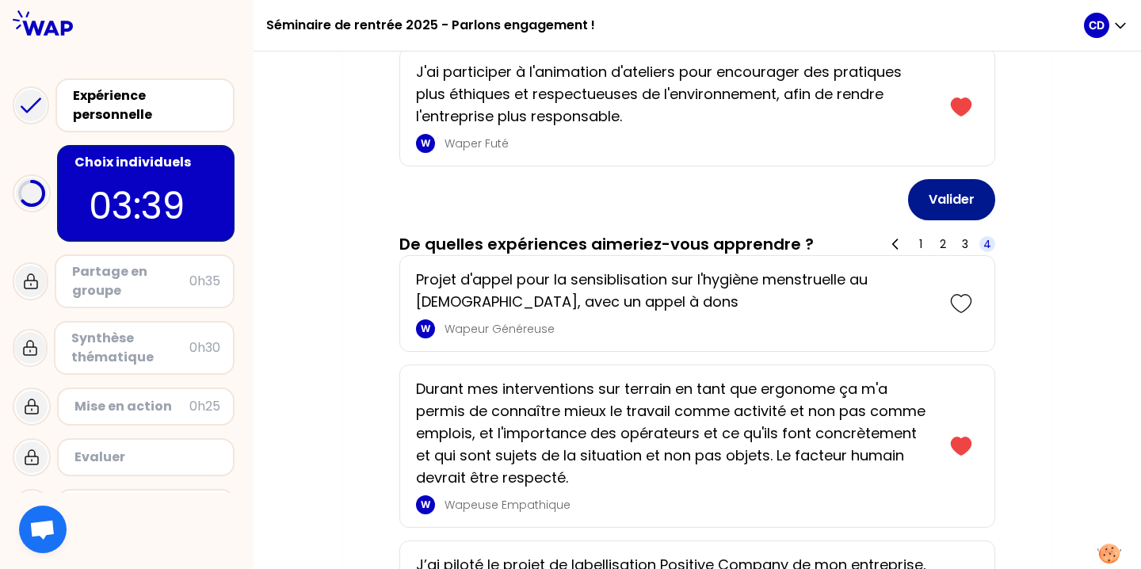
click at [947, 210] on button "Valider" at bounding box center [951, 199] width 87 height 41
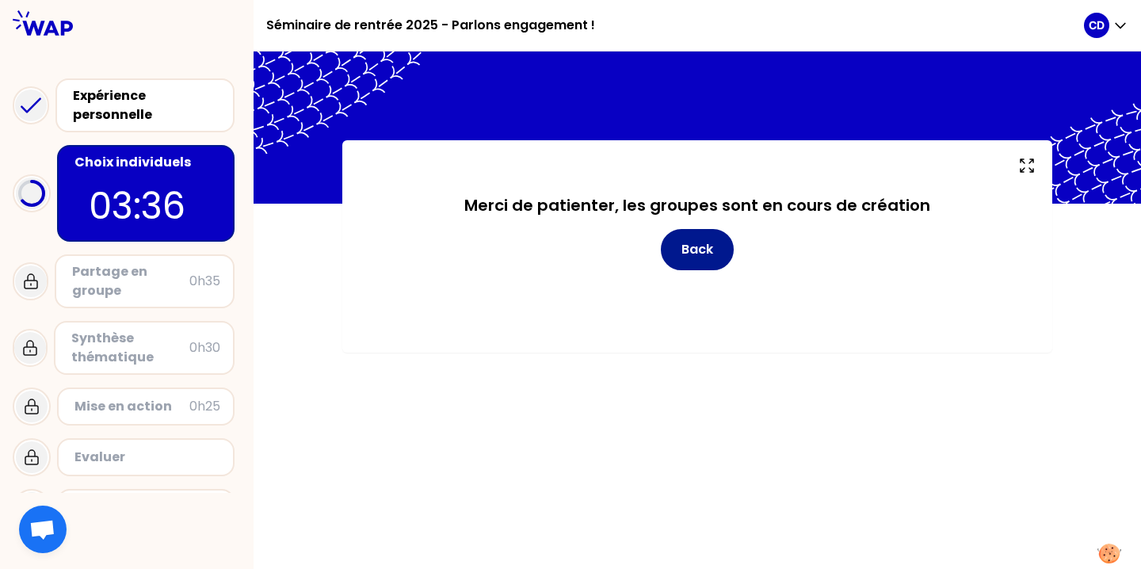
click at [717, 254] on button "Back" at bounding box center [697, 249] width 73 height 41
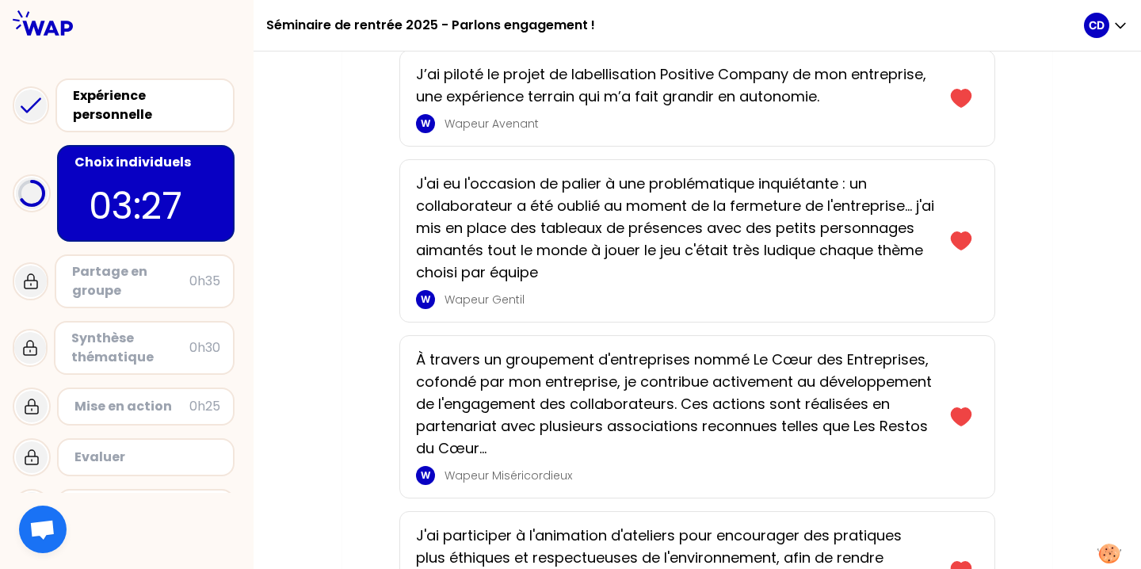
scroll to position [2822, 0]
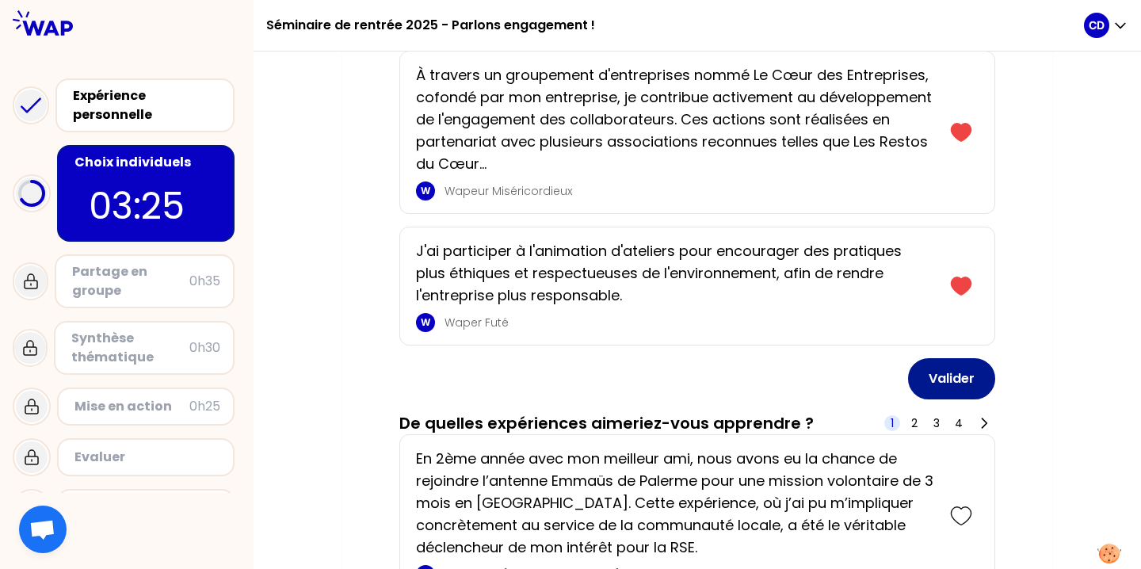
click at [942, 378] on button "Valider" at bounding box center [951, 378] width 87 height 41
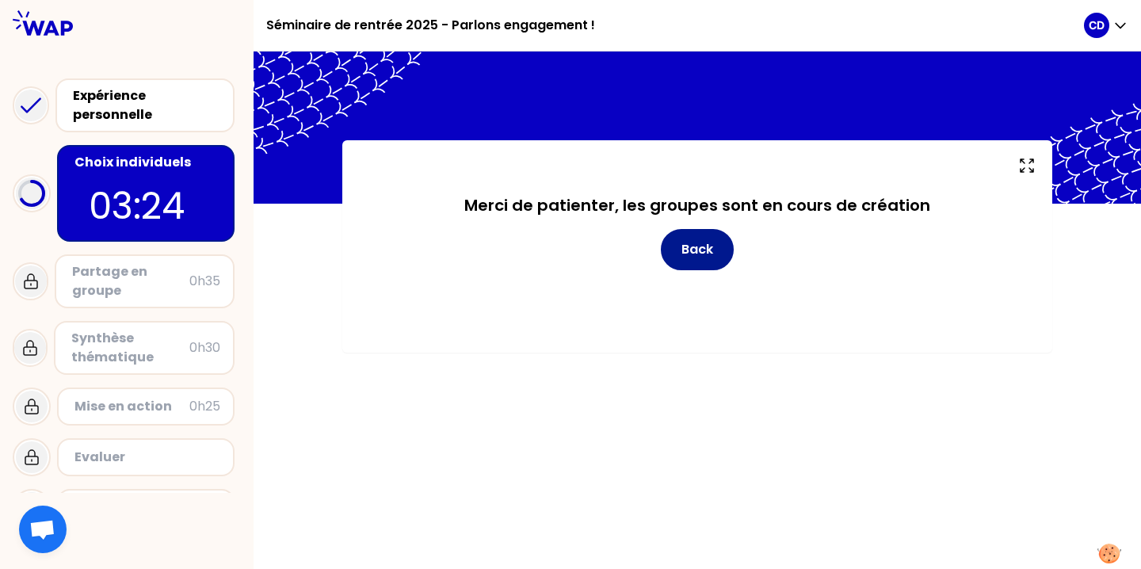
click at [694, 246] on button "Back" at bounding box center [697, 249] width 73 height 41
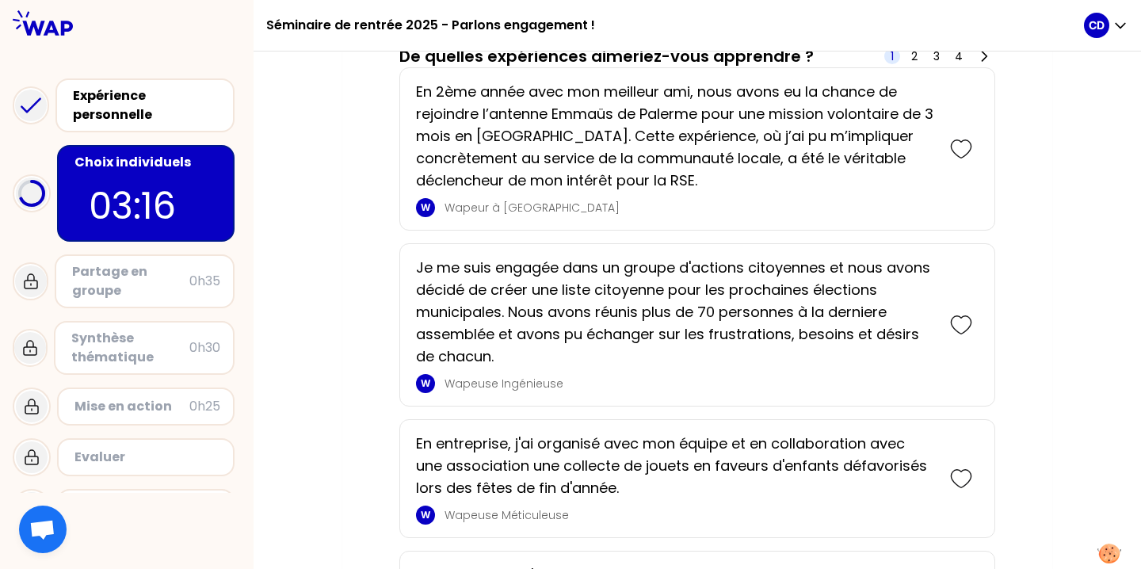
scroll to position [2993, 0]
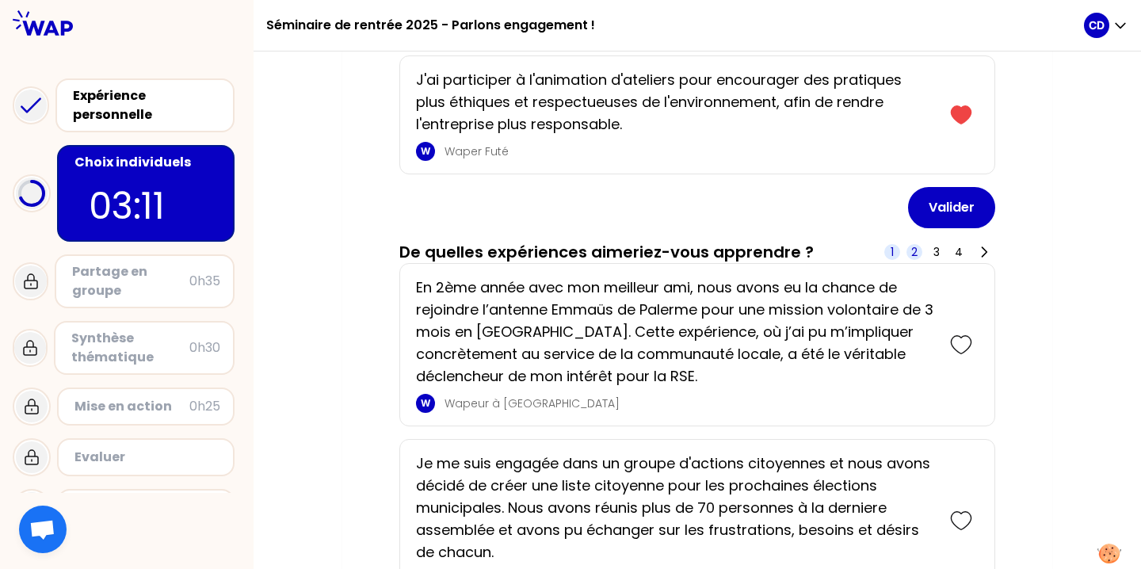
click at [912, 252] on span "2" at bounding box center [914, 252] width 6 height 16
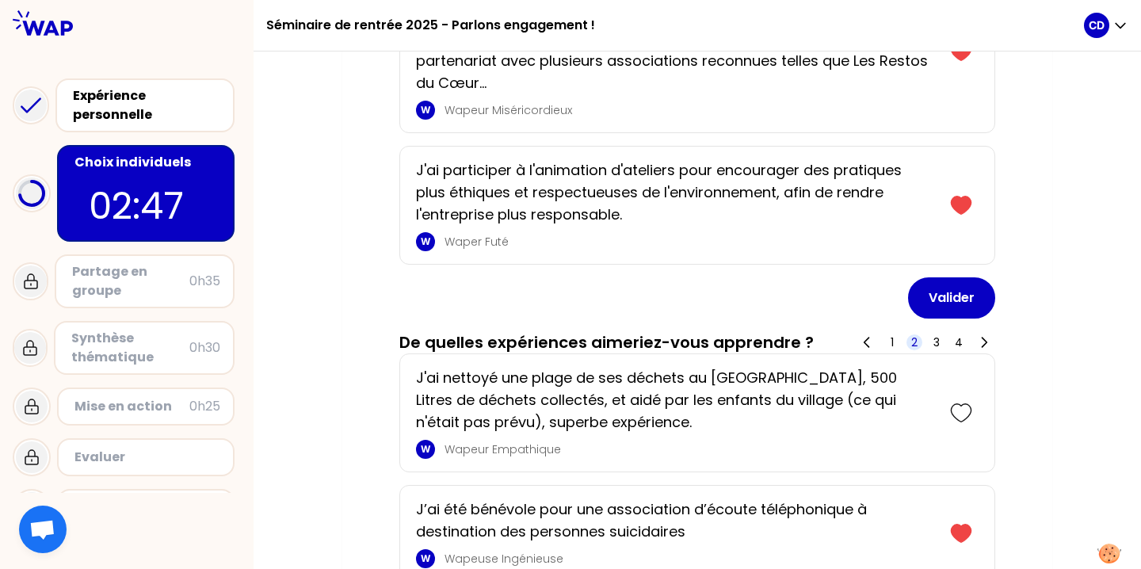
scroll to position [2814, 0]
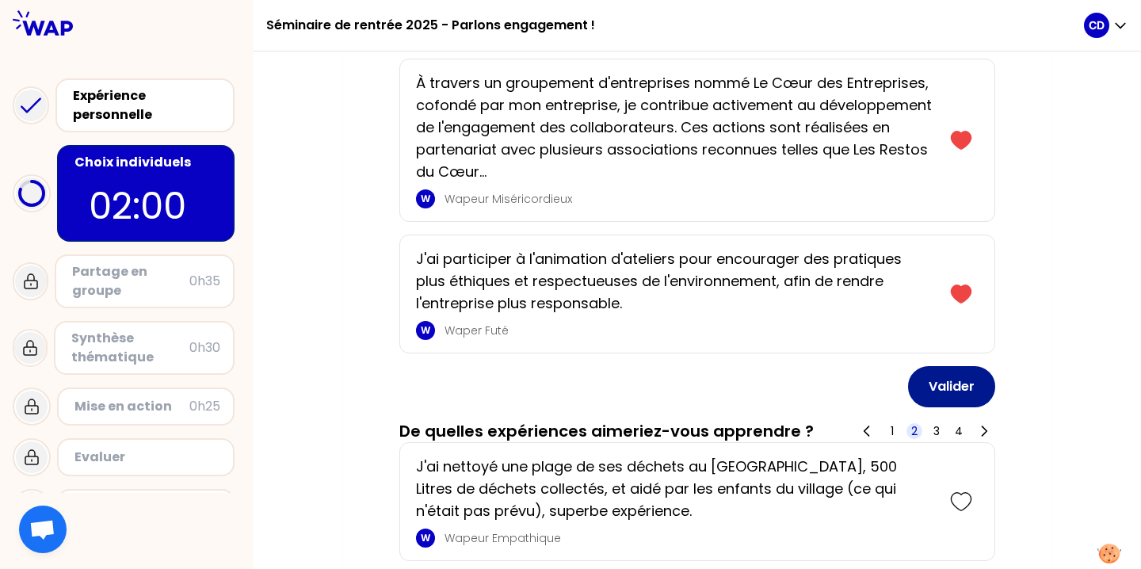
click at [959, 381] on button "Valider" at bounding box center [951, 386] width 87 height 41
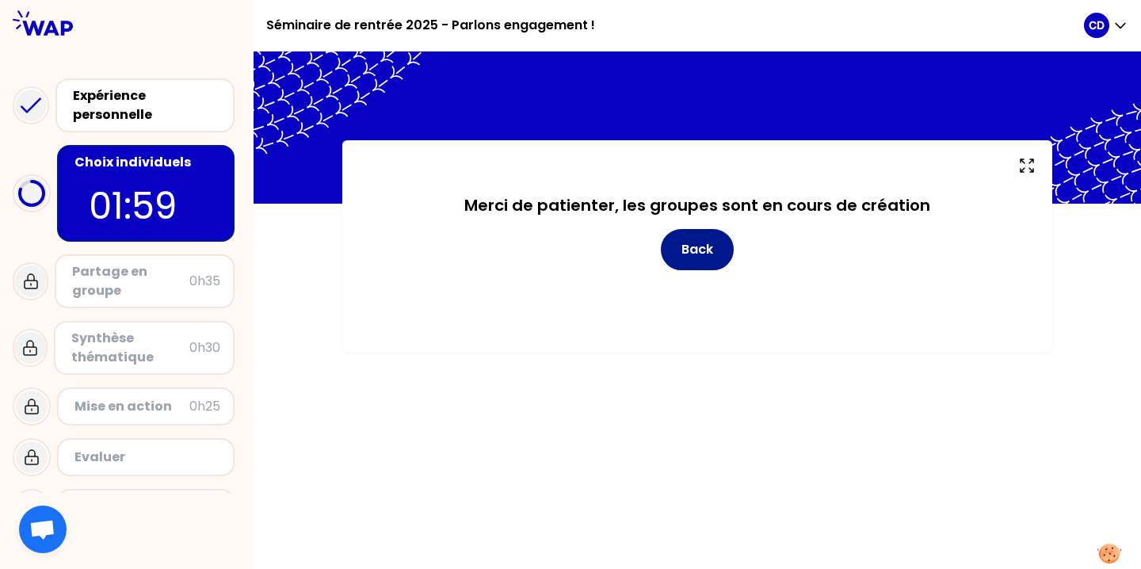
click at [730, 260] on button "Back" at bounding box center [697, 249] width 73 height 41
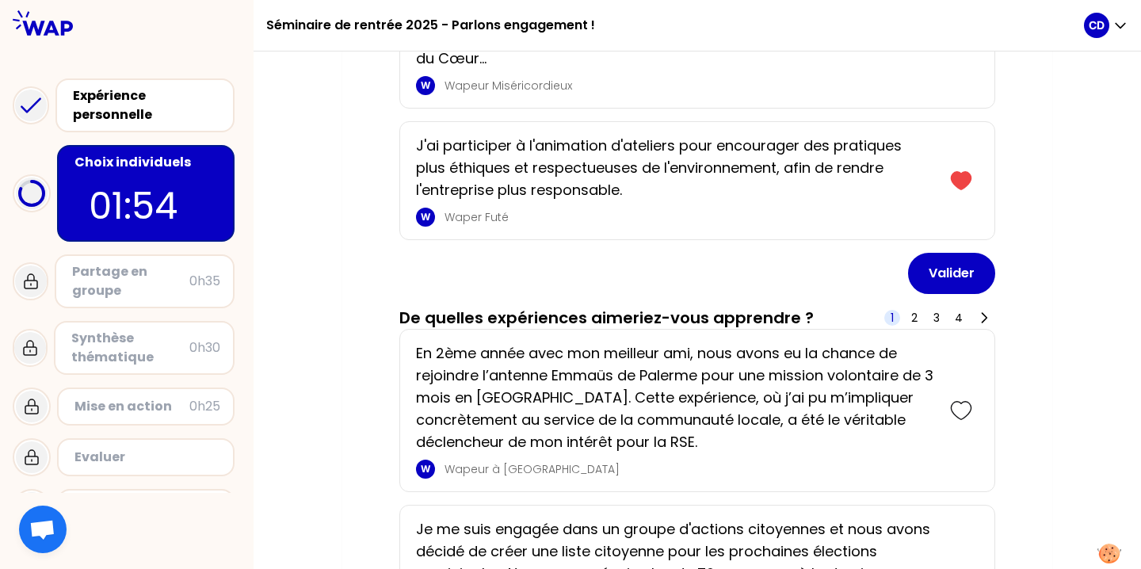
scroll to position [3021, 0]
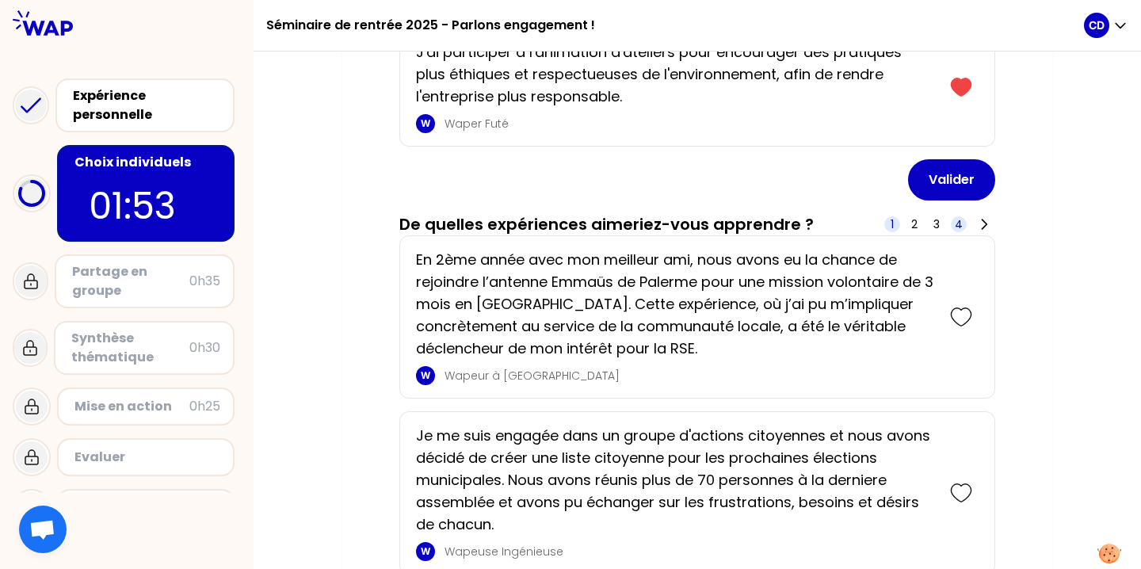
click at [958, 226] on span "4" at bounding box center [959, 224] width 8 height 16
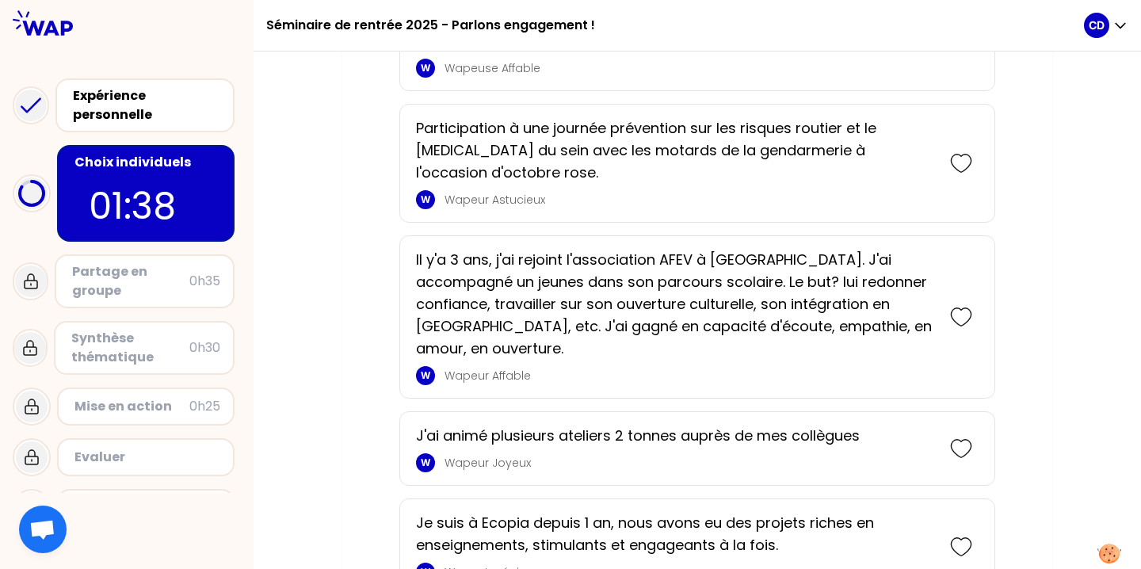
scroll to position [5405, 0]
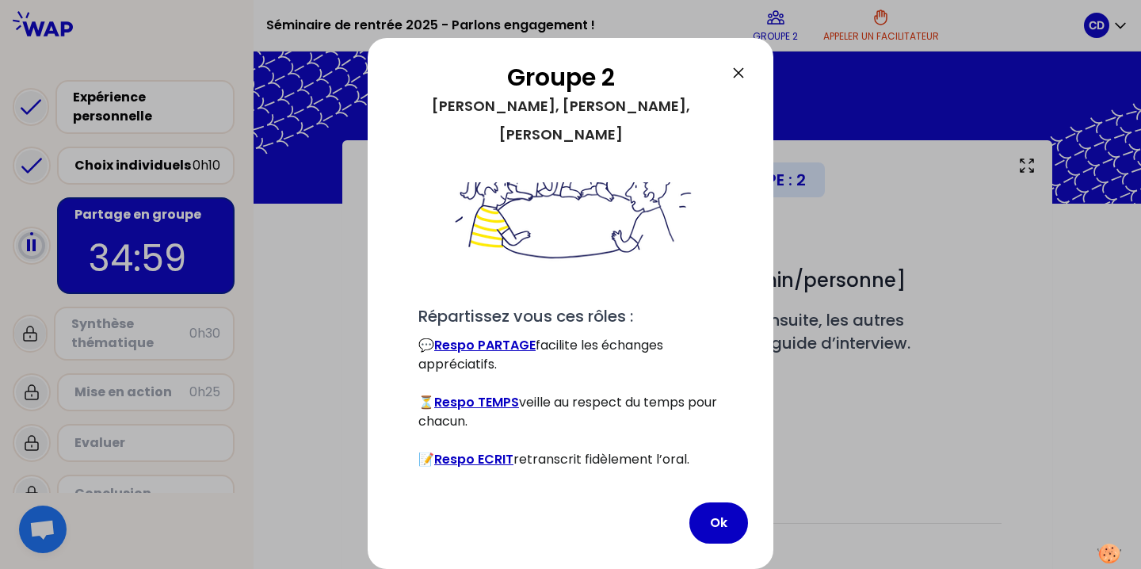
scroll to position [146, 0]
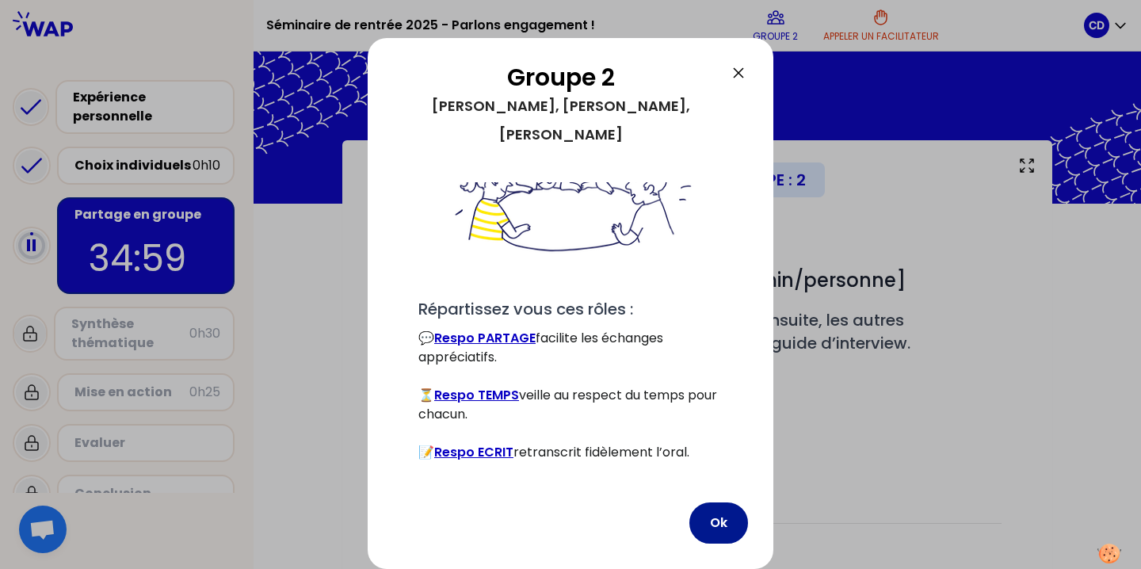
click at [720, 525] on button "Ok" at bounding box center [718, 522] width 59 height 41
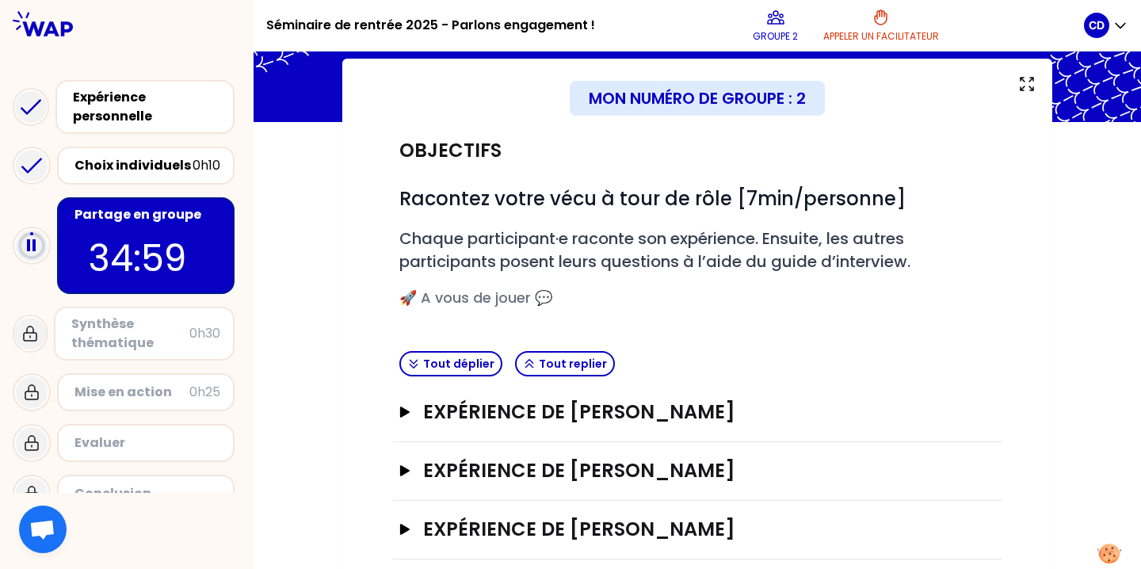
scroll to position [114, 0]
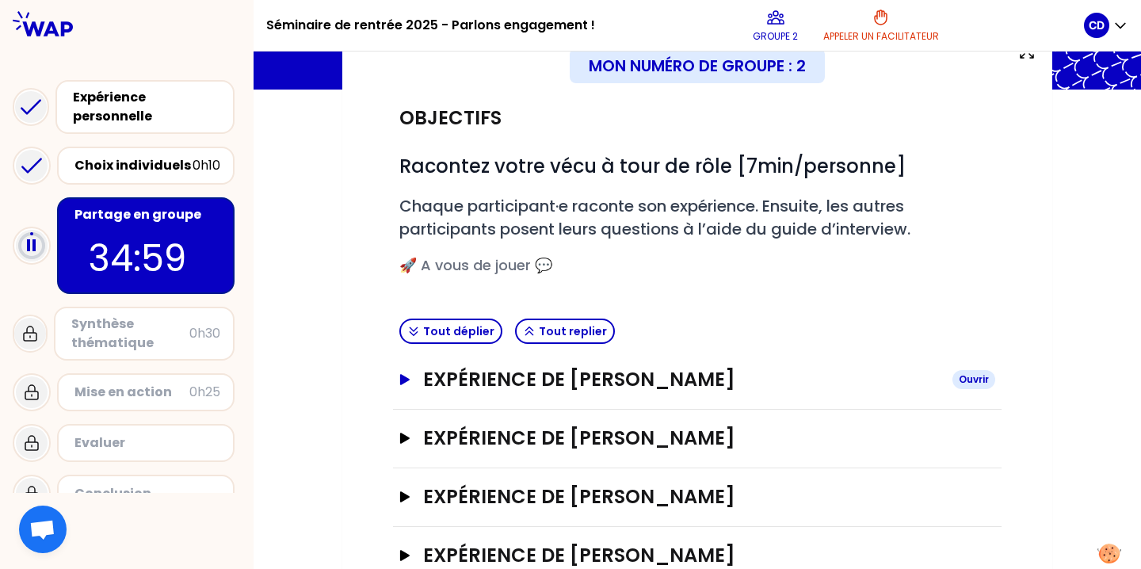
click at [601, 374] on h3 "Expérience de [PERSON_NAME]" at bounding box center [681, 379] width 517 height 25
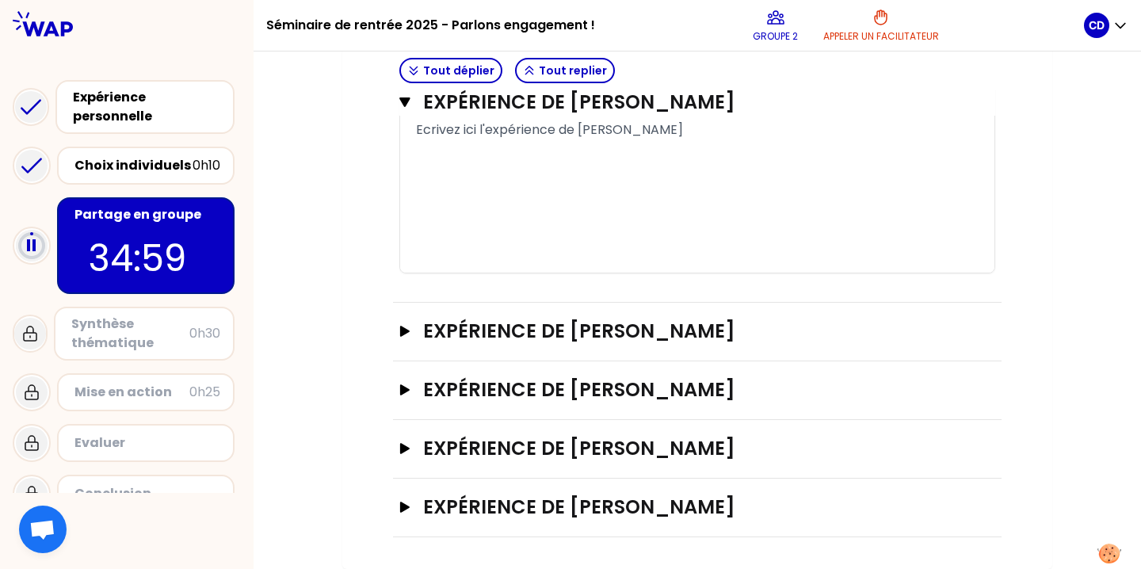
scroll to position [887, 0]
click at [956, 330] on div "Ouvrir" at bounding box center [974, 331] width 43 height 19
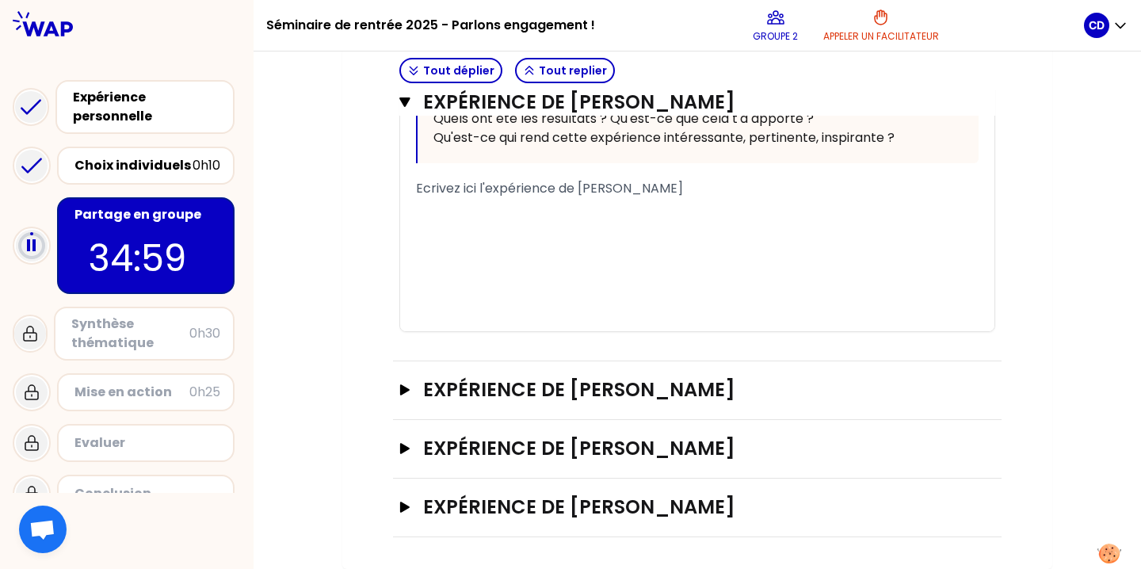
scroll to position [1522, 0]
click at [953, 392] on div "Ouvrir" at bounding box center [974, 389] width 43 height 19
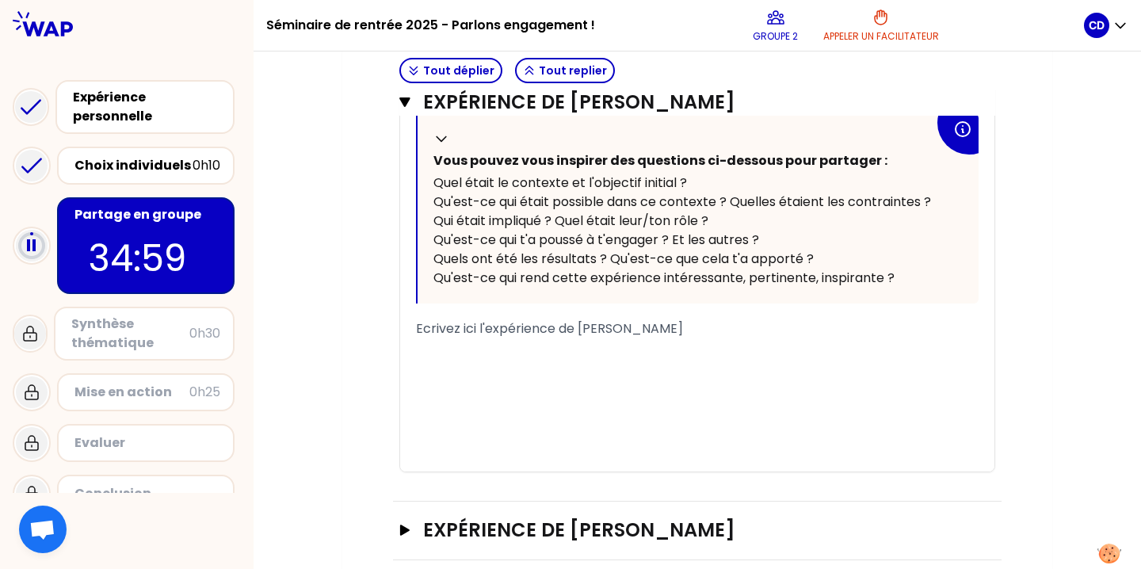
scroll to position [2189, 0]
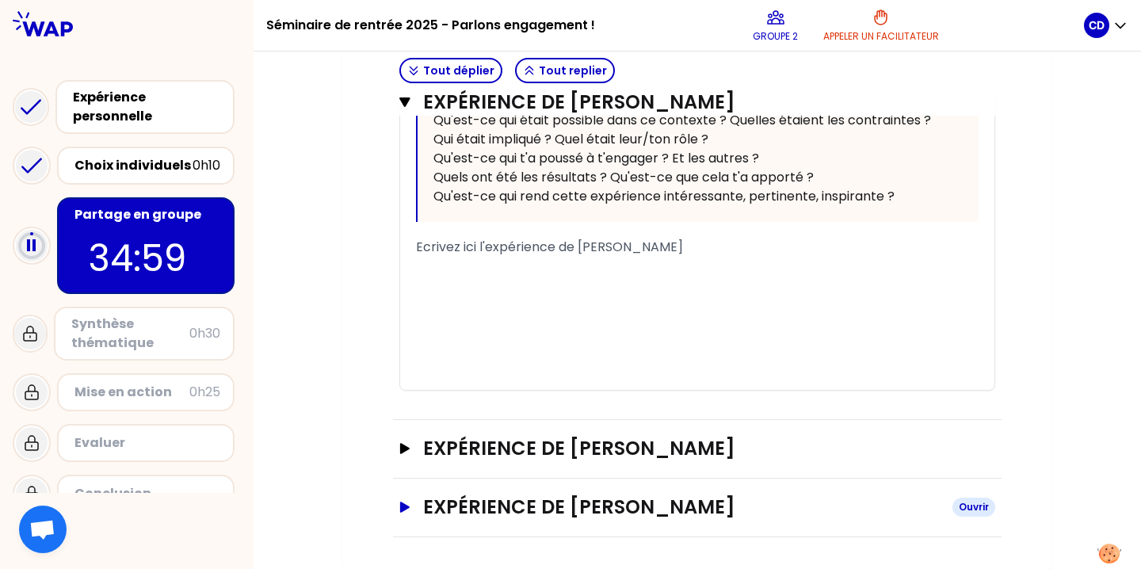
click at [968, 500] on div "Ouvrir" at bounding box center [974, 507] width 43 height 19
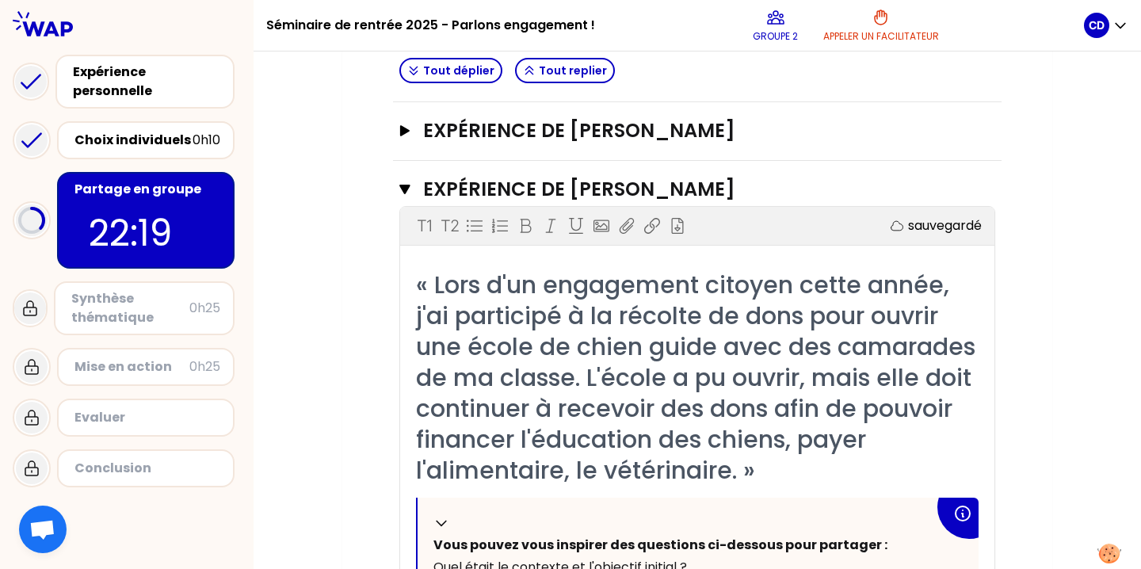
scroll to position [2877, 0]
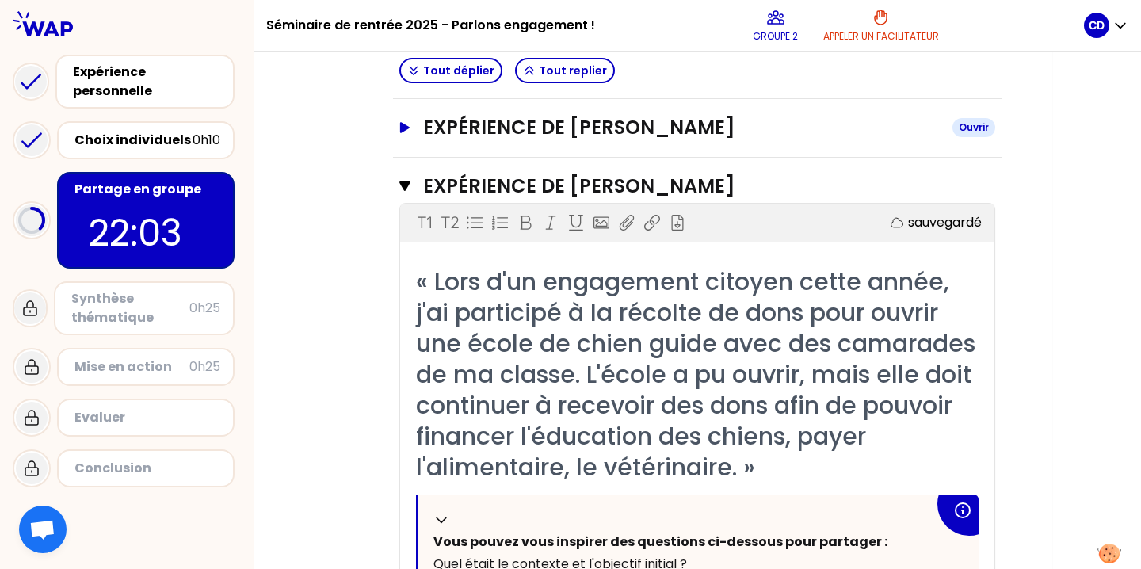
click at [778, 140] on h3 "Expérience de [PERSON_NAME]" at bounding box center [681, 127] width 517 height 25
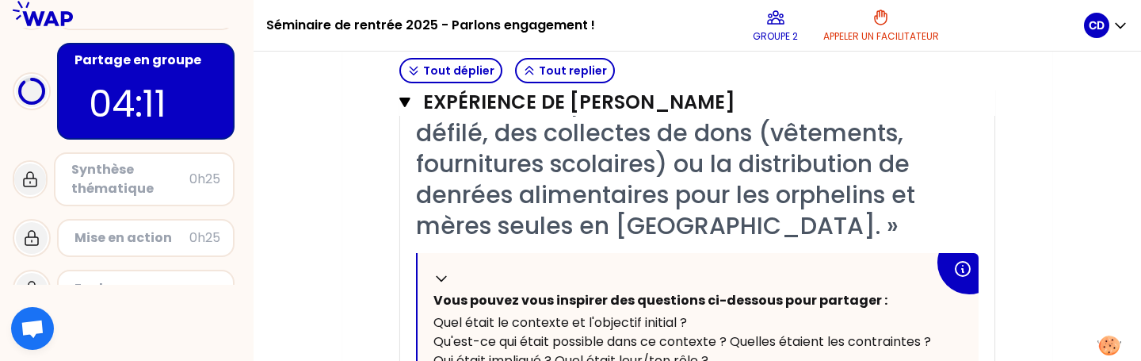
scroll to position [517, 0]
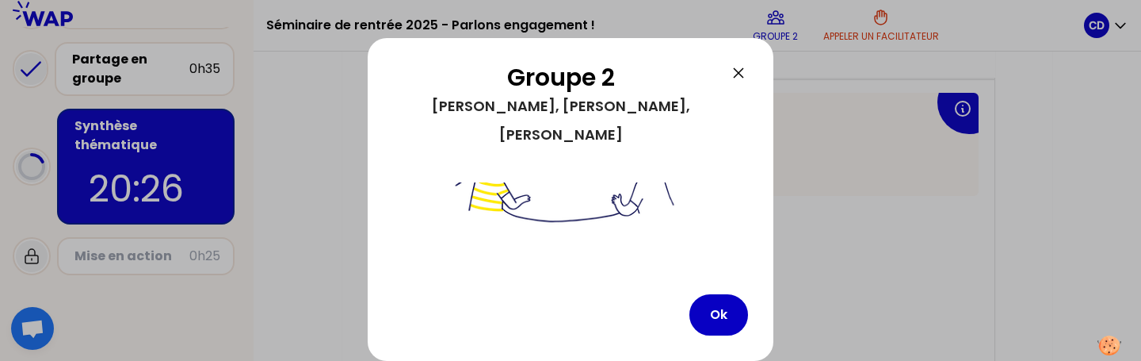
scroll to position [212, 0]
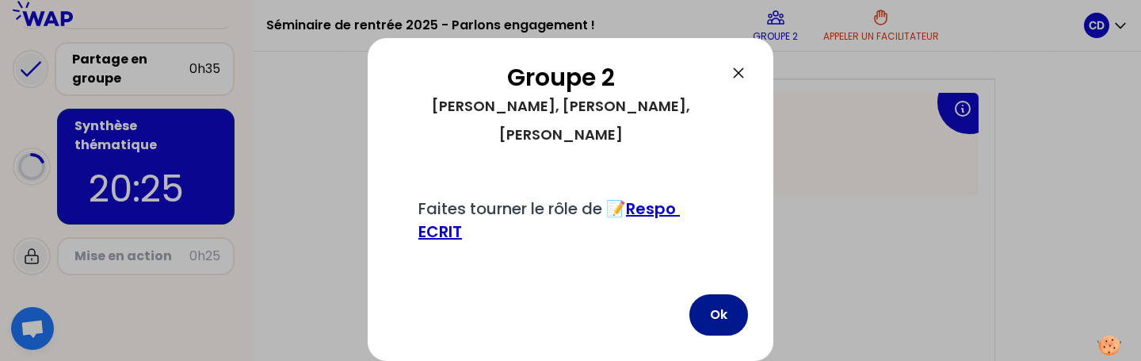
click at [721, 312] on button "Ok" at bounding box center [718, 314] width 59 height 41
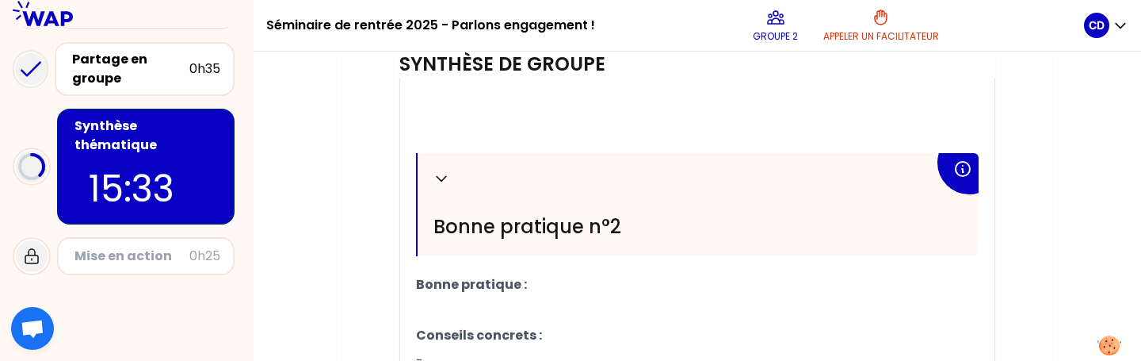
scroll to position [935, 0]
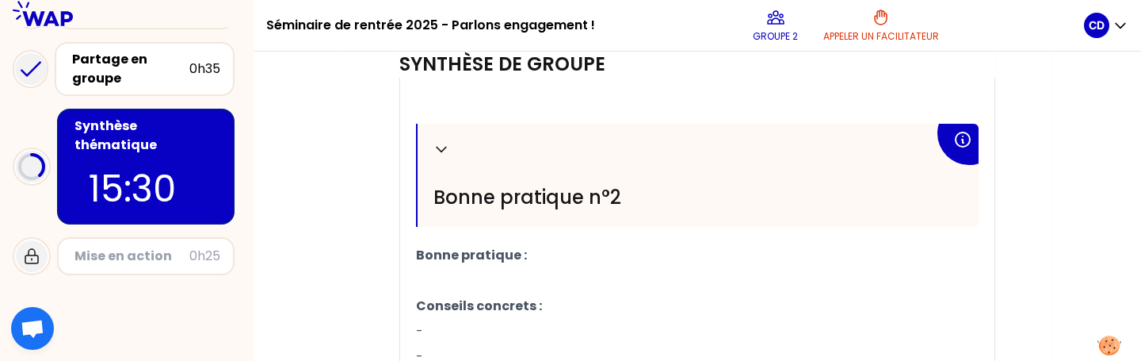
click at [961, 140] on icon at bounding box center [962, 139] width 19 height 19
click at [966, 143] on icon at bounding box center [963, 139] width 14 height 14
click at [609, 265] on p "Bonne pratique :" at bounding box center [697, 254] width 563 height 25
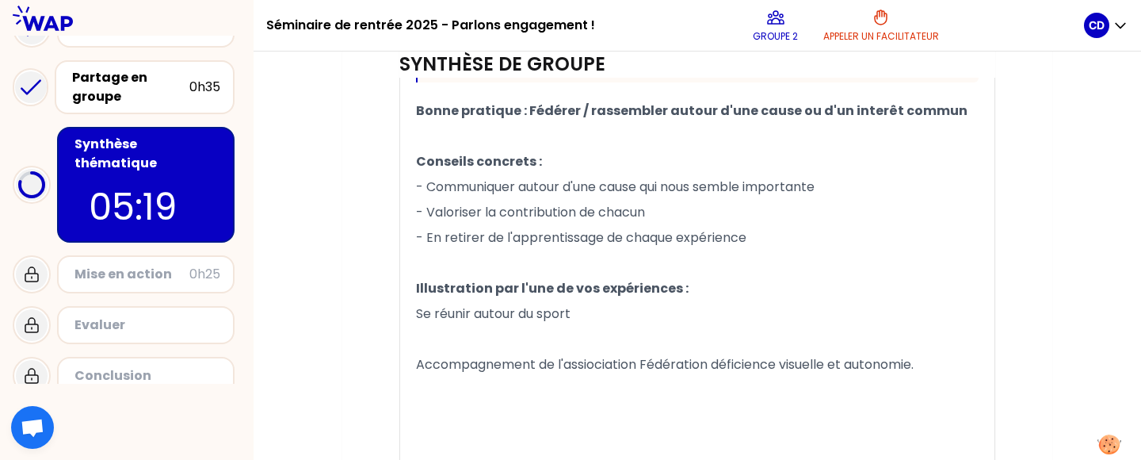
scroll to position [1157, 0]
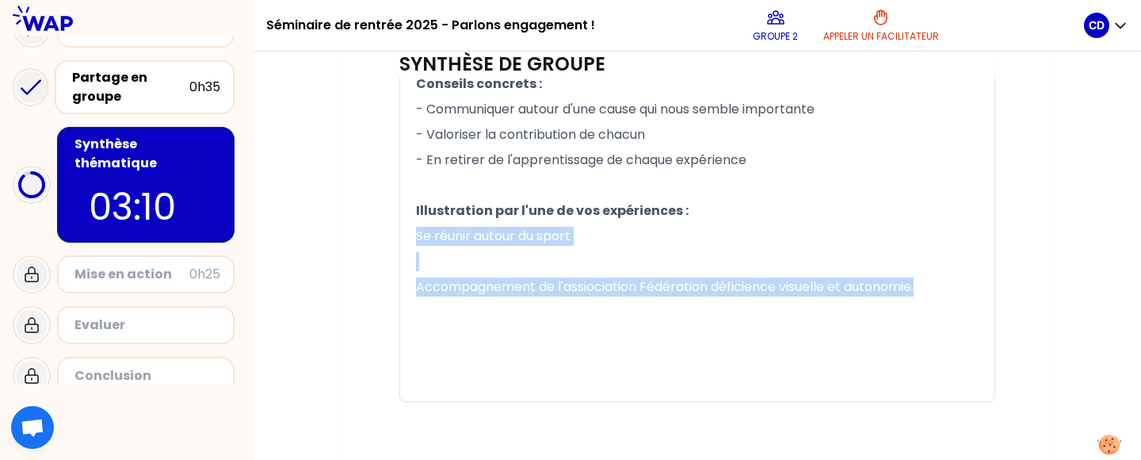
drag, startPoint x: 933, startPoint y: 282, endPoint x: 388, endPoint y: 228, distance: 547.1
click at [584, 256] on p "﻿" at bounding box center [697, 261] width 563 height 25
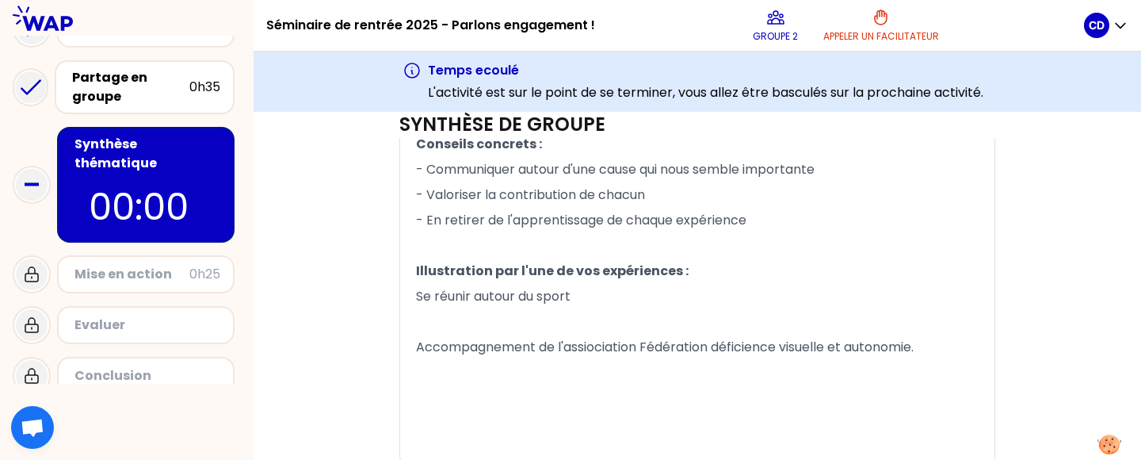
click at [143, 265] on div "Mise en action" at bounding box center [131, 274] width 115 height 19
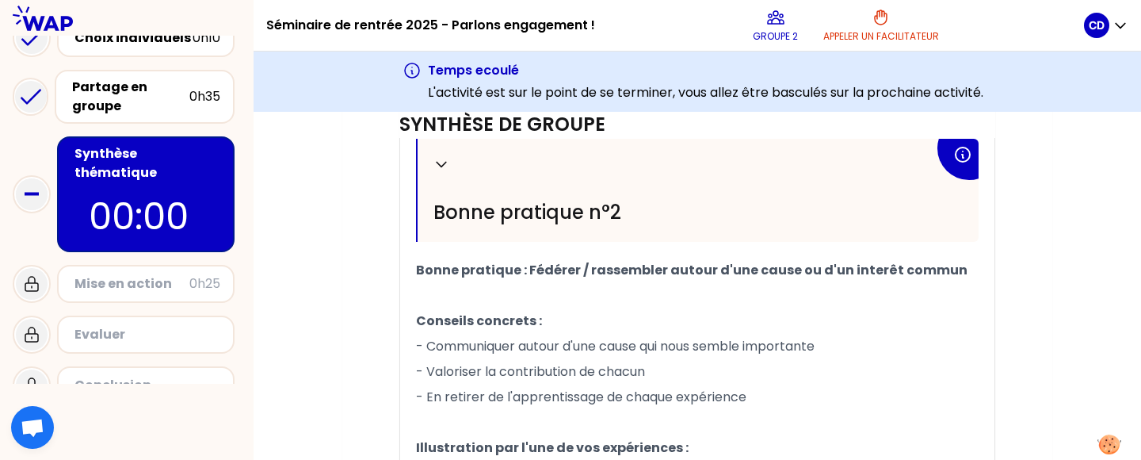
scroll to position [124, 0]
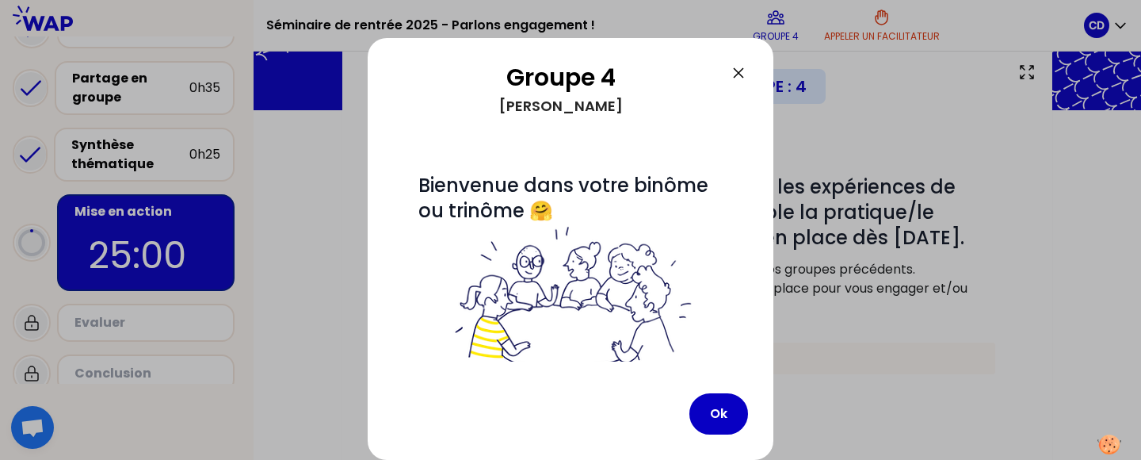
scroll to position [250, 0]
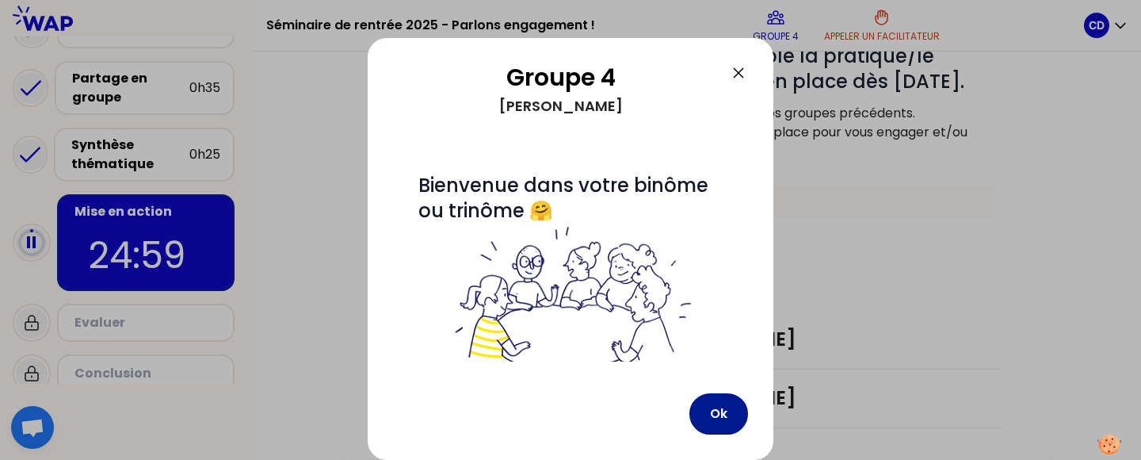
click at [722, 409] on button "Ok" at bounding box center [718, 413] width 59 height 41
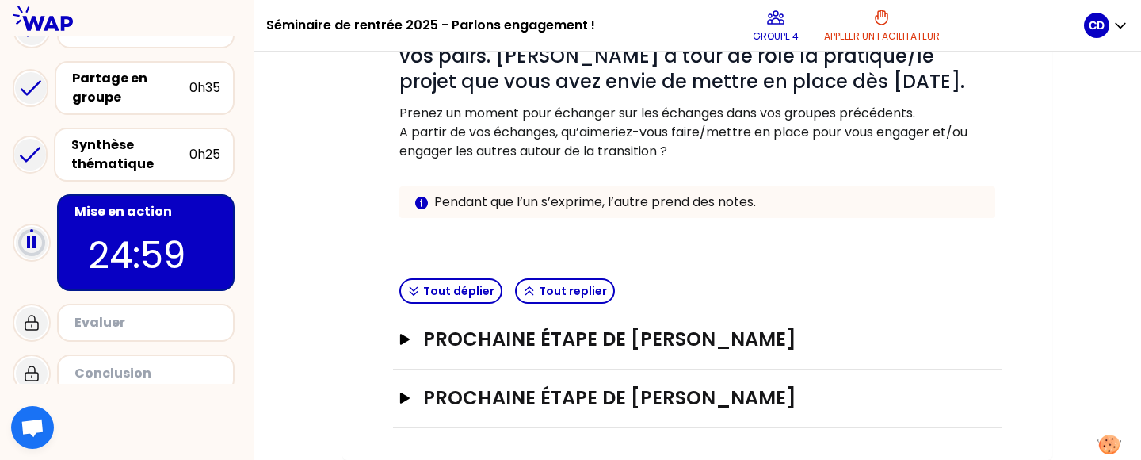
click at [1017, 281] on div "Objectifs # Vous avez sans doute été inspiré.e par les expériences de vos pairs…" at bounding box center [697, 191] width 647 height 474
click at [958, 342] on div "Ouvrir" at bounding box center [974, 339] width 43 height 19
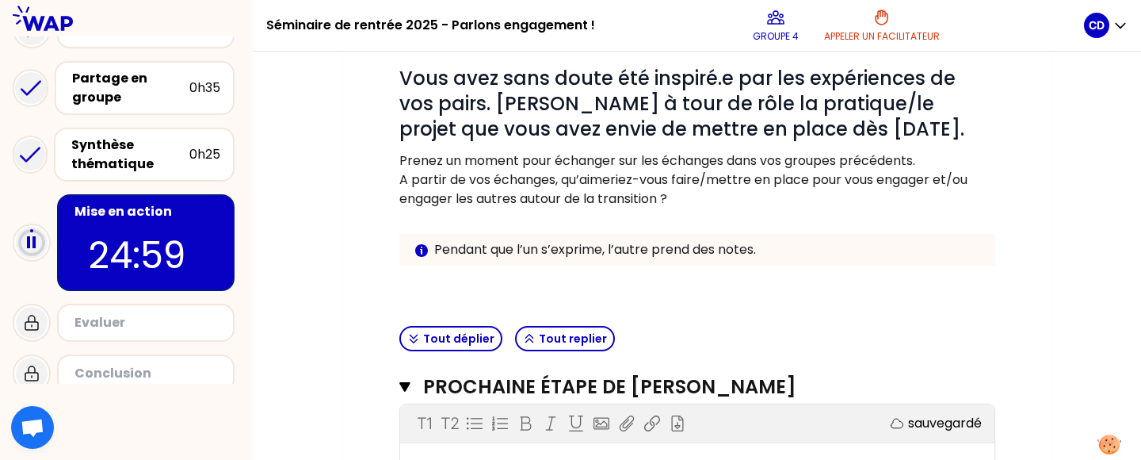
scroll to position [137, 0]
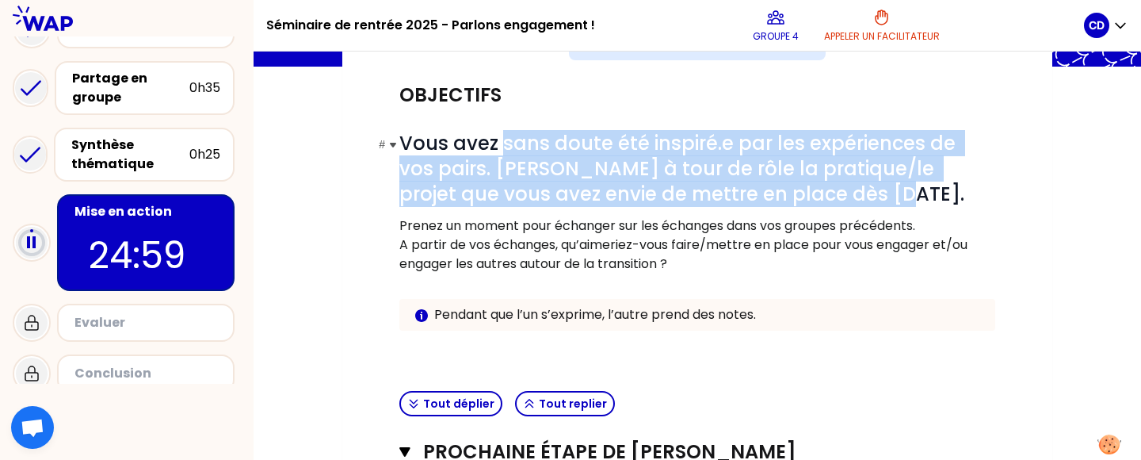
drag, startPoint x: 503, startPoint y: 147, endPoint x: 845, endPoint y: 196, distance: 345.1
click at [845, 196] on h1 "# Vous avez sans doute été inspiré.e par les expériences de vos pairs. [PERSON_…" at bounding box center [697, 169] width 596 height 76
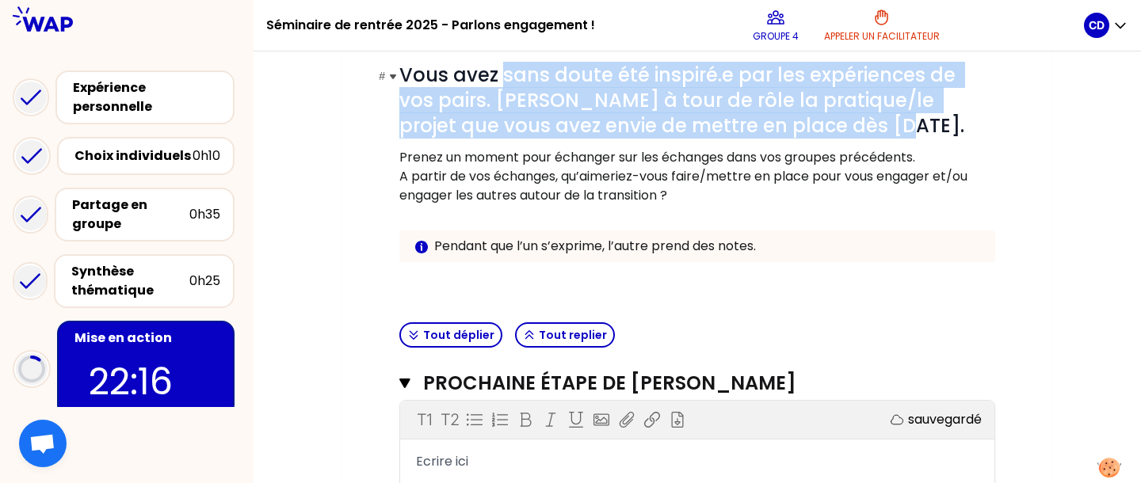
scroll to position [190, 0]
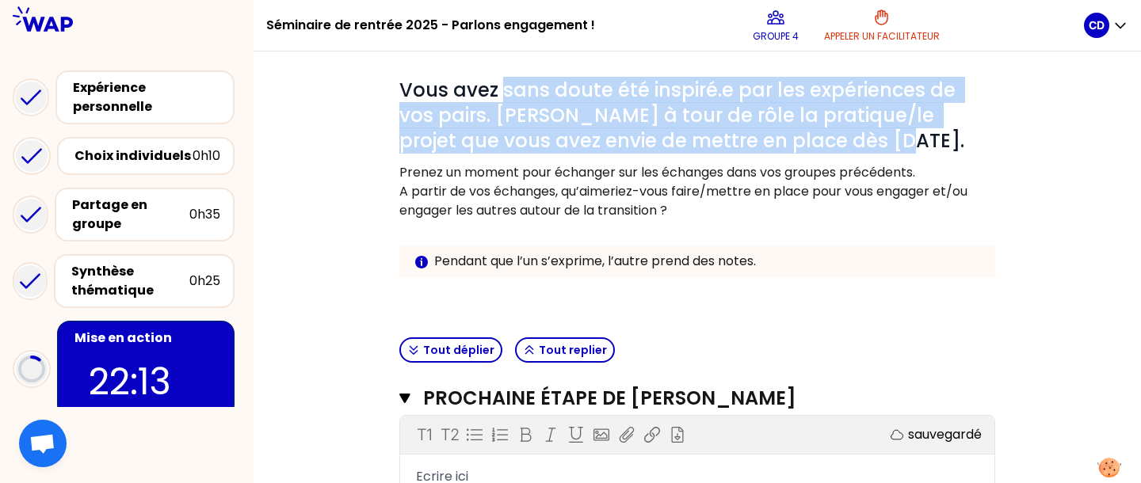
click at [1040, 101] on div "Mon numéro de groupe : 4 Objectifs # Vous avez sans doute été inspiré.e par les…" at bounding box center [697, 362] width 710 height 824
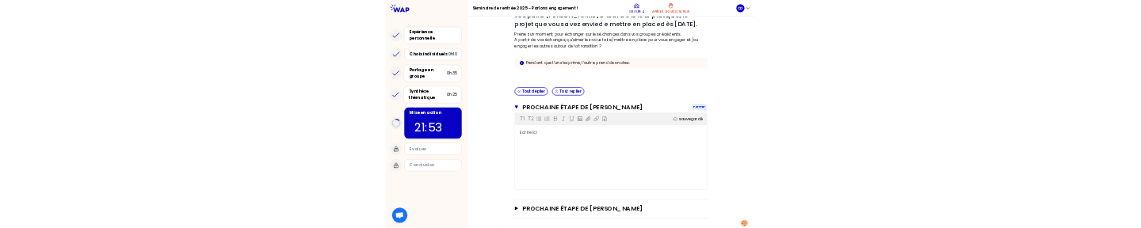
scroll to position [386, 0]
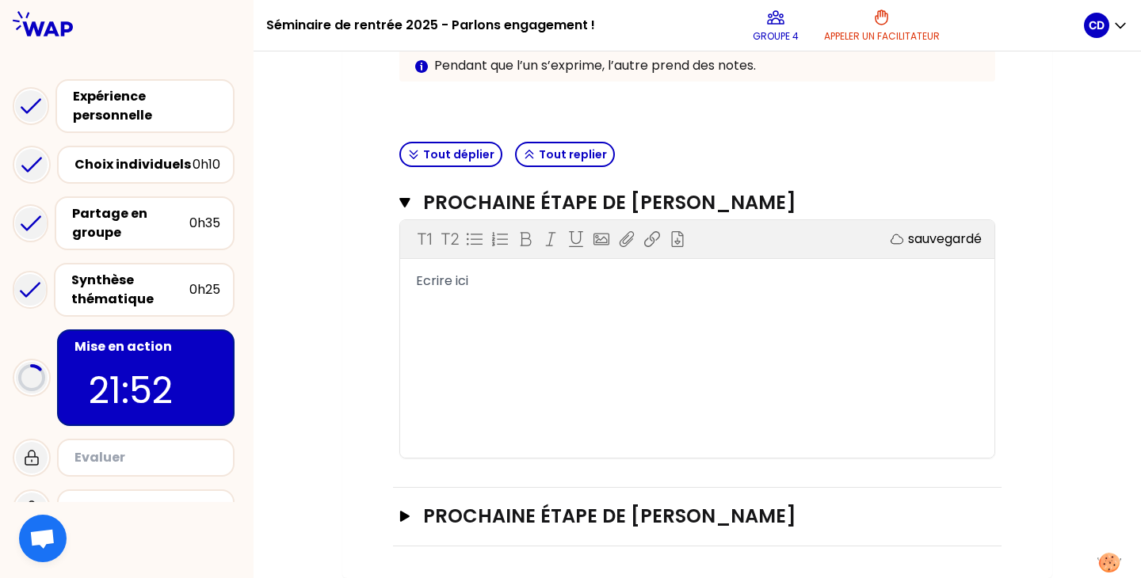
click at [626, 285] on div "Ecrire ici" at bounding box center [697, 281] width 563 height 19
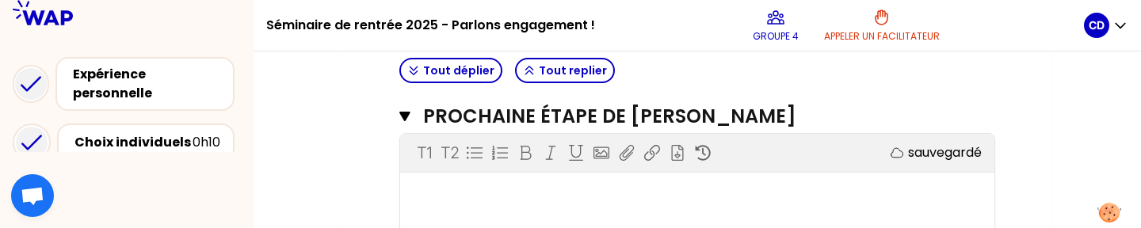
scroll to position [472, 0]
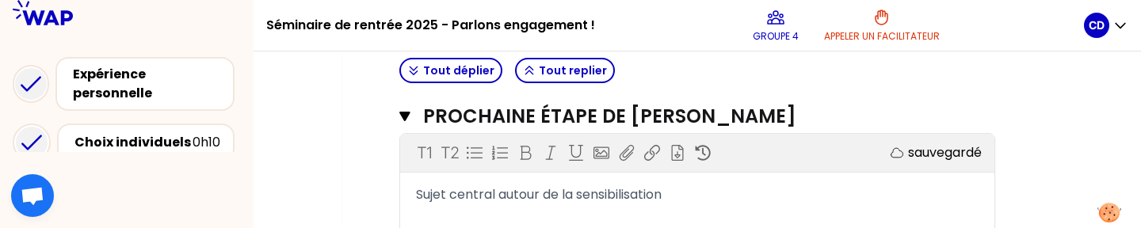
click at [893, 199] on div "Sujet central autour de la sensibilisation" at bounding box center [697, 194] width 563 height 19
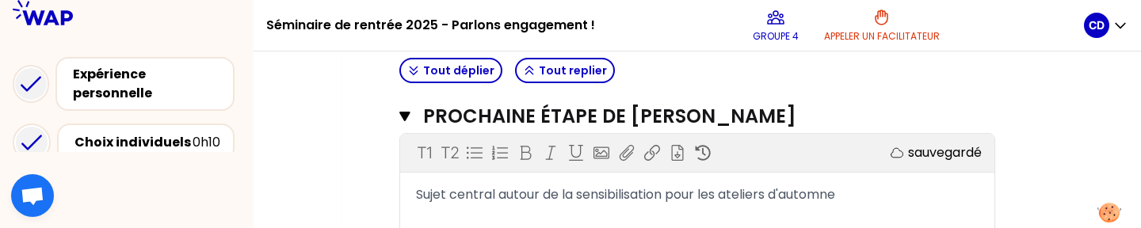
click at [829, 195] on span "Sujet central autour de la sensibilisation pour les ateliers d'automne" at bounding box center [625, 194] width 419 height 18
click at [695, 197] on span "Sujet central autour de la sensibilisation pour les ateliers 2 tonnes" at bounding box center [619, 194] width 406 height 18
click at [903, 196] on div "Sujet central autour de la sensibilisation concernant les ateliers 2 tonnes" at bounding box center [697, 194] width 563 height 19
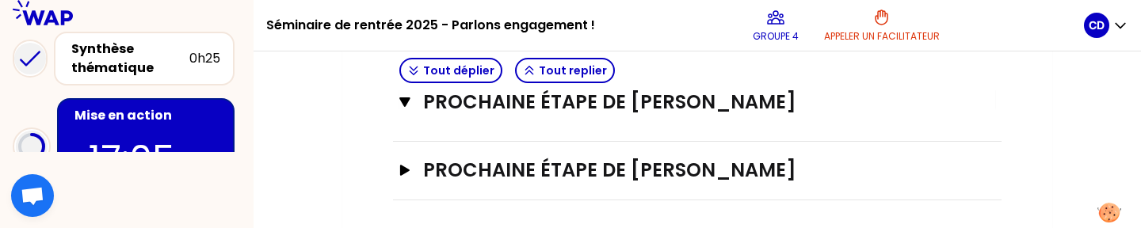
scroll to position [736, 0]
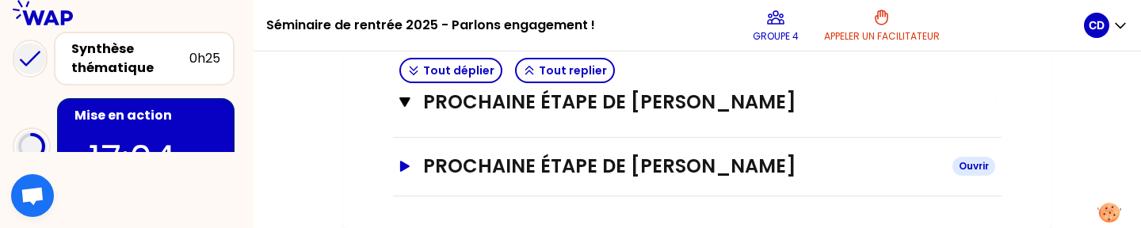
click at [958, 166] on div "Ouvrir" at bounding box center [974, 166] width 43 height 19
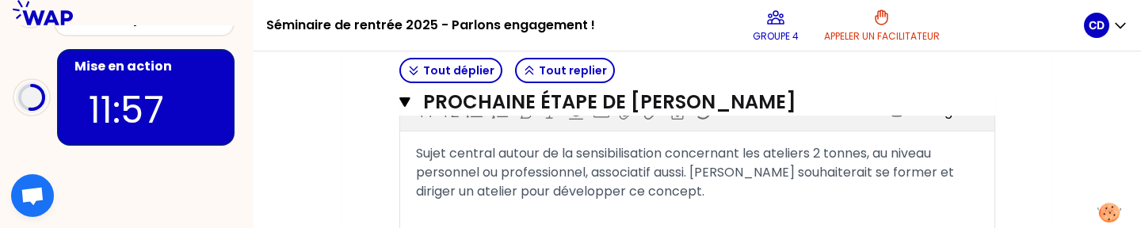
scroll to position [540, 0]
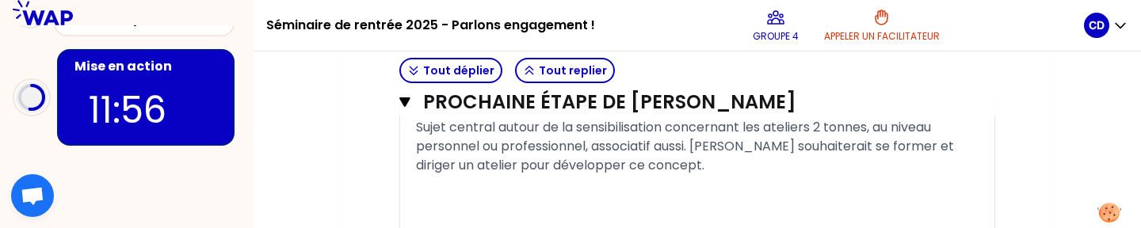
click at [720, 163] on div "Sujet central autour de la sensibilisation concernant les ateliers 2 tonnes, au…" at bounding box center [697, 146] width 563 height 57
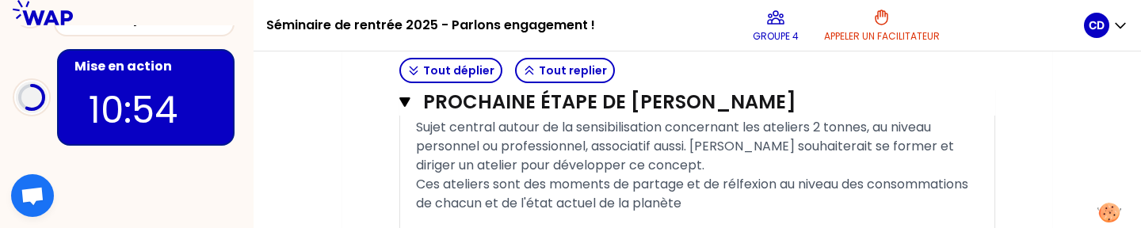
click at [611, 201] on span "Ces ateliers sont des moments de partage et de rélfexion au niveau des consomma…" at bounding box center [694, 193] width 556 height 37
click at [802, 201] on div "Ces ateliers sont des moments de partage et de rélfexion au niveau des consomma…" at bounding box center [697, 194] width 563 height 38
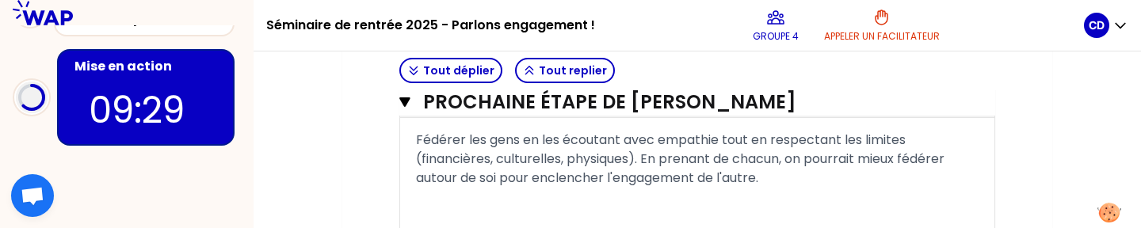
scroll to position [843, 0]
click at [840, 170] on div "Fédérer les gens en les écoutant avec empathie tout en respectant les limites (…" at bounding box center [697, 156] width 563 height 57
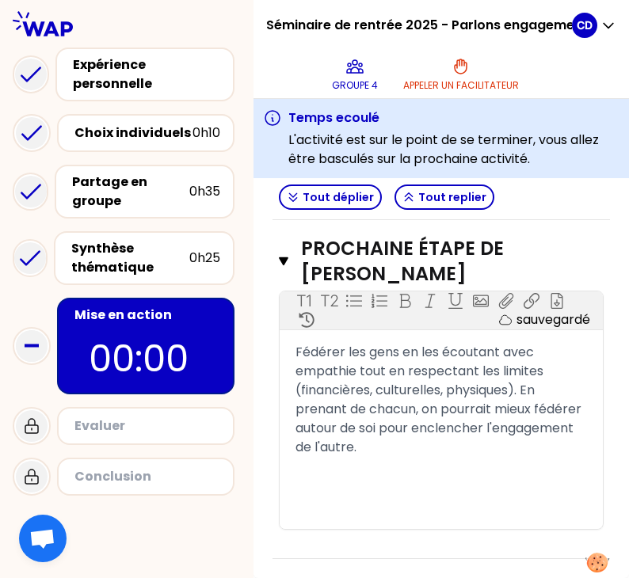
scroll to position [987, 0]
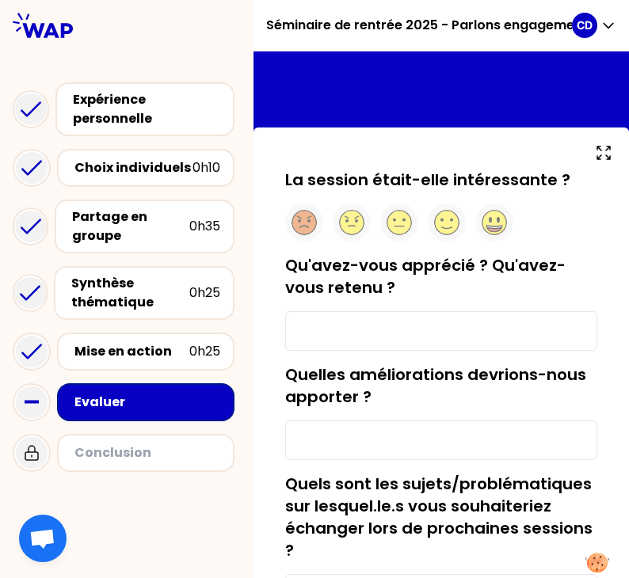
scroll to position [34, 0]
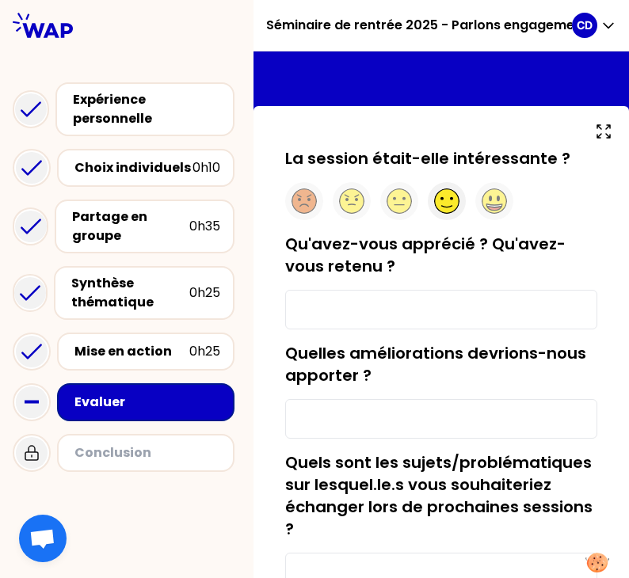
click at [451, 204] on circle at bounding box center [447, 201] width 25 height 25
click at [393, 310] on input "Qu'avez-vous apprécié ? Qu'avez-vous retenu ?" at bounding box center [441, 310] width 312 height 40
type input "Tout le monde a un parcours différent, c'est une vraie richesse!"
click at [423, 433] on input "Quelles améliorations devrions-nous apporter ?" at bounding box center [441, 419] width 312 height 40
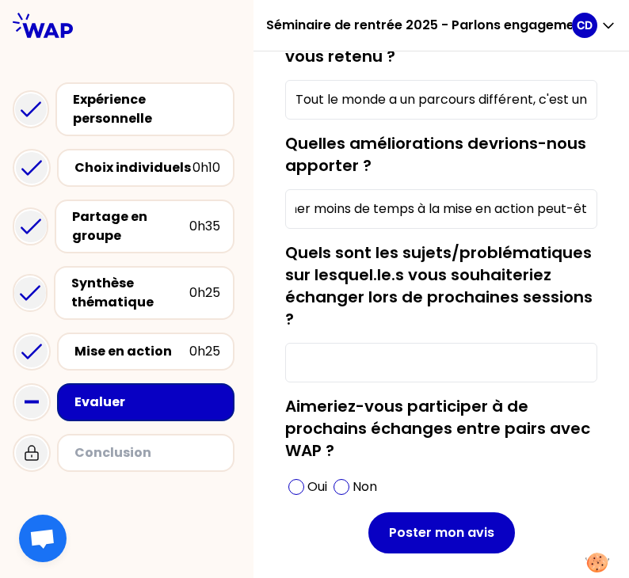
scroll to position [0, 60]
type input "donner moins de temps à la mise en action peut-être"
click at [371, 382] on input "Quels sont les sujets/problématiques sur lesquel.le.s vous souhaiteriez échange…" at bounding box center [441, 363] width 312 height 40
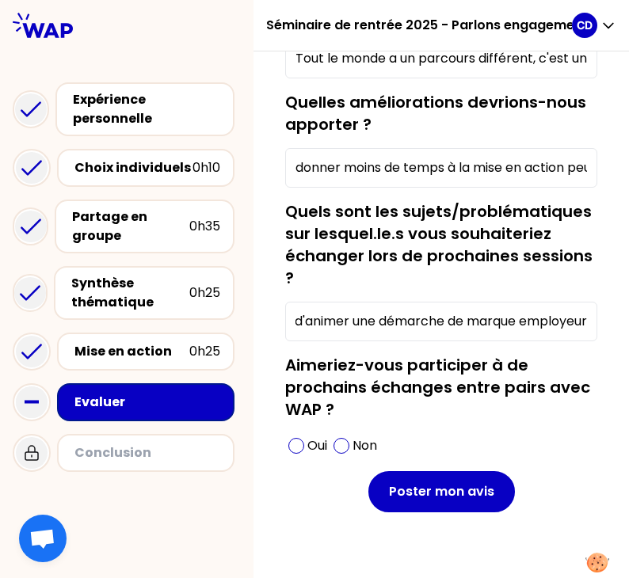
scroll to position [311, 0]
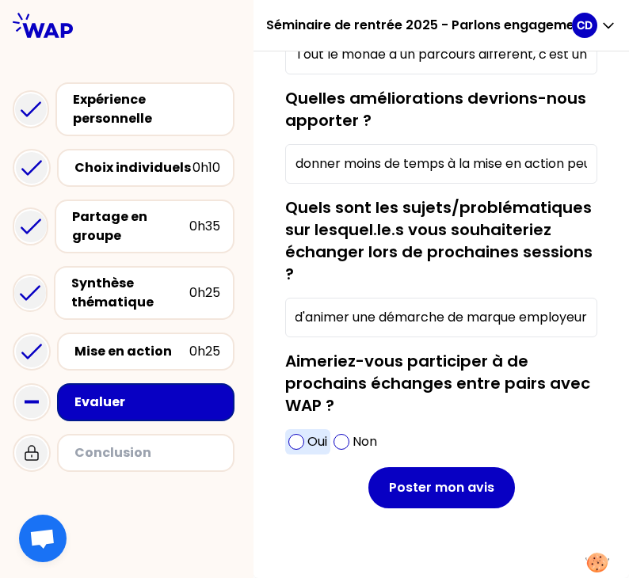
type input "le handicap (visible/invisible), les diverses formes d'animer une démarche de m…"
click at [297, 440] on span at bounding box center [296, 442] width 16 height 16
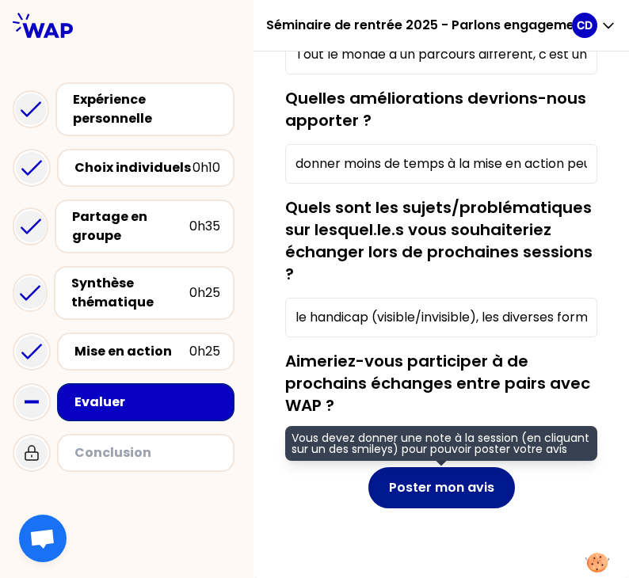
click at [438, 485] on button "Poster mon avis" at bounding box center [441, 488] width 147 height 41
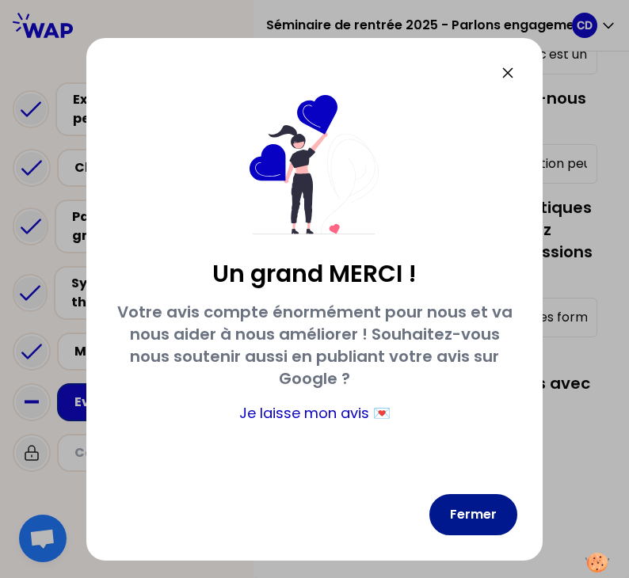
click at [479, 514] on button "Fermer" at bounding box center [474, 514] width 88 height 41
